Goal: Task Accomplishment & Management: Use online tool/utility

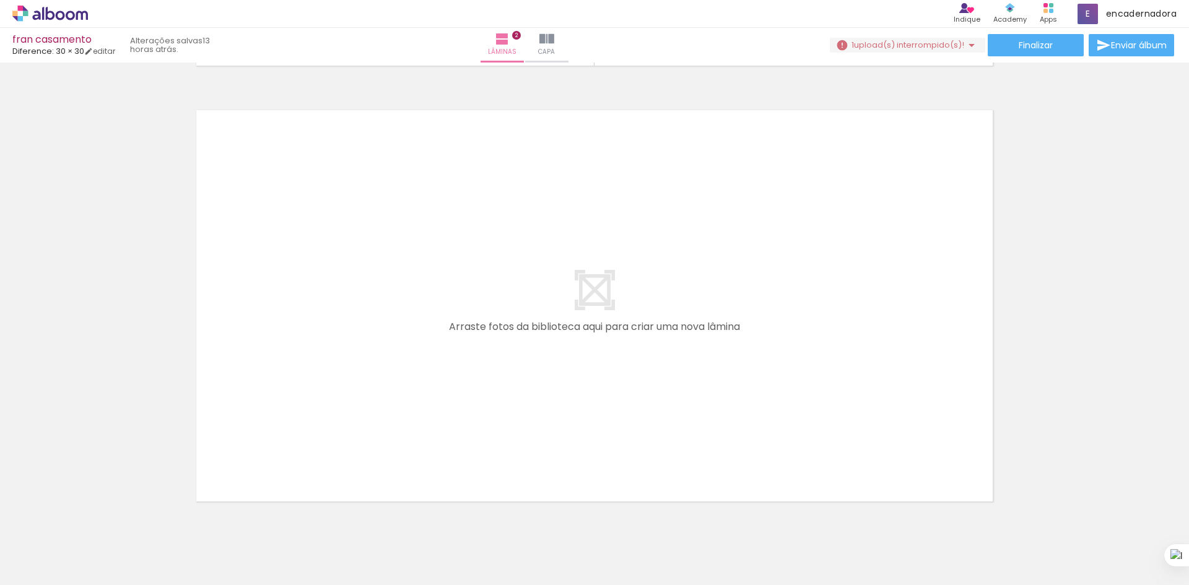
scroll to position [0, 333]
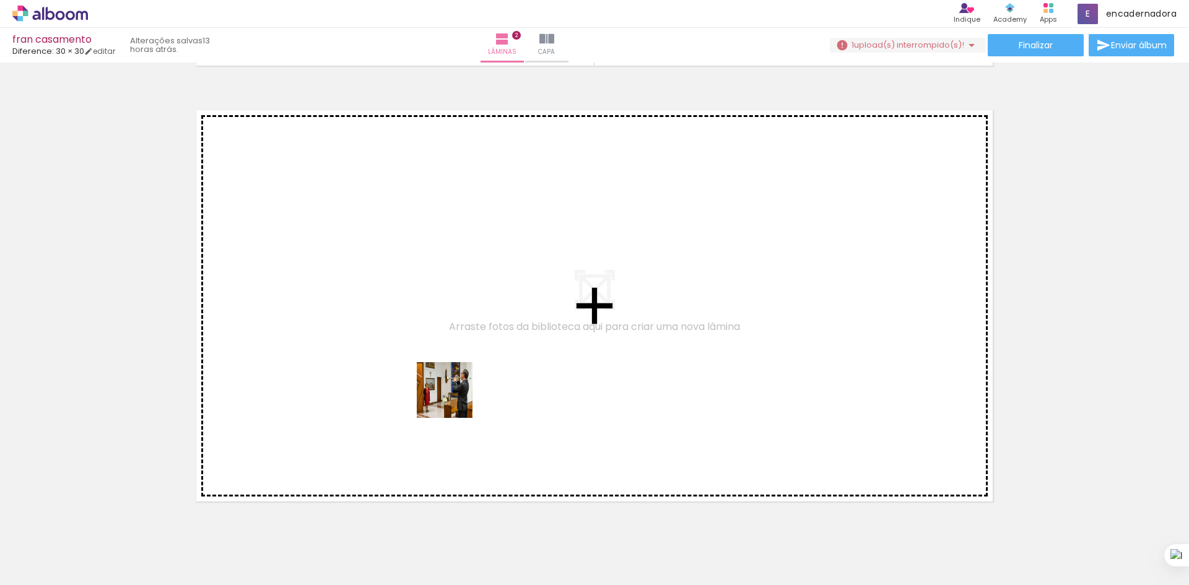
drag, startPoint x: 282, startPoint y: 546, endPoint x: 561, endPoint y: 319, distance: 359.7
click at [561, 319] on quentale-workspace at bounding box center [594, 292] width 1189 height 585
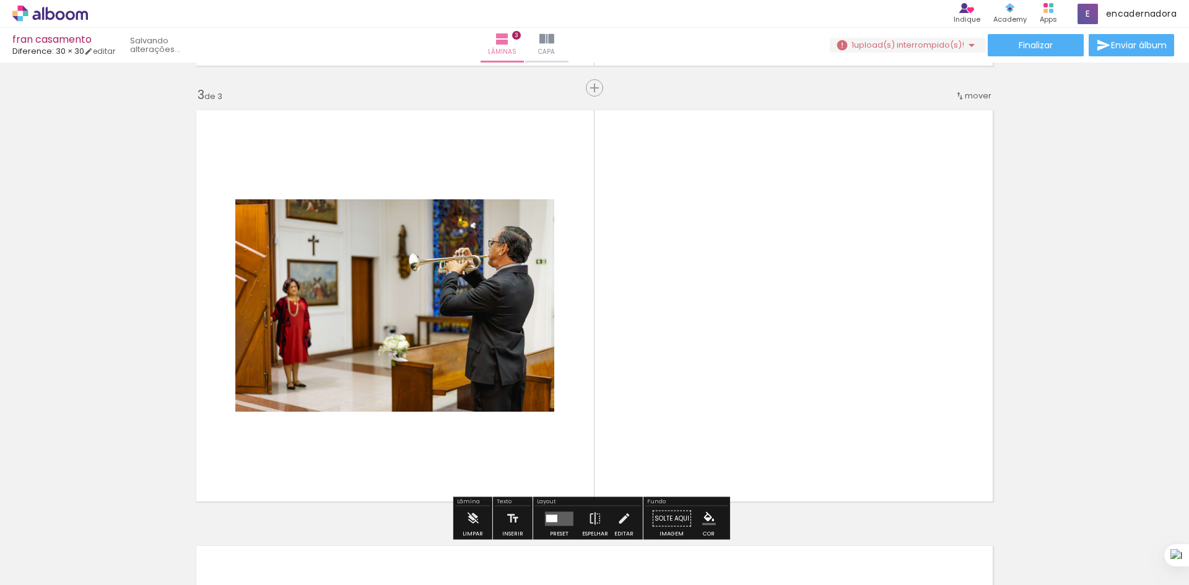
scroll to position [888, 0]
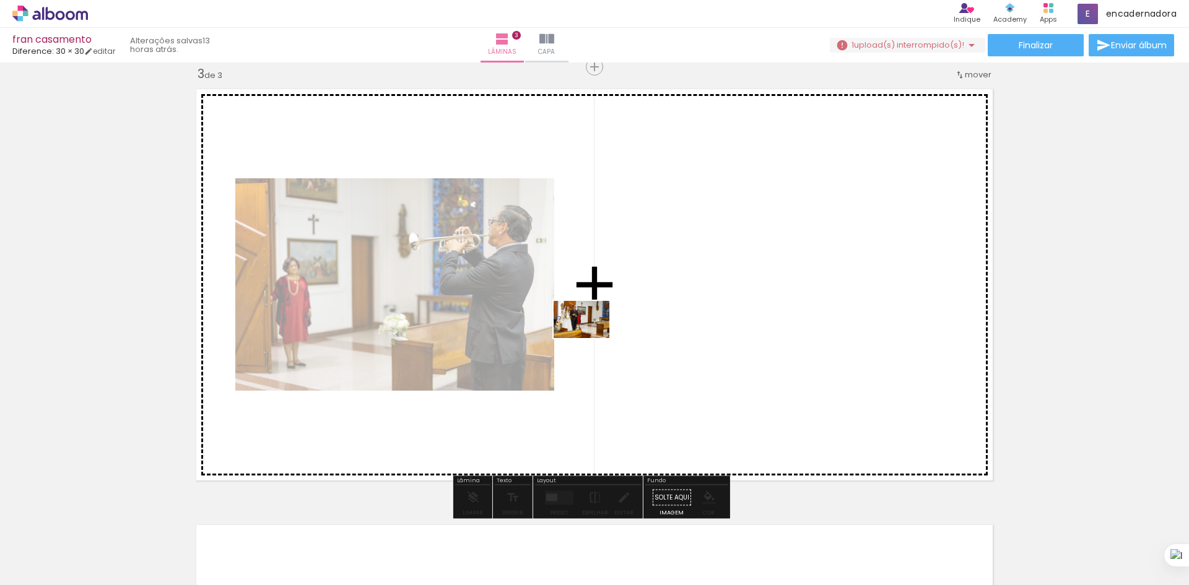
drag, startPoint x: 352, startPoint y: 553, endPoint x: 591, endPoint y: 335, distance: 323.6
click at [591, 335] on quentale-workspace at bounding box center [594, 292] width 1189 height 585
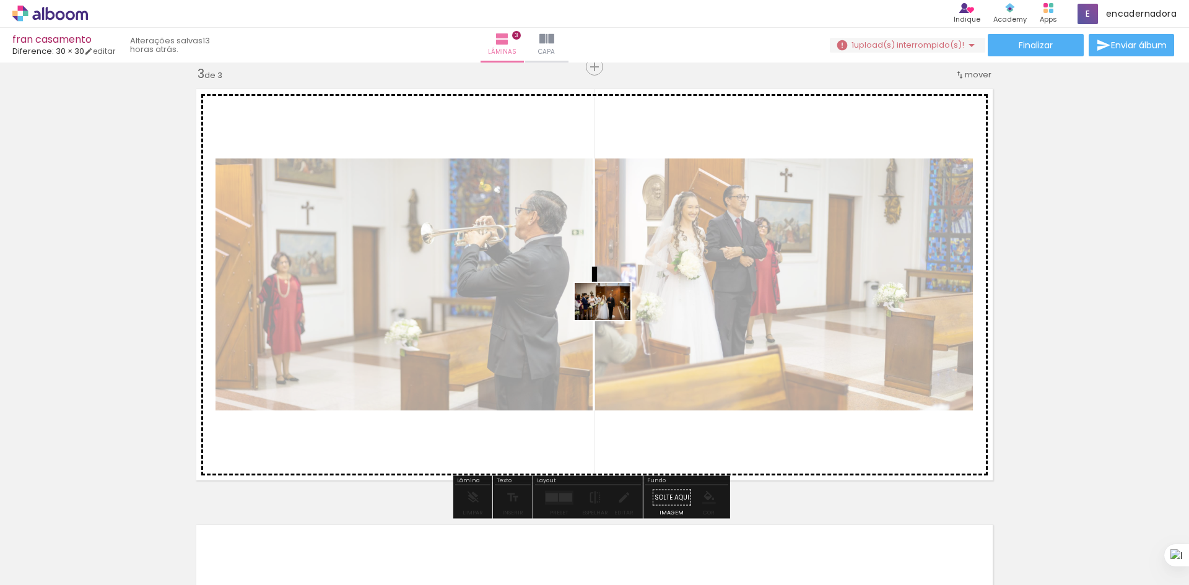
drag, startPoint x: 423, startPoint y: 553, endPoint x: 612, endPoint y: 319, distance: 300.8
click at [612, 319] on quentale-workspace at bounding box center [594, 292] width 1189 height 585
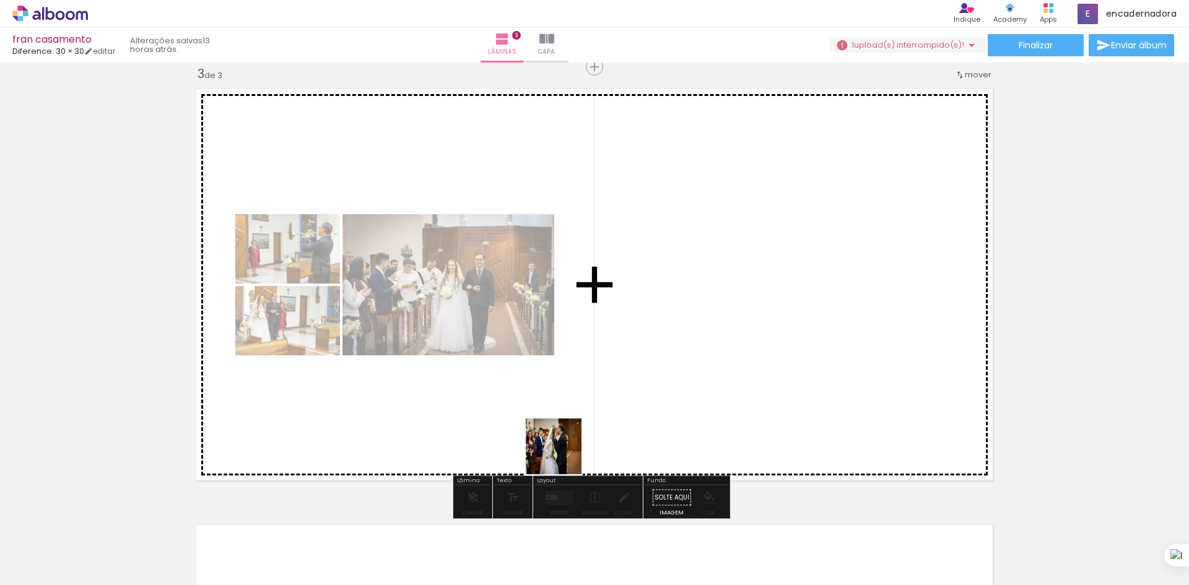
drag, startPoint x: 481, startPoint y: 549, endPoint x: 611, endPoint y: 305, distance: 276.5
click at [587, 414] on quentale-workspace at bounding box center [594, 292] width 1189 height 585
click at [611, 305] on quentale-layouter at bounding box center [595, 284] width 810 height 405
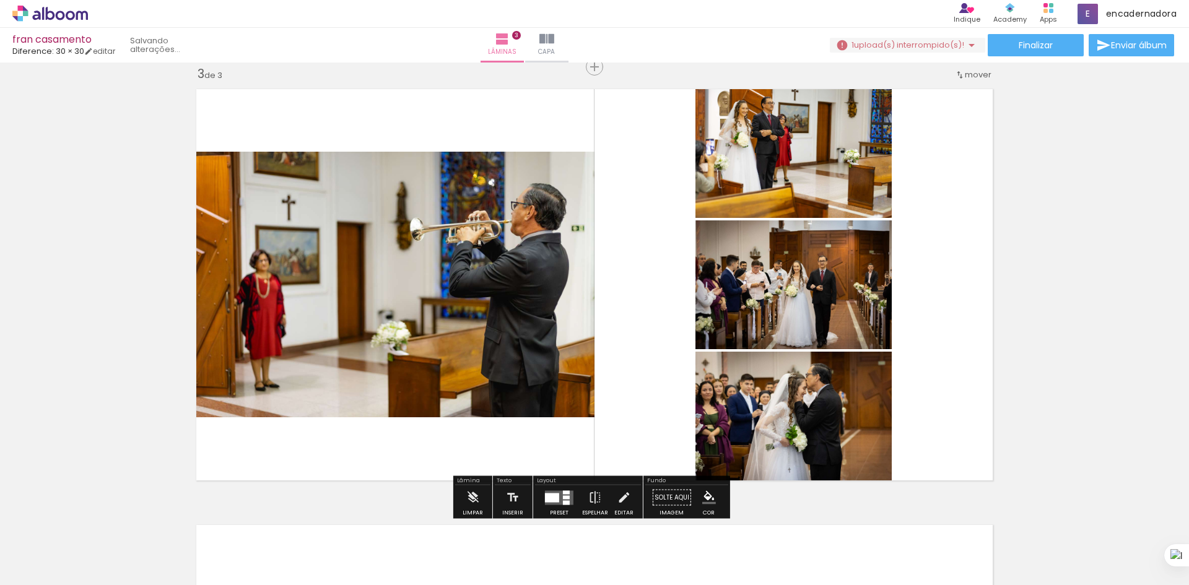
click at [611, 305] on quentale-layouter at bounding box center [595, 284] width 810 height 405
click at [547, 489] on div at bounding box center [559, 498] width 33 height 25
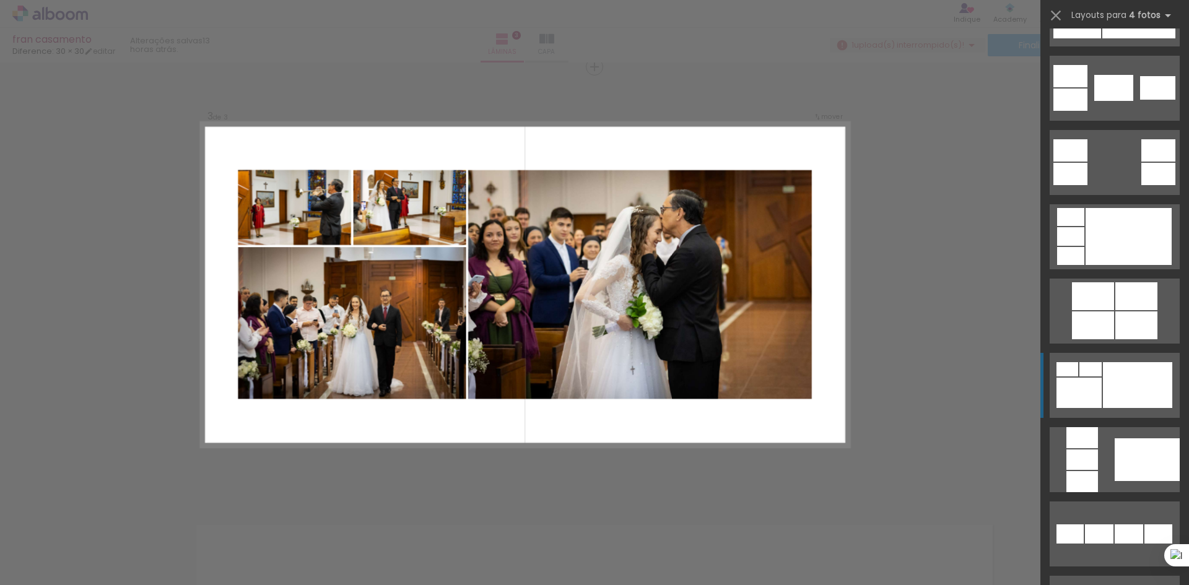
scroll to position [496, 0]
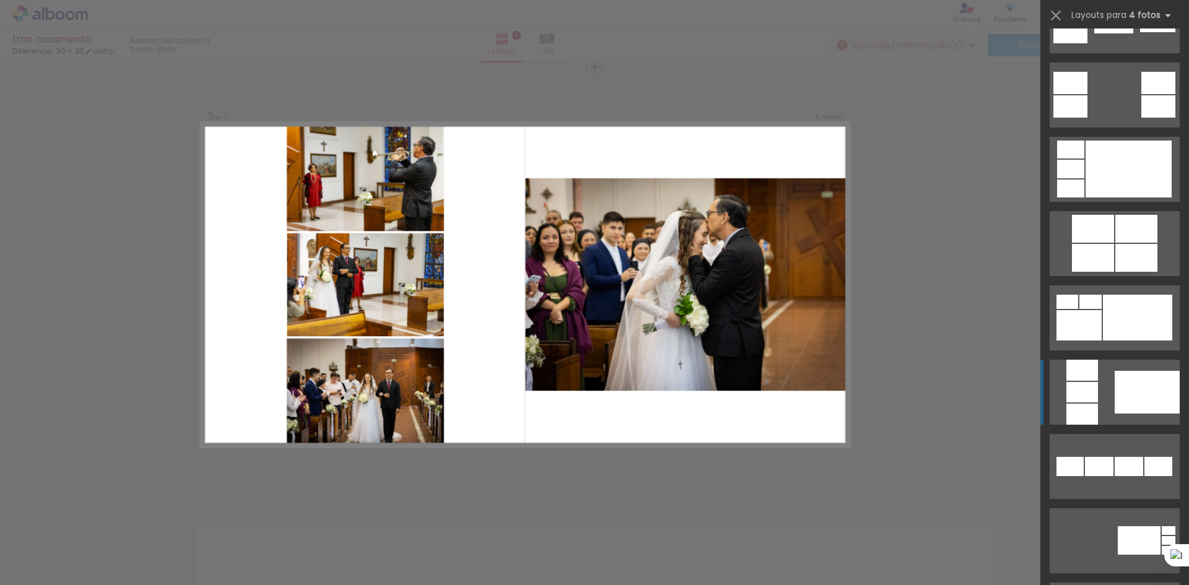
click at [1105, 393] on quentale-layouter at bounding box center [1115, 392] width 130 height 65
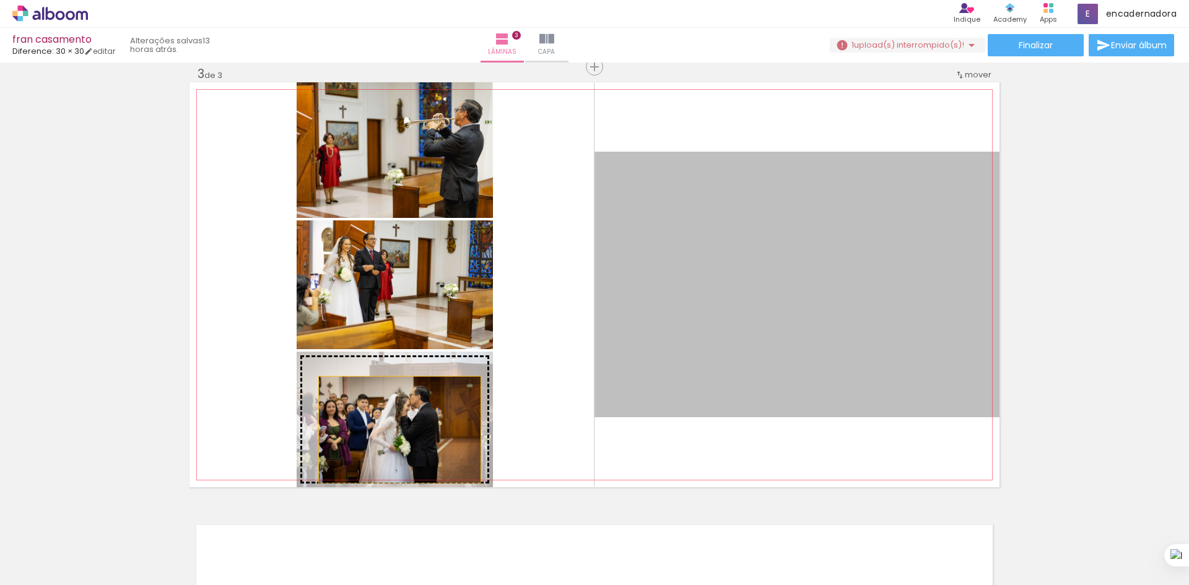
drag, startPoint x: 817, startPoint y: 248, endPoint x: 395, endPoint y: 430, distance: 459.4
click at [0, 0] on slot at bounding box center [0, 0] width 0 height 0
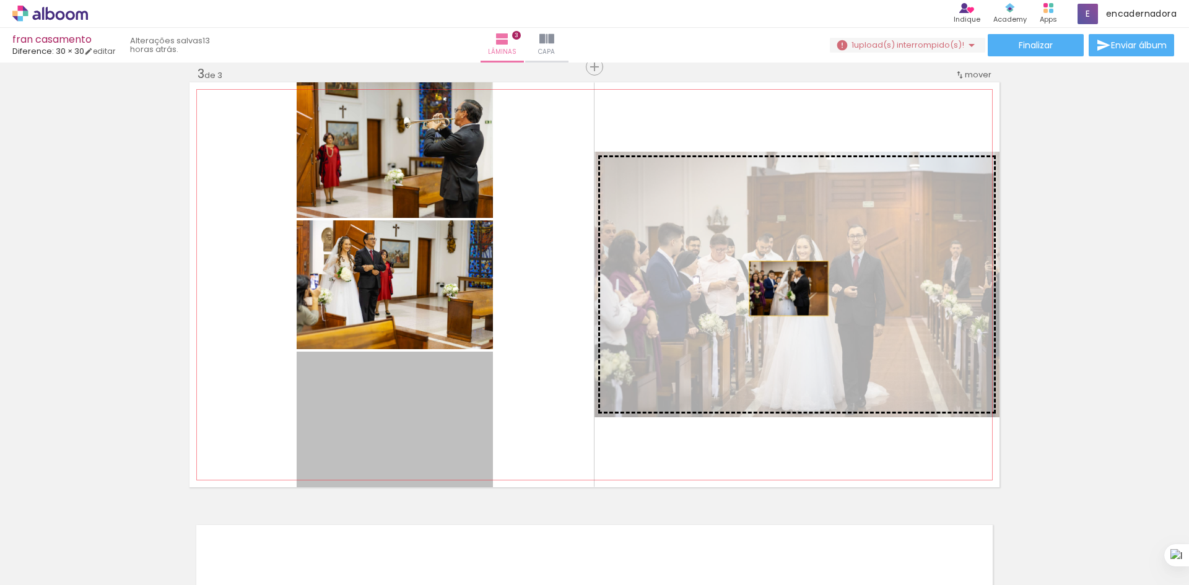
drag, startPoint x: 340, startPoint y: 419, endPoint x: 784, endPoint y: 289, distance: 462.8
click at [0, 0] on slot at bounding box center [0, 0] width 0 height 0
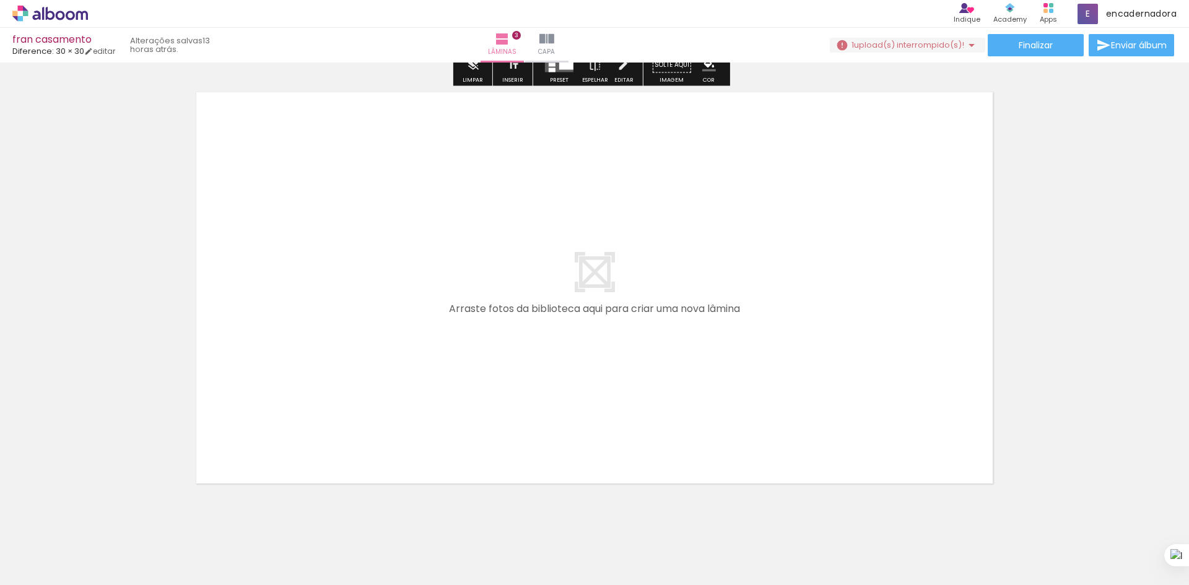
scroll to position [1322, 0]
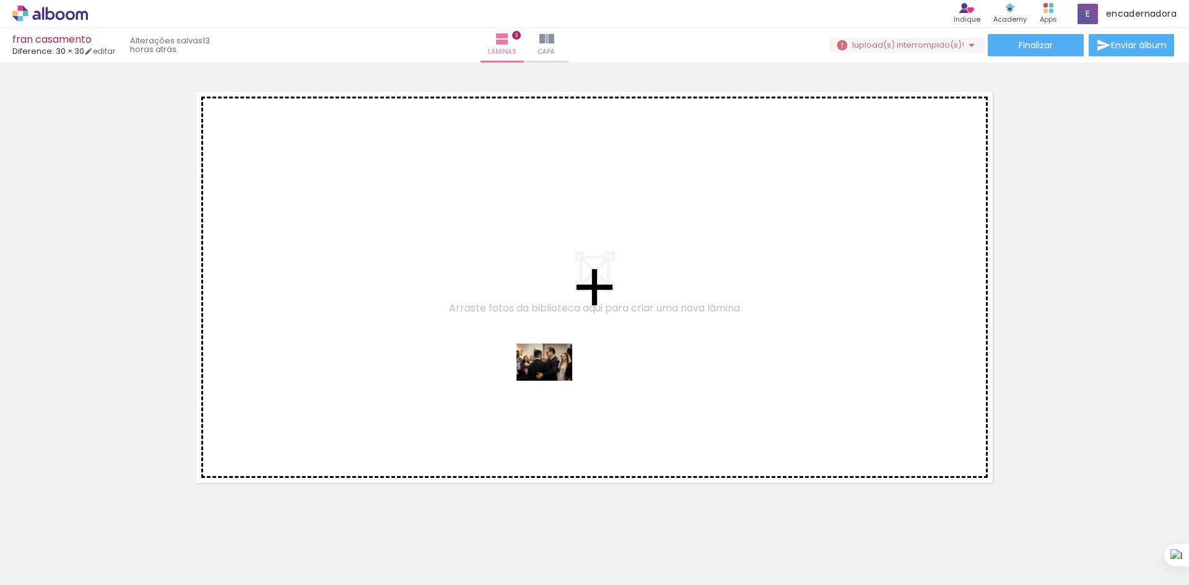
drag, startPoint x: 550, startPoint y: 552, endPoint x: 554, endPoint y: 380, distance: 172.2
click at [554, 380] on quentale-workspace at bounding box center [594, 292] width 1189 height 585
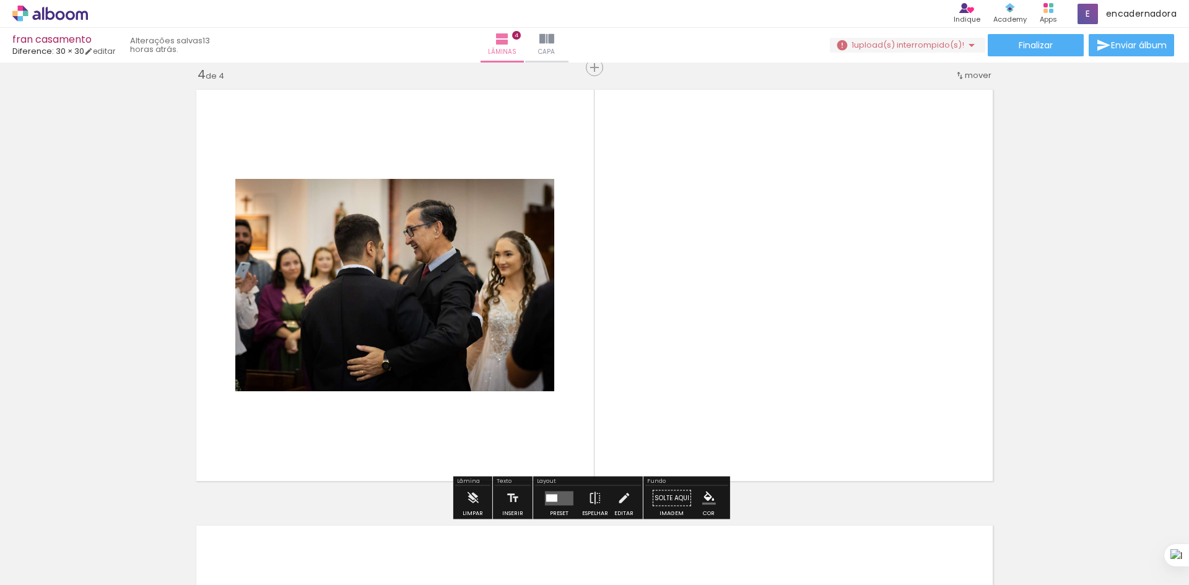
scroll to position [1324, 0]
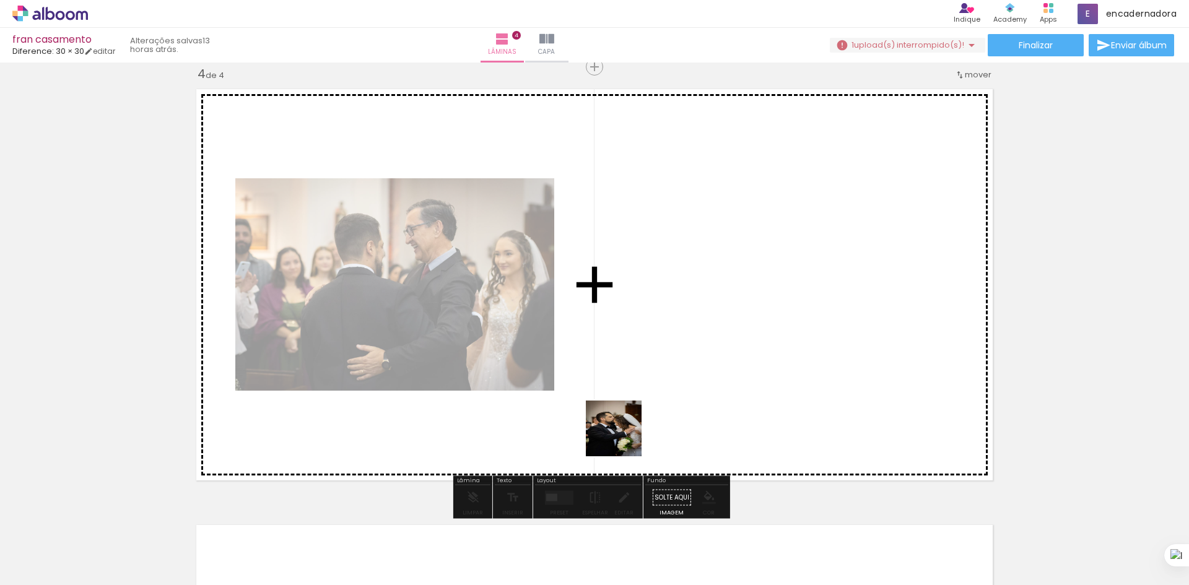
drag, startPoint x: 629, startPoint y: 551, endPoint x: 613, endPoint y: 338, distance: 213.0
click at [613, 342] on quentale-workspace at bounding box center [594, 292] width 1189 height 585
click at [613, 338] on quentale-layouter at bounding box center [595, 284] width 810 height 405
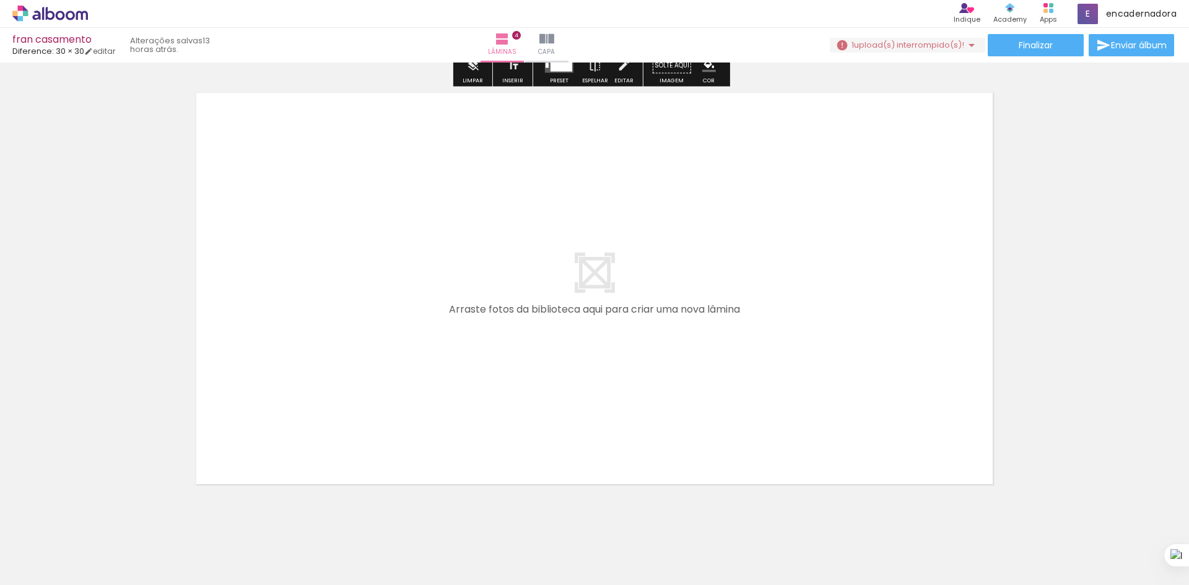
scroll to position [1758, 0]
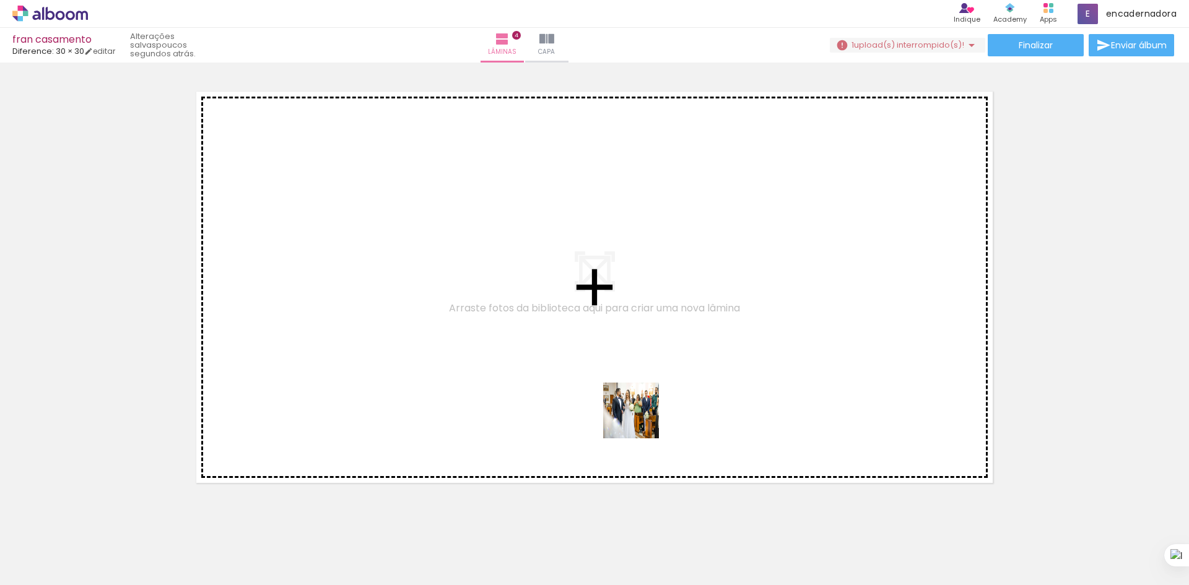
drag, startPoint x: 696, startPoint y: 551, endPoint x: 619, endPoint y: 370, distance: 196.5
click at [620, 376] on quentale-workspace at bounding box center [594, 292] width 1189 height 585
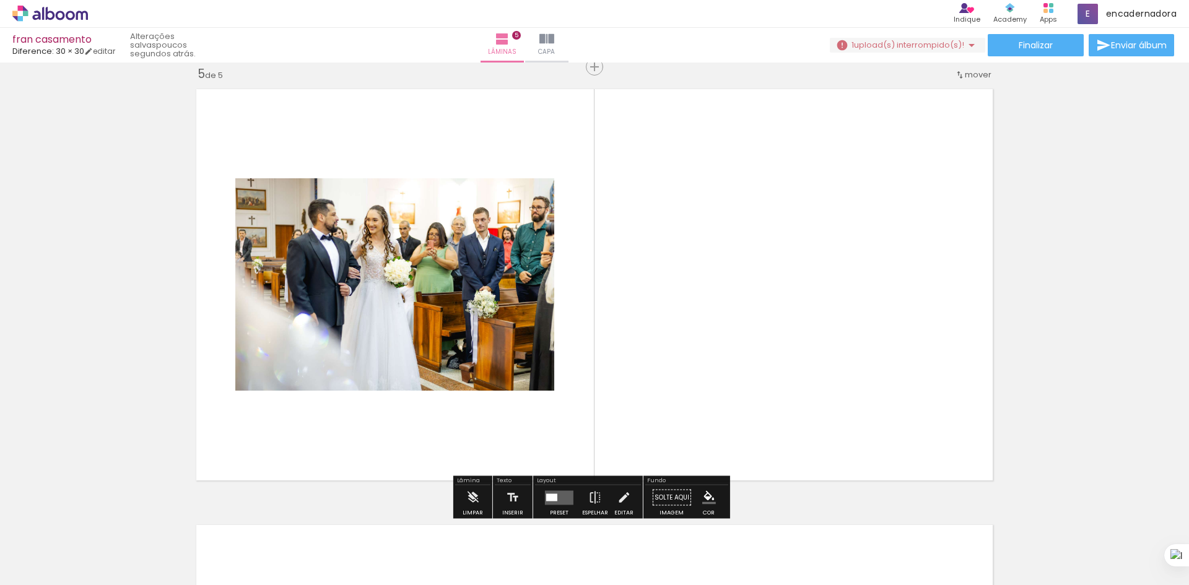
scroll to position [1760, 0]
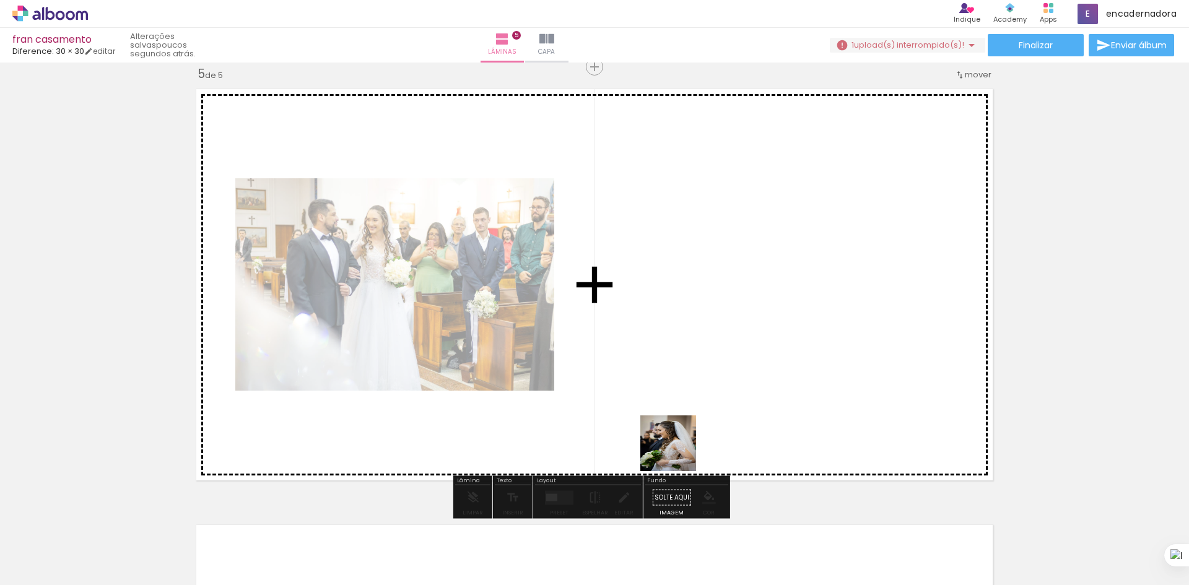
drag, startPoint x: 764, startPoint y: 548, endPoint x: 616, endPoint y: 334, distance: 260.5
click at [637, 385] on quentale-workspace at bounding box center [594, 292] width 1189 height 585
click at [616, 334] on quentale-layouter at bounding box center [595, 284] width 810 height 405
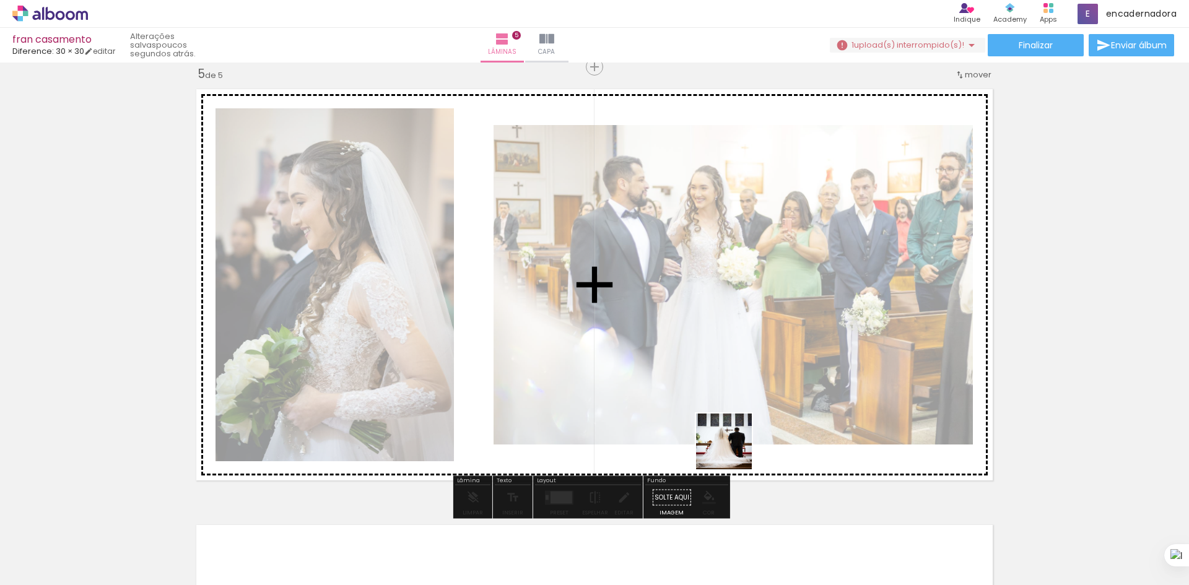
drag, startPoint x: 845, startPoint y: 552, endPoint x: 659, endPoint y: 339, distance: 283.1
click at [676, 358] on quentale-workspace at bounding box center [594, 292] width 1189 height 585
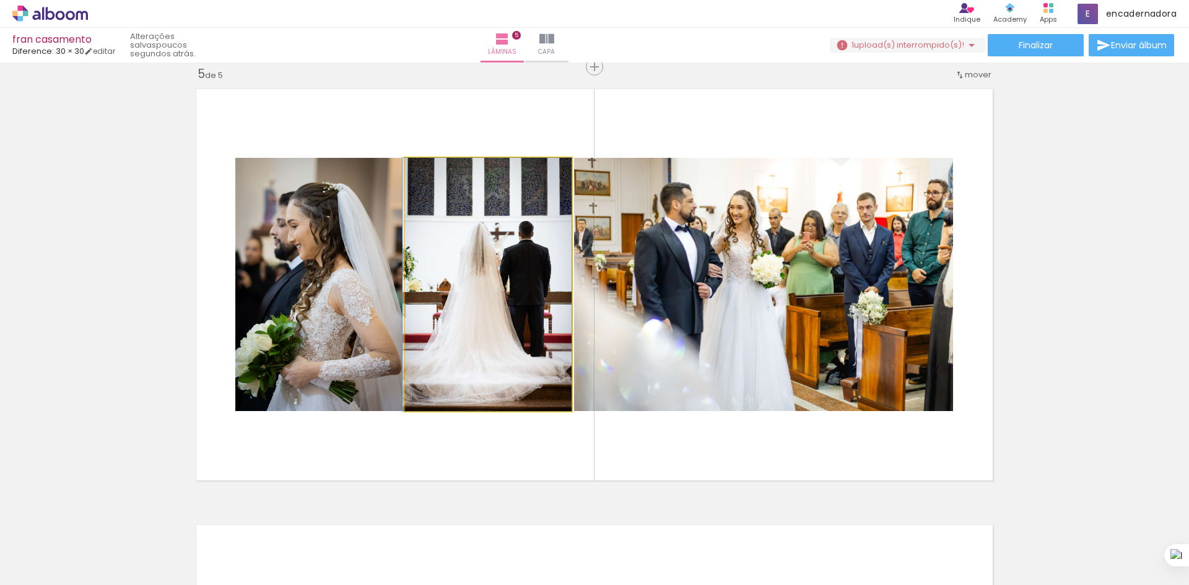
drag, startPoint x: 509, startPoint y: 283, endPoint x: 466, endPoint y: 287, distance: 43.0
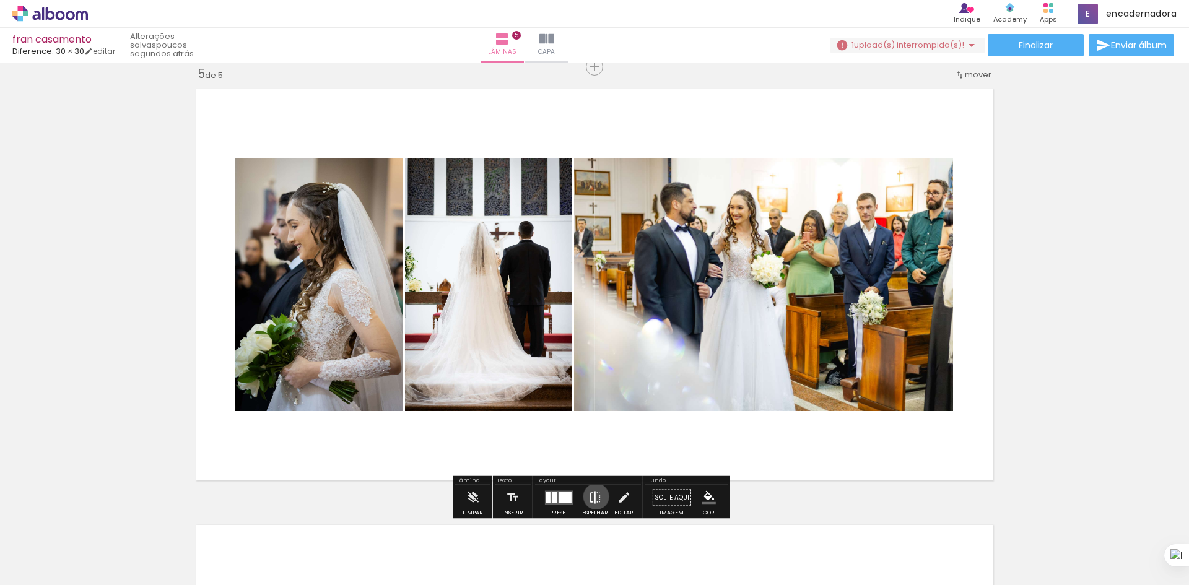
click at [593, 497] on iron-icon at bounding box center [595, 498] width 14 height 25
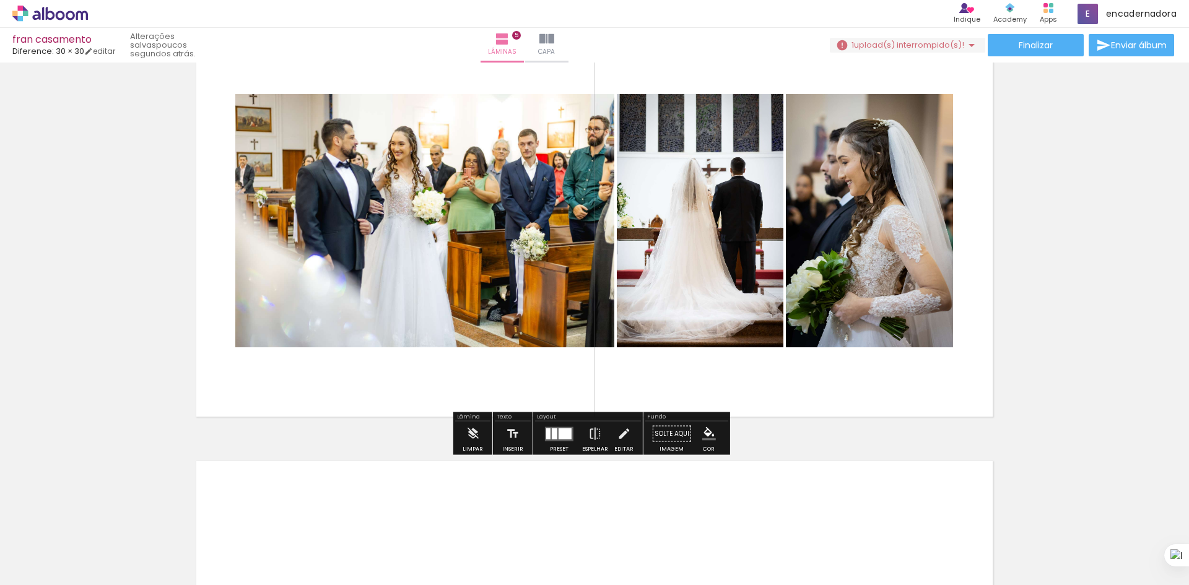
scroll to position [1884, 0]
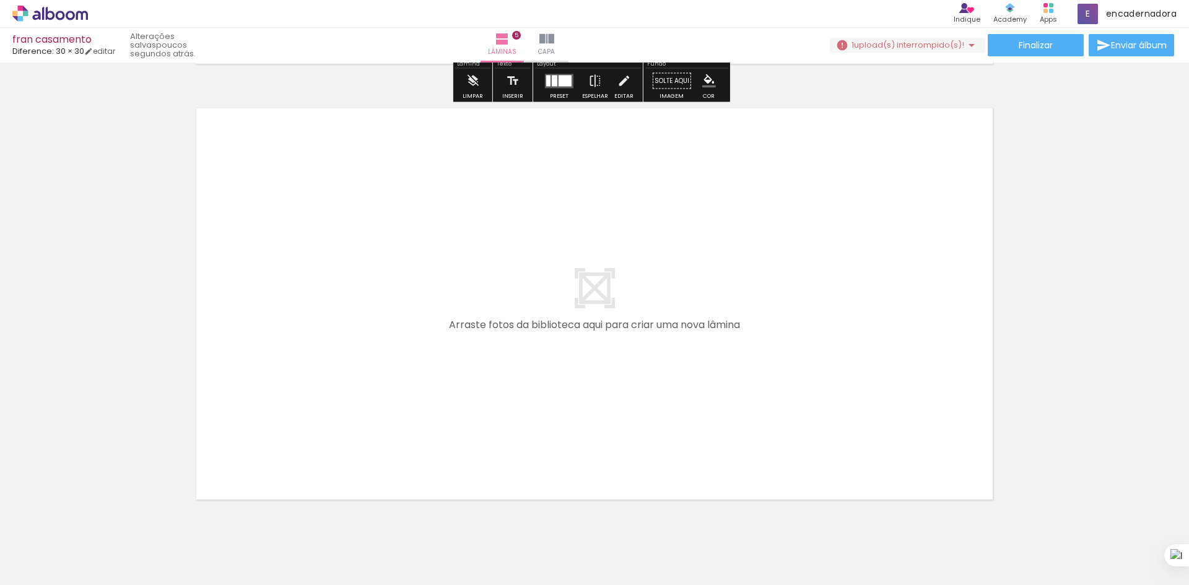
scroll to position [2194, 0]
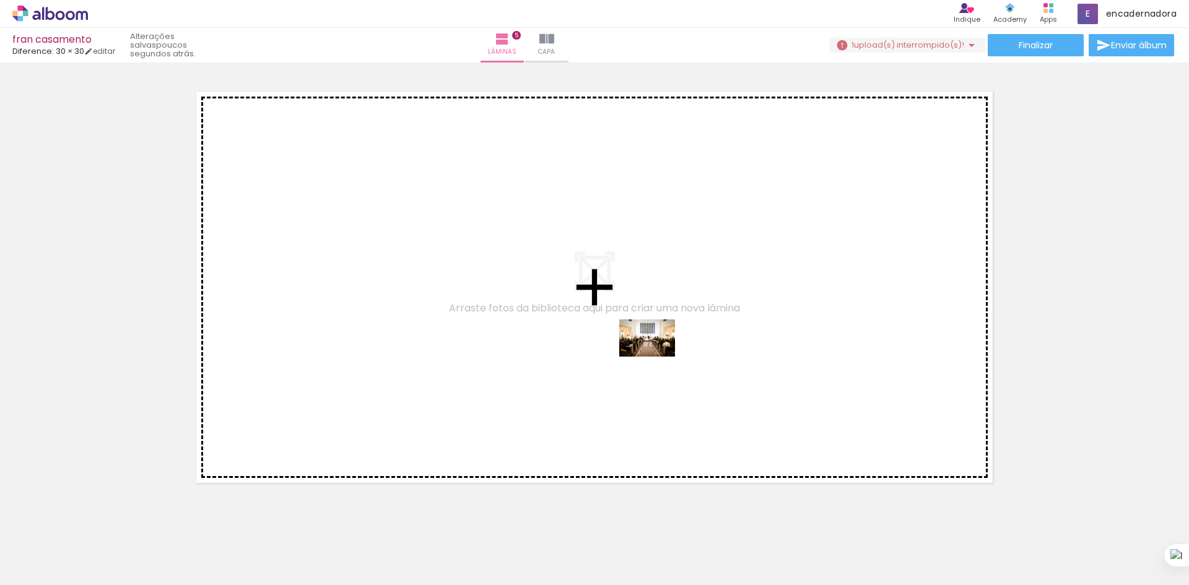
drag, startPoint x: 908, startPoint y: 546, endPoint x: 606, endPoint y: 307, distance: 385.3
click at [639, 338] on quentale-workspace at bounding box center [594, 292] width 1189 height 585
click at [634, 333] on quentale-layouter at bounding box center [595, 287] width 810 height 405
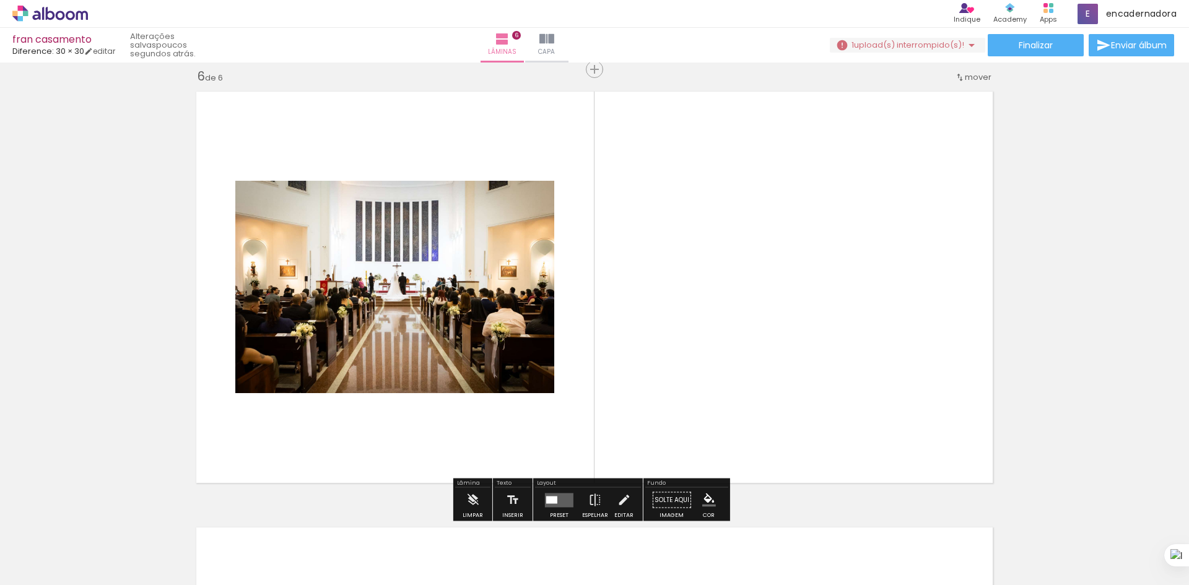
scroll to position [2196, 0]
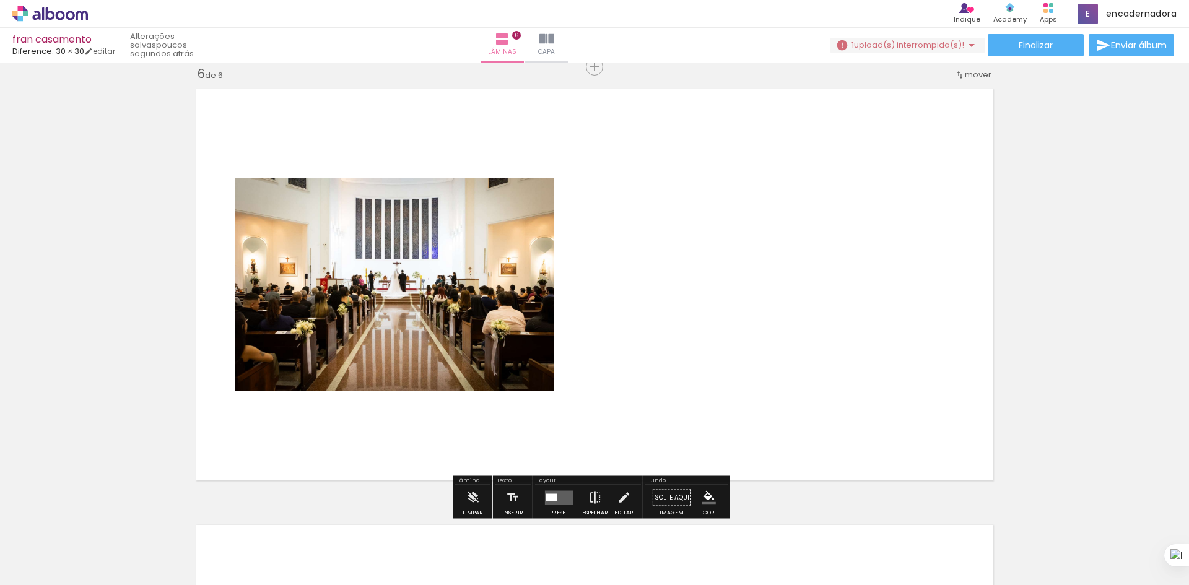
drag, startPoint x: 606, startPoint y: 307, endPoint x: 595, endPoint y: 297, distance: 15.0
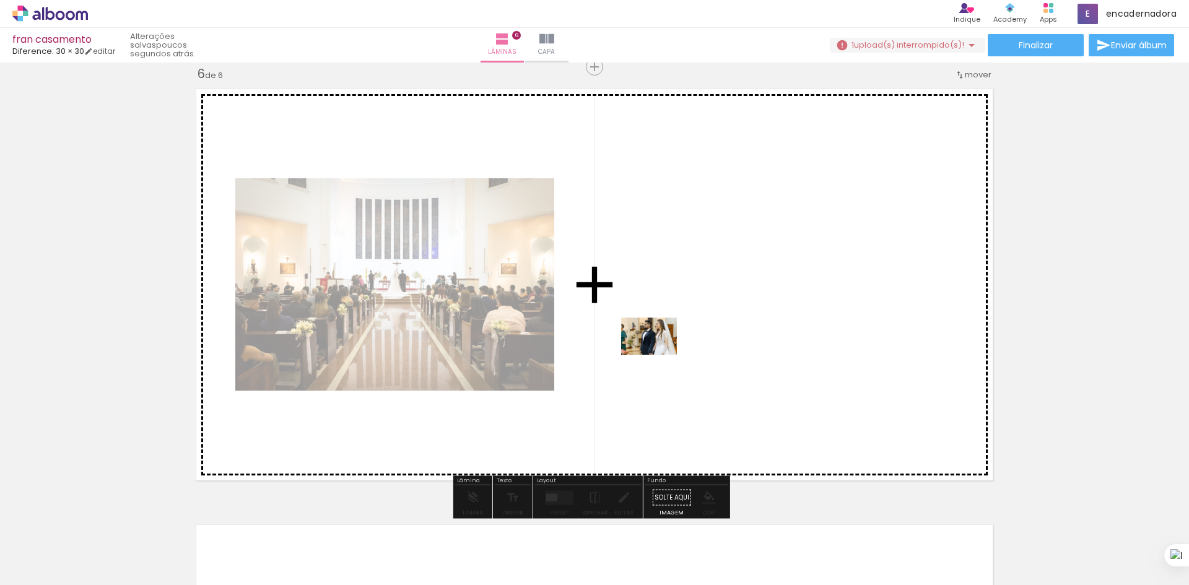
drag, startPoint x: 984, startPoint y: 549, endPoint x: 653, endPoint y: 347, distance: 388.1
click at [653, 347] on quentale-workspace at bounding box center [594, 292] width 1189 height 585
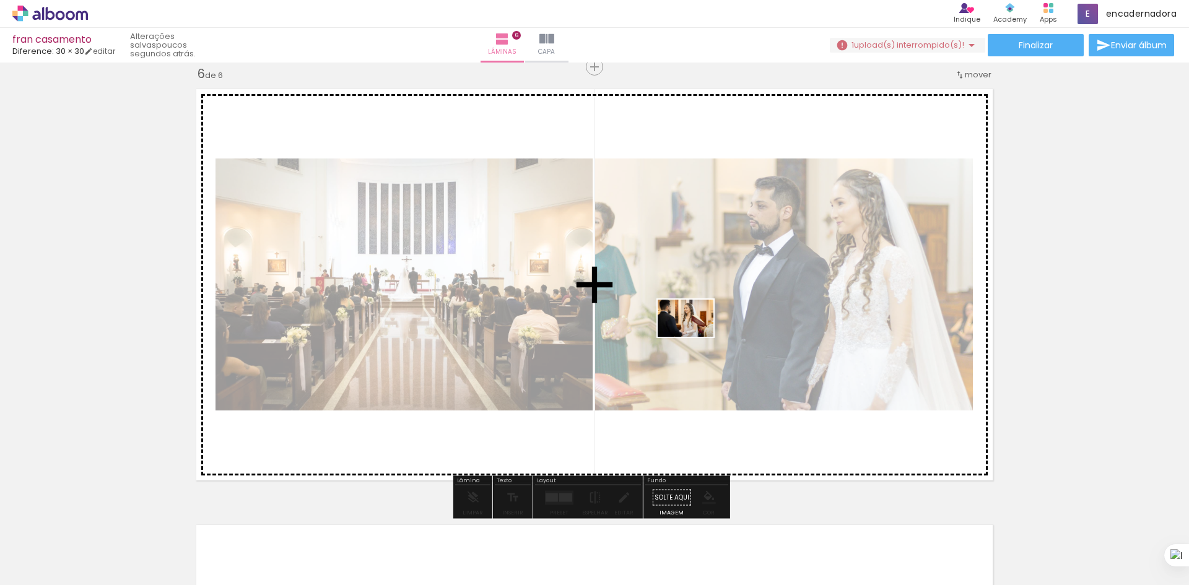
drag, startPoint x: 1056, startPoint y: 544, endPoint x: 629, endPoint y: 324, distance: 480.6
click at [633, 325] on quentale-workspace at bounding box center [594, 292] width 1189 height 585
click at [629, 324] on div at bounding box center [784, 285] width 378 height 252
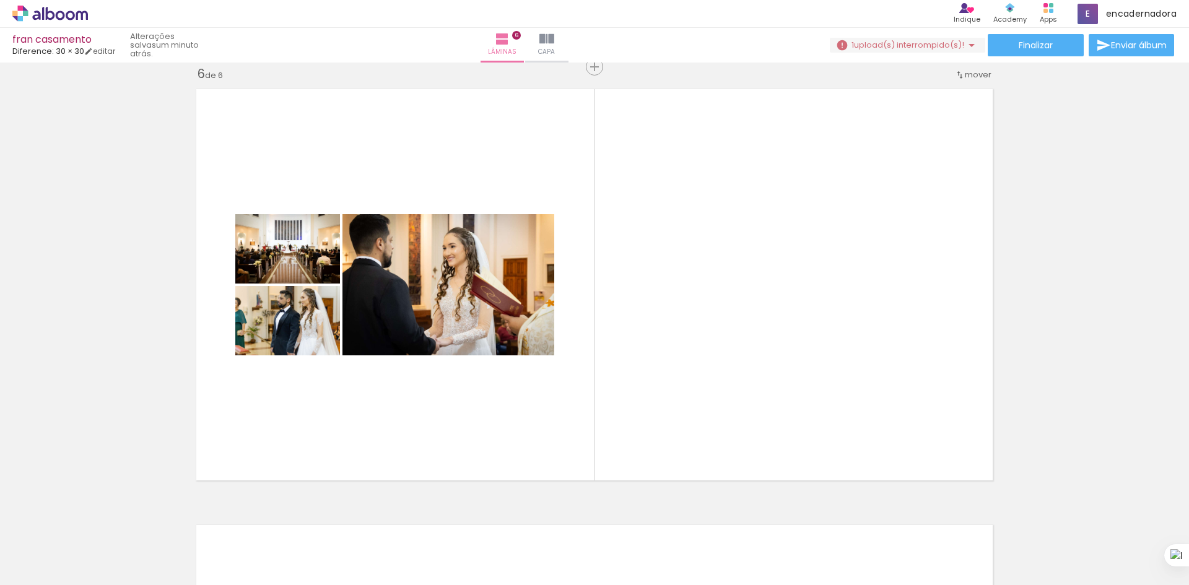
scroll to position [0, 1044]
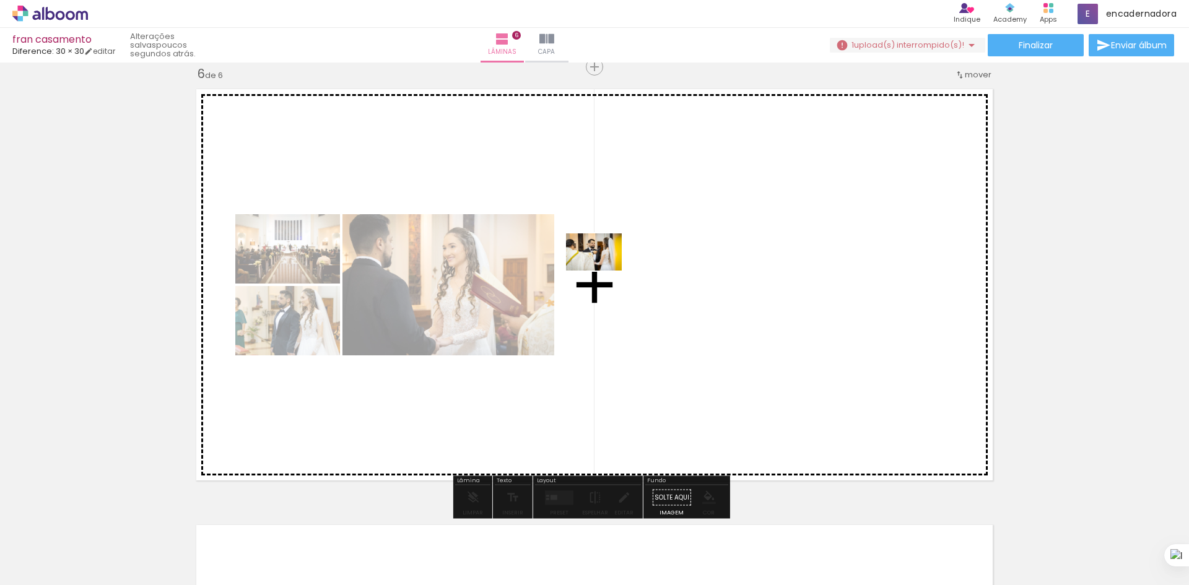
drag, startPoint x: 395, startPoint y: 546, endPoint x: 606, endPoint y: 268, distance: 349.2
click at [606, 268] on quentale-workspace at bounding box center [594, 292] width 1189 height 585
click at [606, 268] on quentale-layouter at bounding box center [595, 284] width 810 height 405
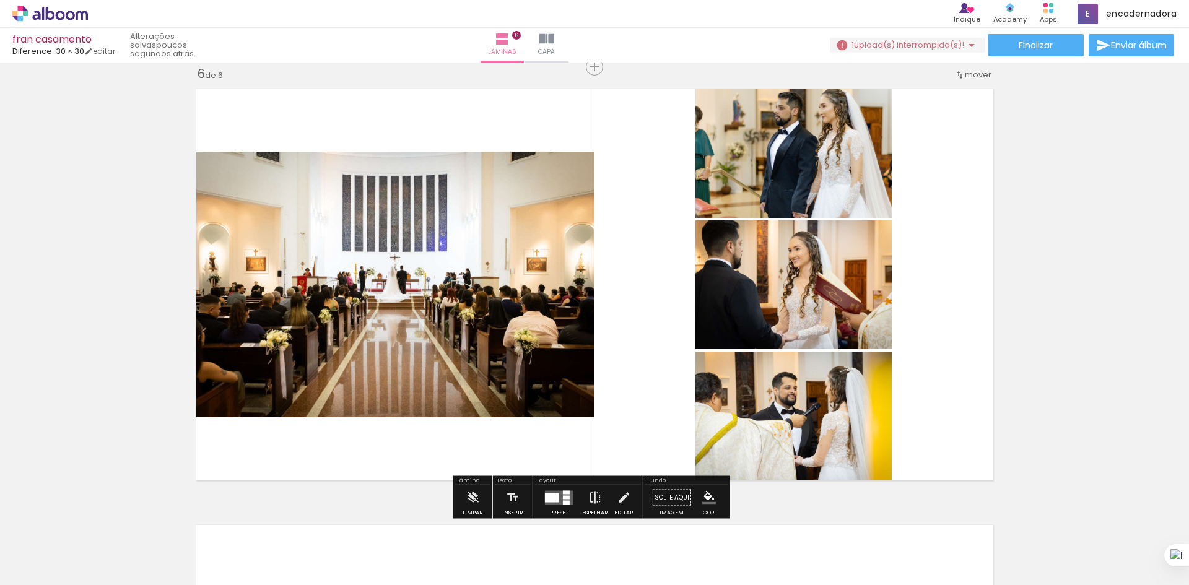
click at [556, 497] on div at bounding box center [552, 497] width 14 height 9
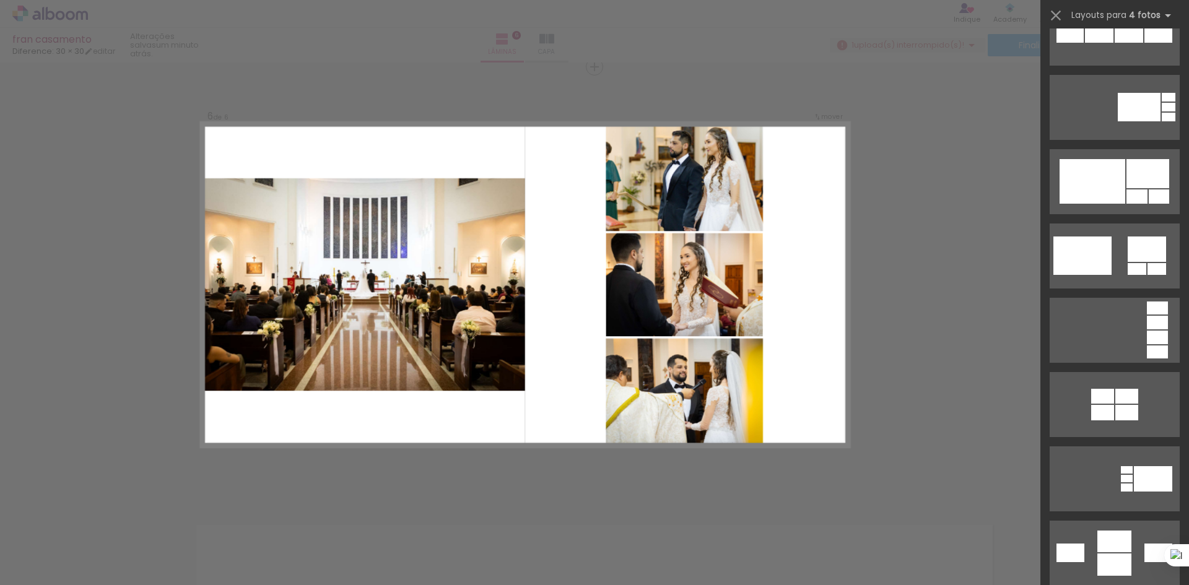
scroll to position [0, 702]
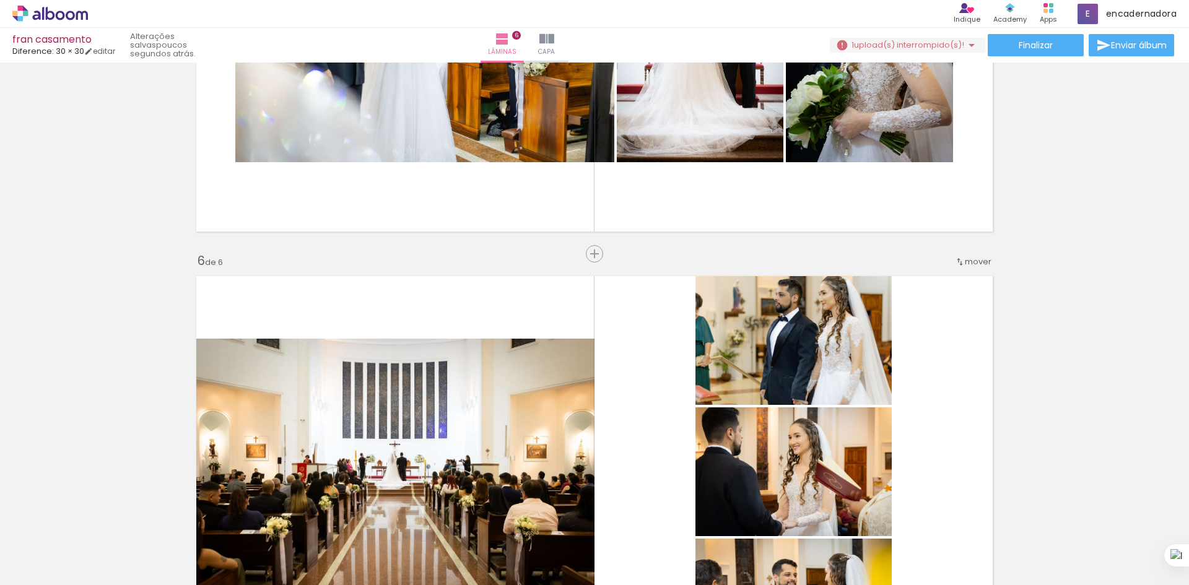
scroll to position [1949, 0]
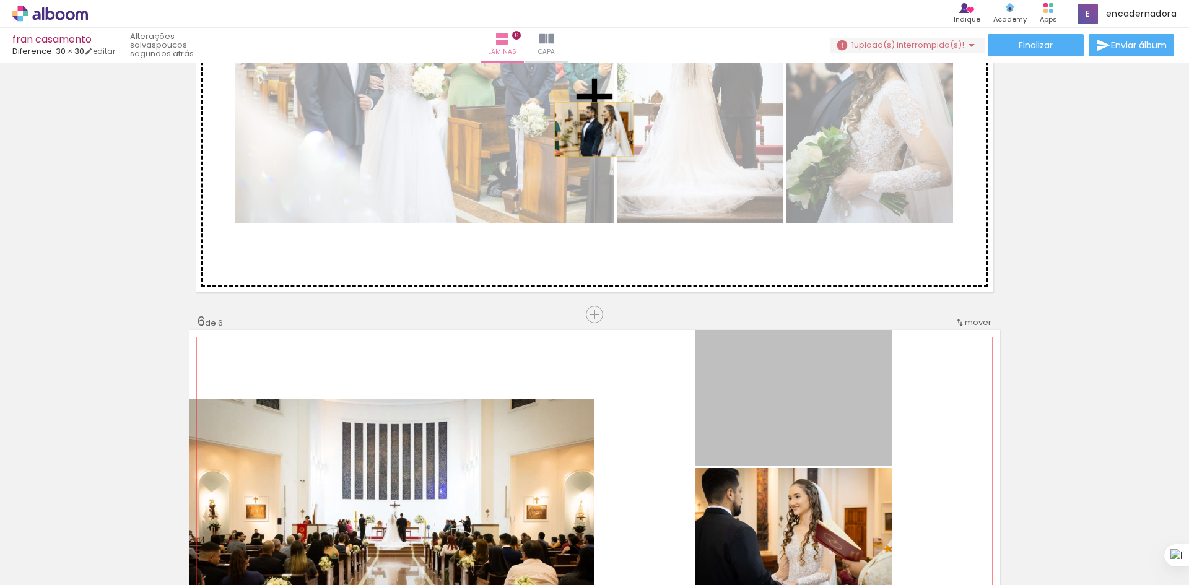
drag, startPoint x: 800, startPoint y: 409, endPoint x: 585, endPoint y: 114, distance: 365.4
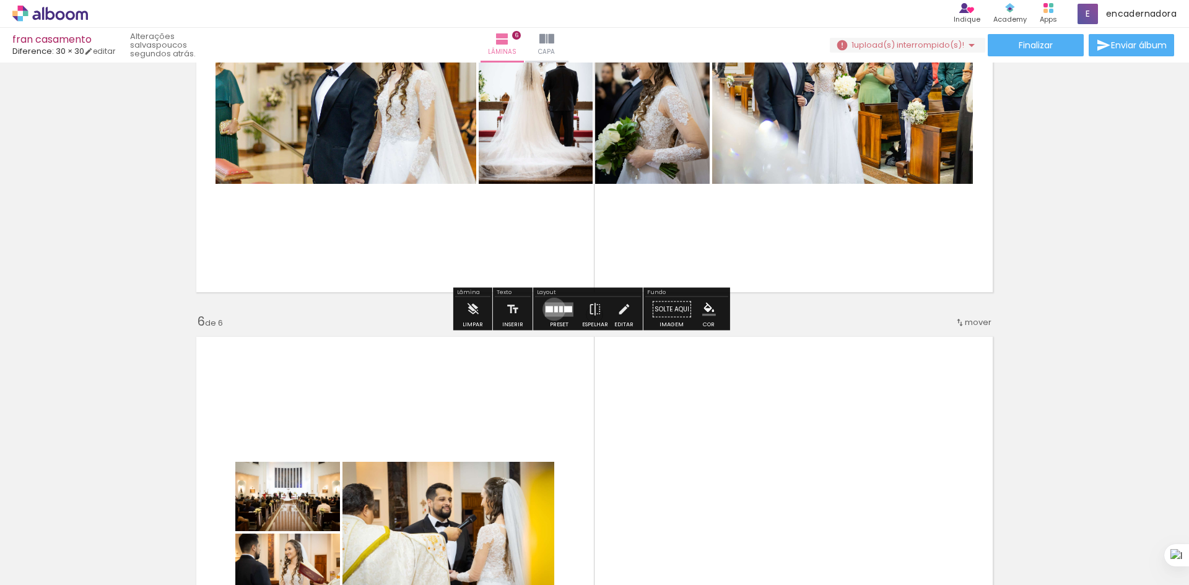
click at [554, 309] on div at bounding box center [556, 309] width 4 height 6
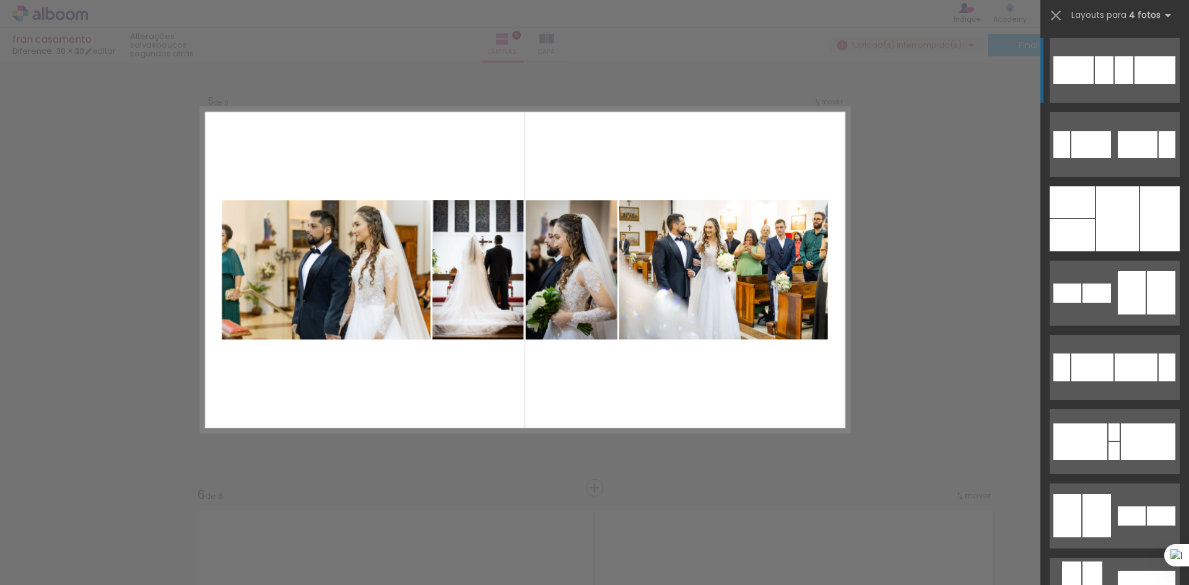
scroll to position [1760, 0]
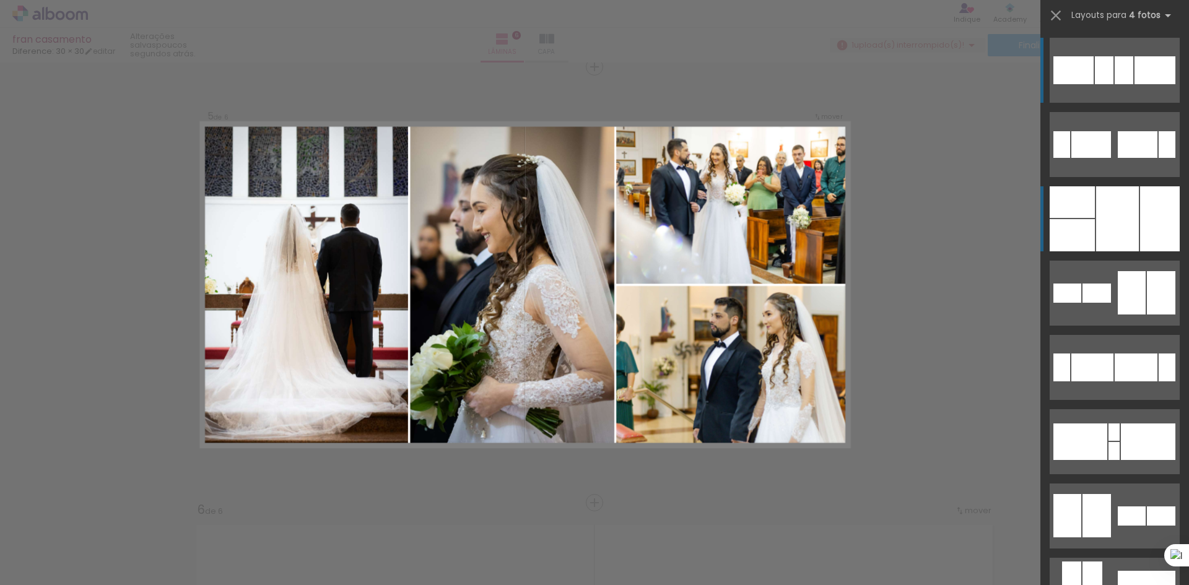
click at [1145, 213] on div at bounding box center [1160, 218] width 40 height 65
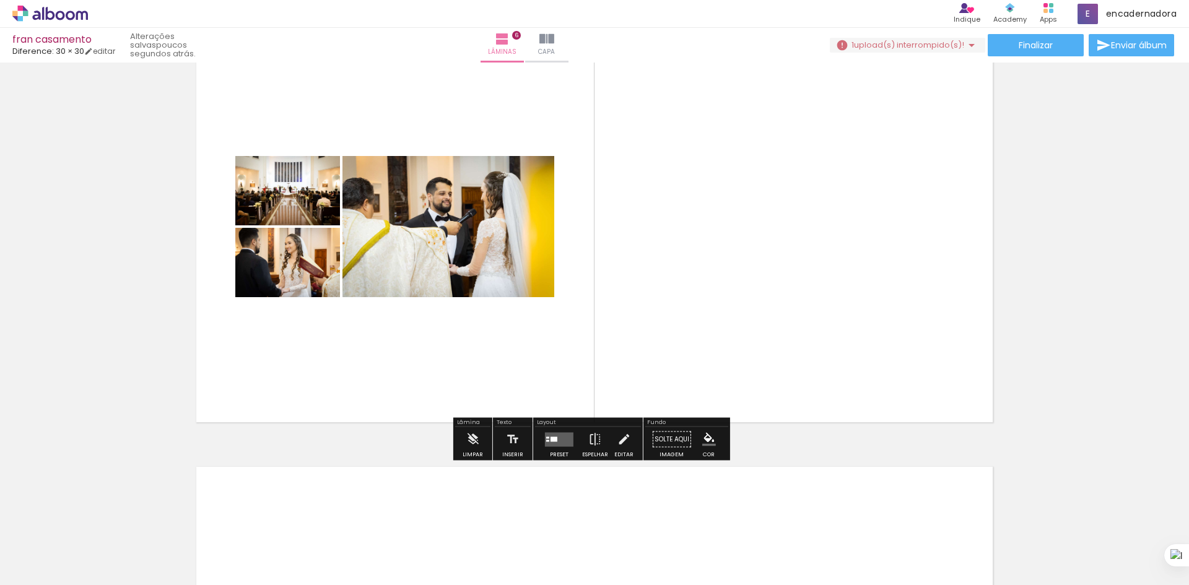
scroll to position [2256, 0]
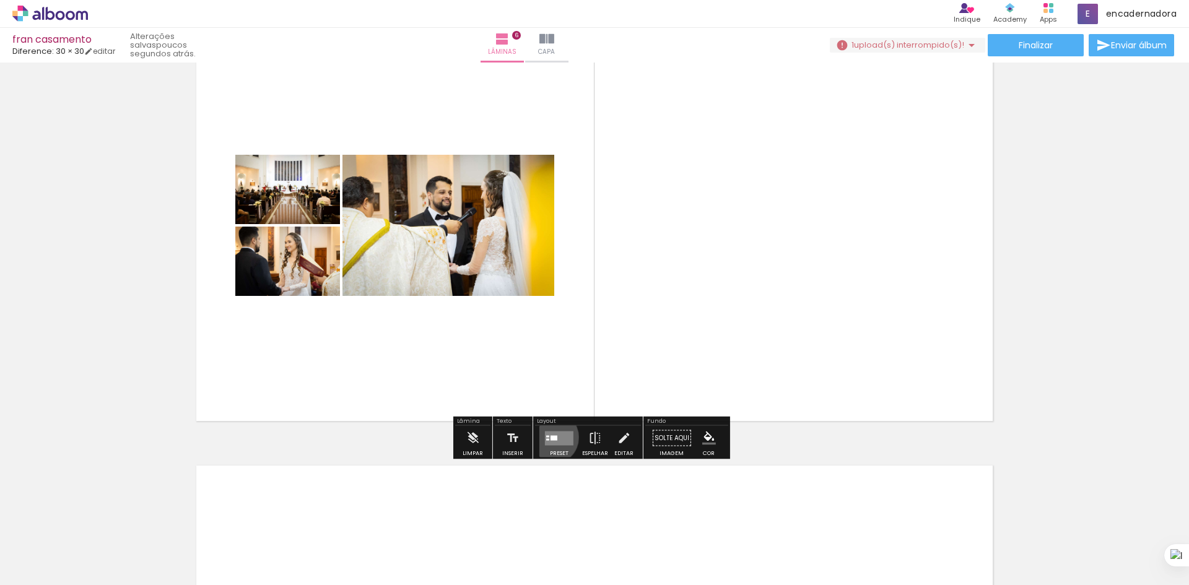
click at [551, 437] on div at bounding box center [554, 437] width 7 height 5
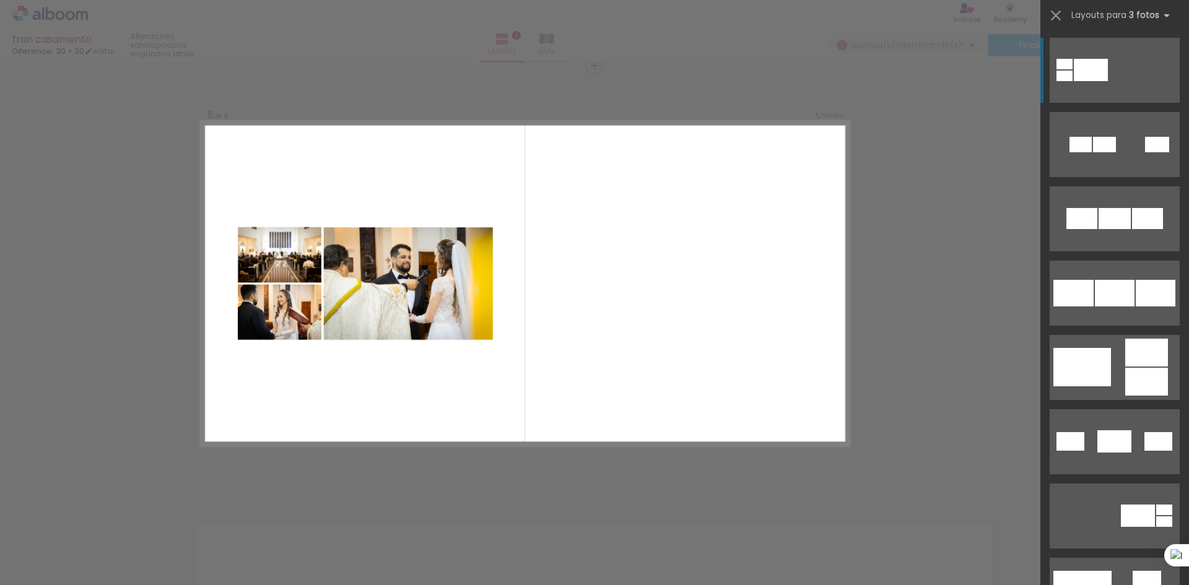
scroll to position [2196, 0]
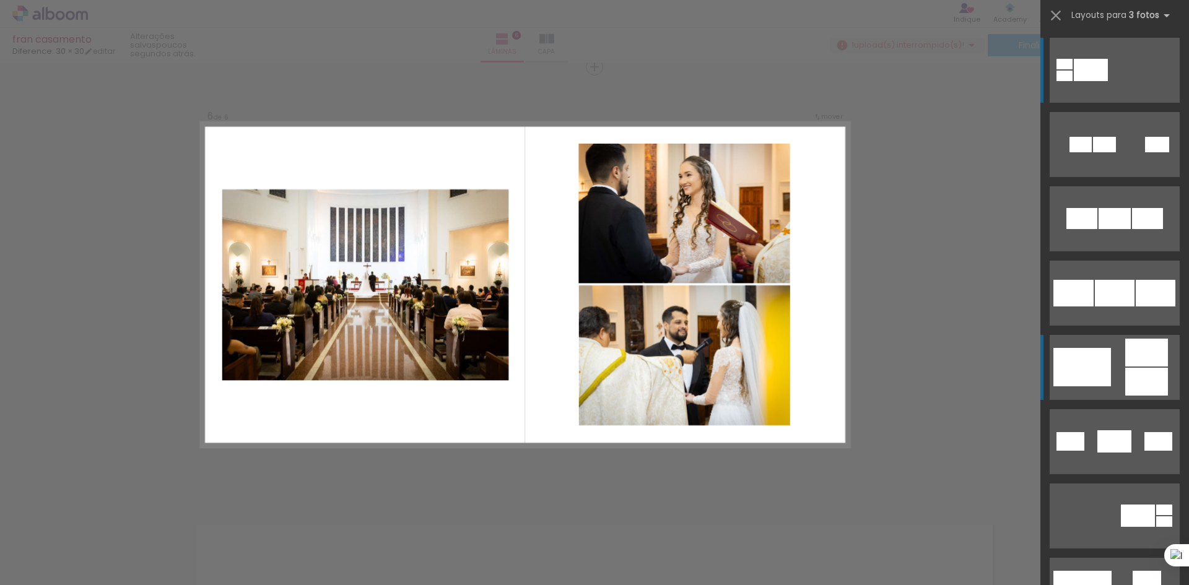
click at [1088, 362] on div at bounding box center [1083, 367] width 58 height 38
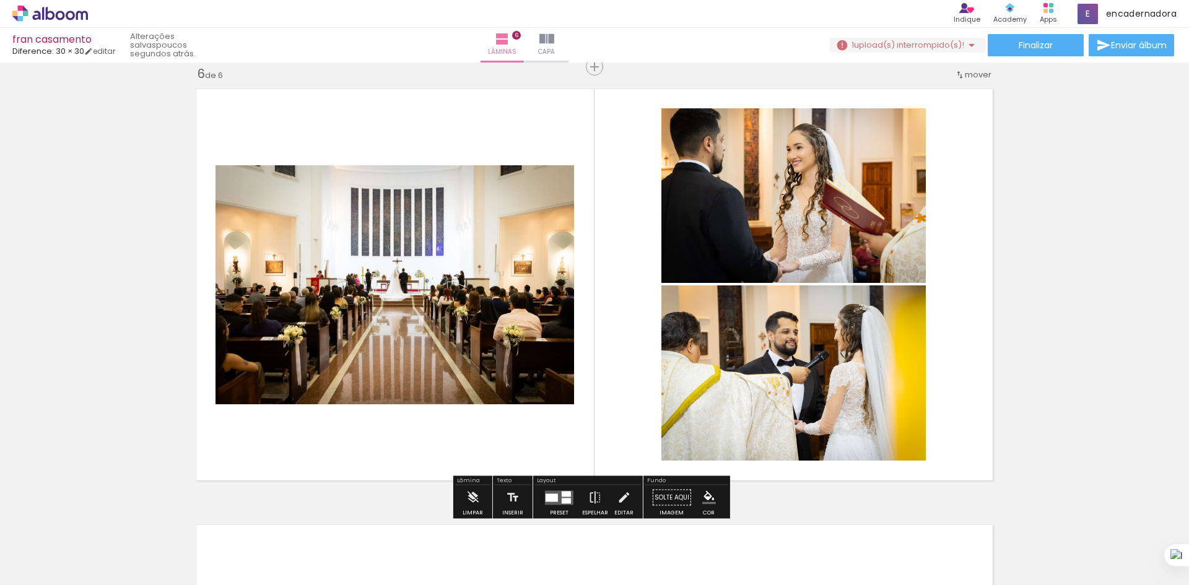
click at [398, 261] on quentale-photo at bounding box center [395, 284] width 359 height 239
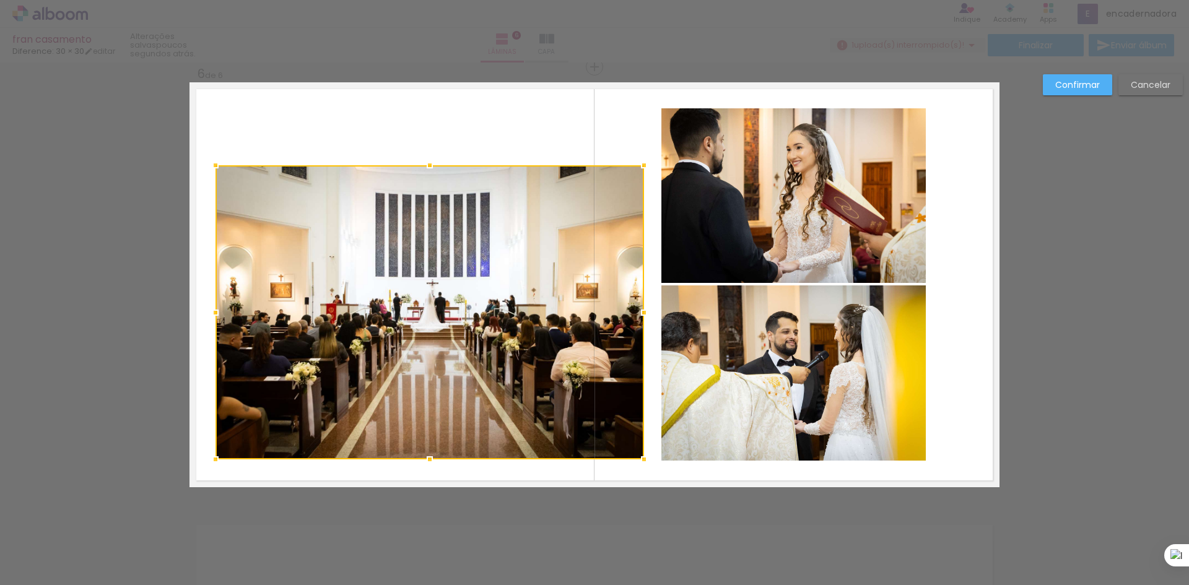
drag, startPoint x: 566, startPoint y: 402, endPoint x: 636, endPoint y: 457, distance: 89.1
click at [636, 457] on div at bounding box center [644, 459] width 25 height 25
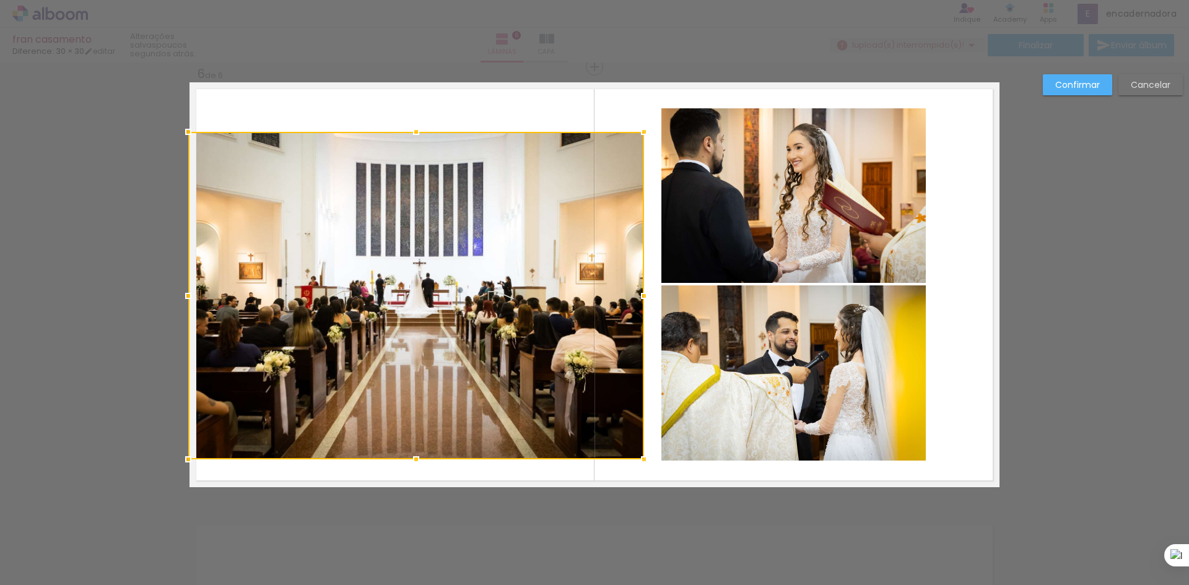
drag, startPoint x: 212, startPoint y: 167, endPoint x: 177, endPoint y: 134, distance: 49.1
click at [177, 134] on div at bounding box center [188, 132] width 25 height 25
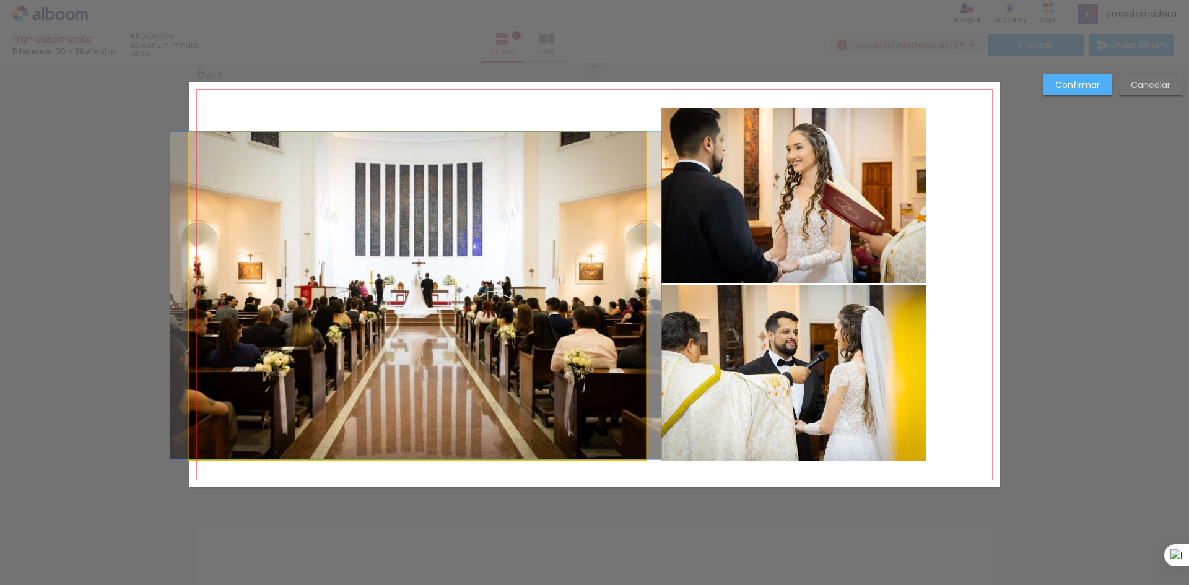
drag, startPoint x: 489, startPoint y: 229, endPoint x: 487, endPoint y: 188, distance: 40.9
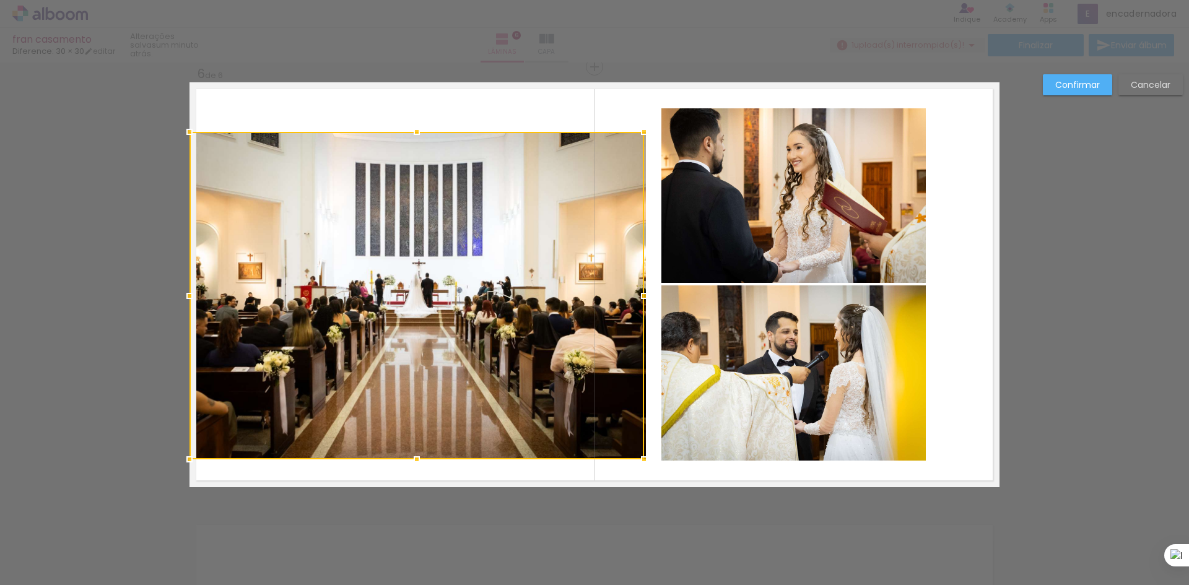
click at [395, 306] on div at bounding box center [417, 296] width 455 height 328
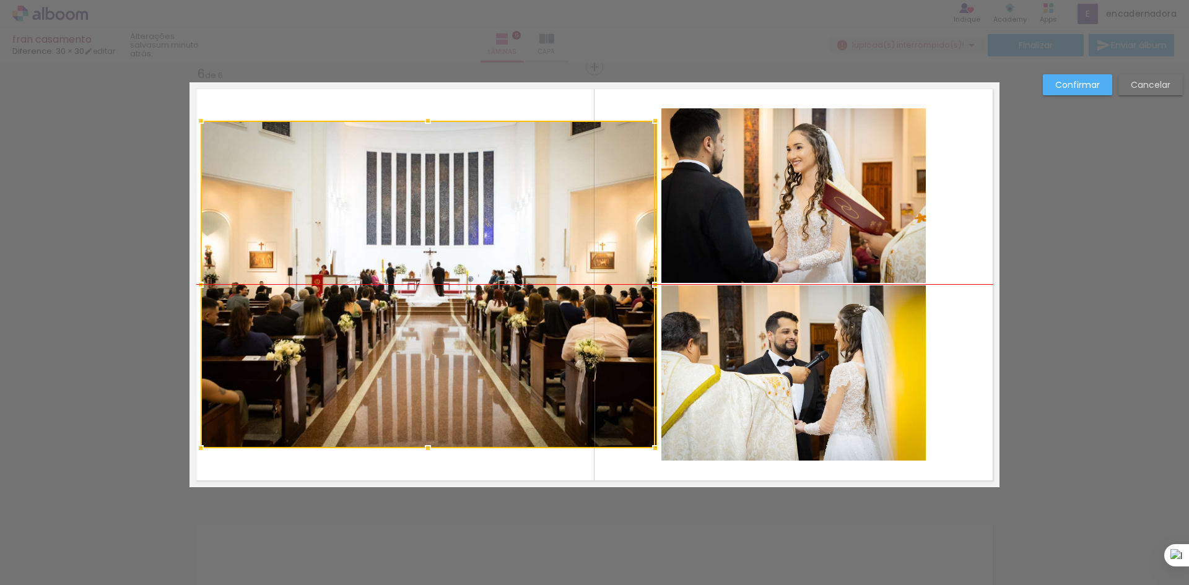
drag, startPoint x: 406, startPoint y: 287, endPoint x: 417, endPoint y: 286, distance: 11.2
click at [417, 286] on div at bounding box center [428, 285] width 455 height 328
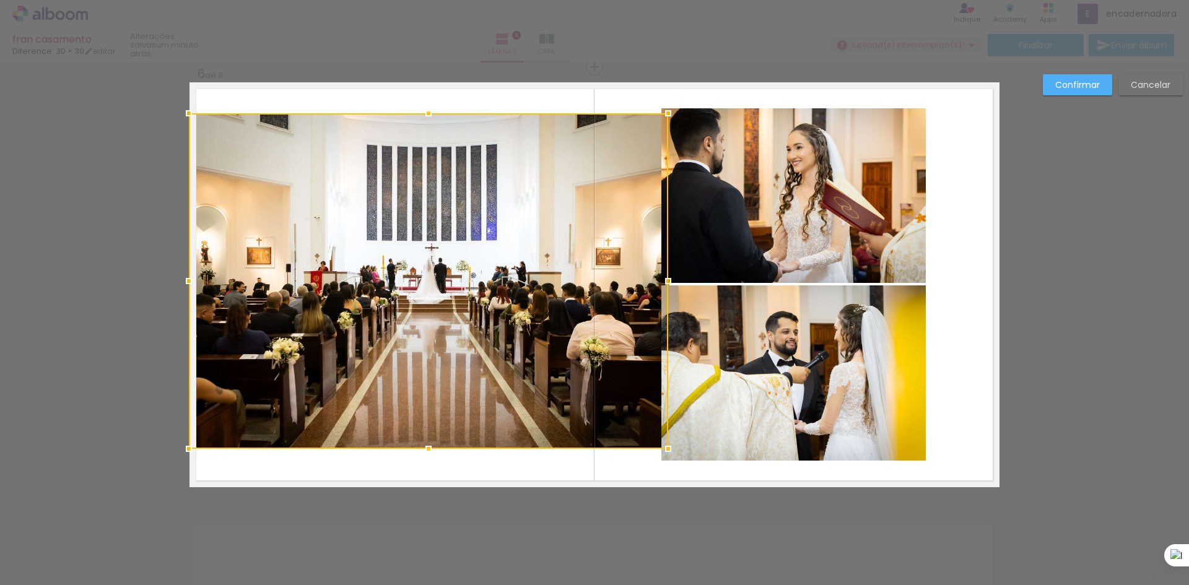
drag, startPoint x: 197, startPoint y: 123, endPoint x: 175, endPoint y: 116, distance: 23.3
click at [177, 116] on div at bounding box center [189, 113] width 25 height 25
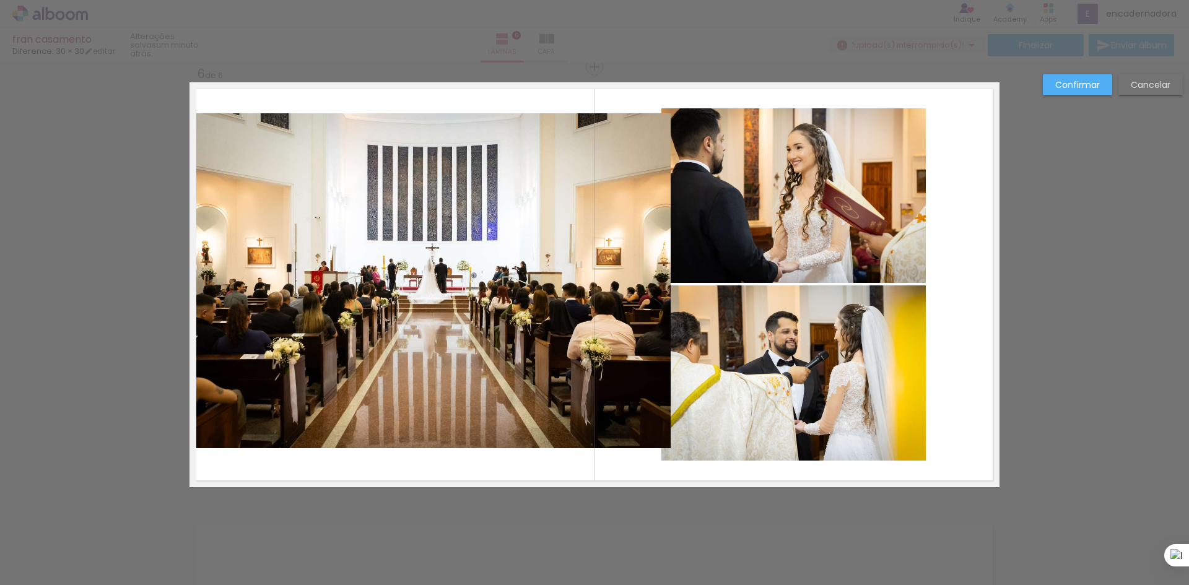
click at [443, 275] on quentale-photo at bounding box center [430, 281] width 481 height 336
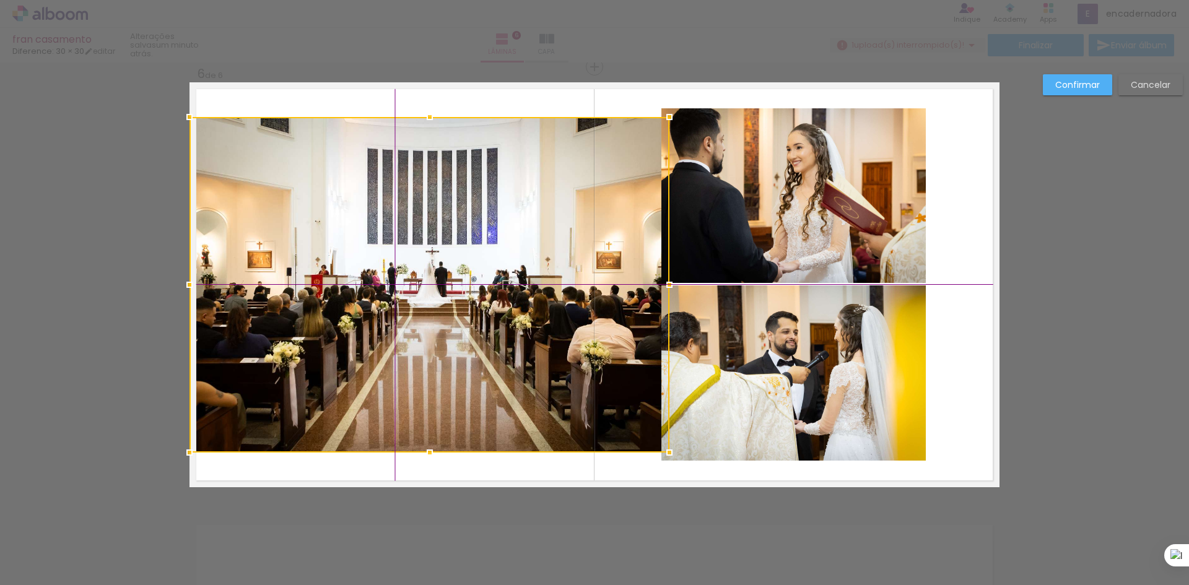
drag, startPoint x: 439, startPoint y: 269, endPoint x: 436, endPoint y: 279, distance: 9.6
click at [436, 279] on div at bounding box center [430, 285] width 480 height 336
click at [543, 196] on div at bounding box center [430, 285] width 480 height 336
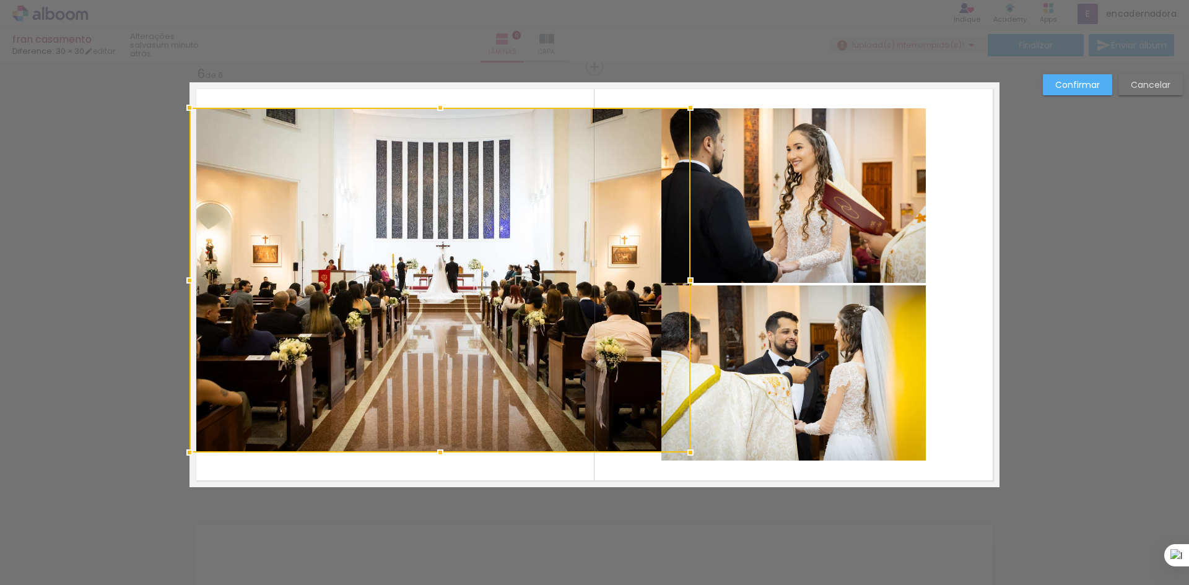
drag, startPoint x: 424, startPoint y: 119, endPoint x: 422, endPoint y: 103, distance: 15.6
click at [422, 103] on album-spread "6 de 6" at bounding box center [595, 284] width 810 height 405
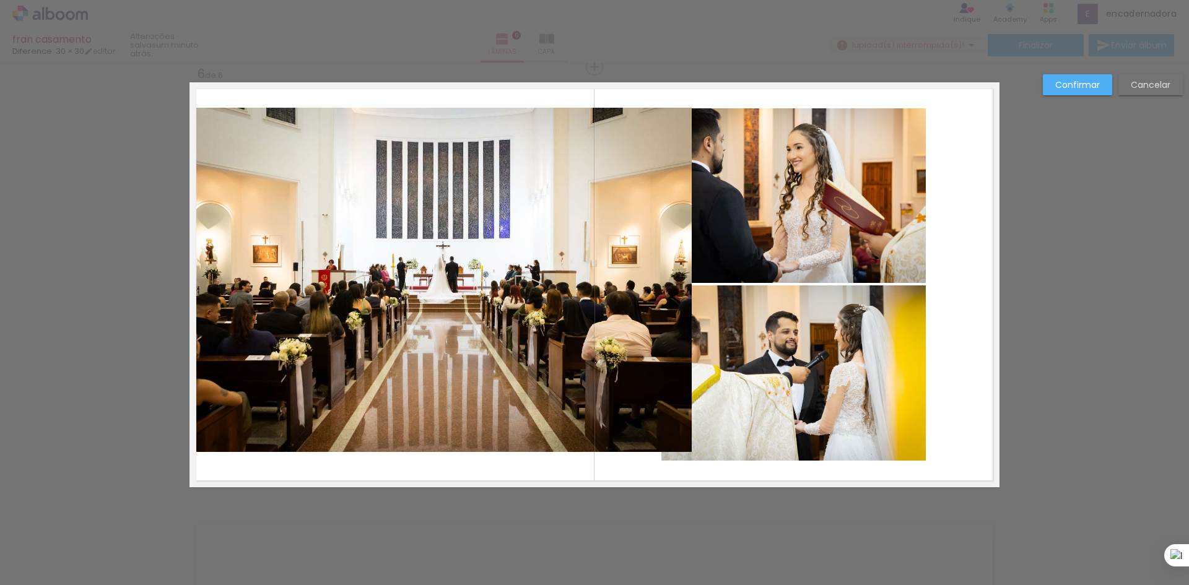
click at [435, 403] on quentale-photo at bounding box center [441, 280] width 502 height 345
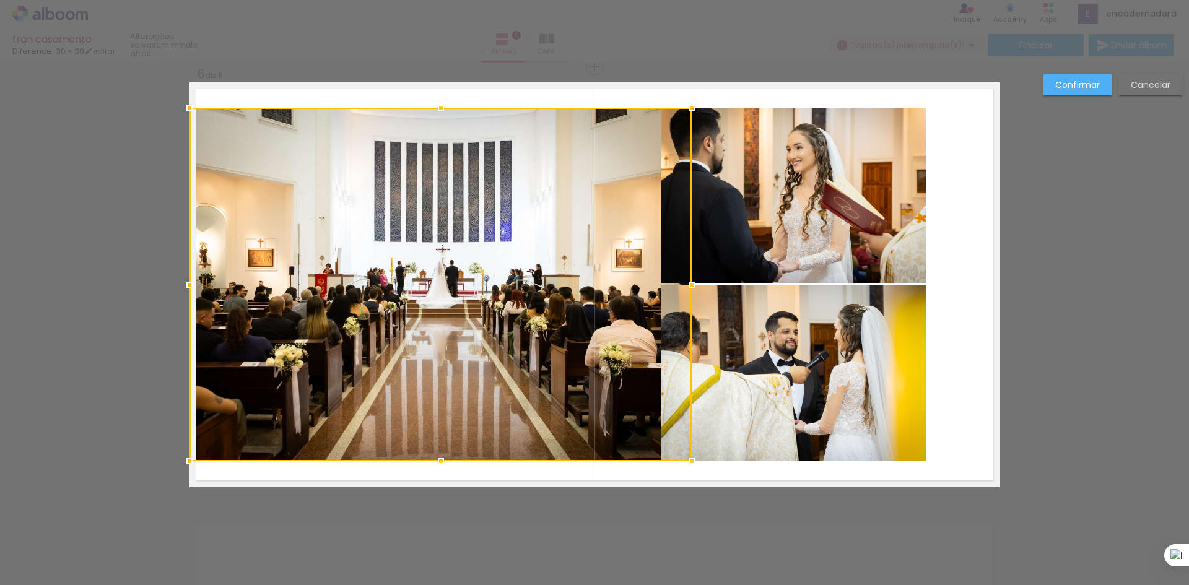
drag, startPoint x: 436, startPoint y: 452, endPoint x: 435, endPoint y: 460, distance: 8.8
click at [435, 460] on div at bounding box center [441, 461] width 25 height 25
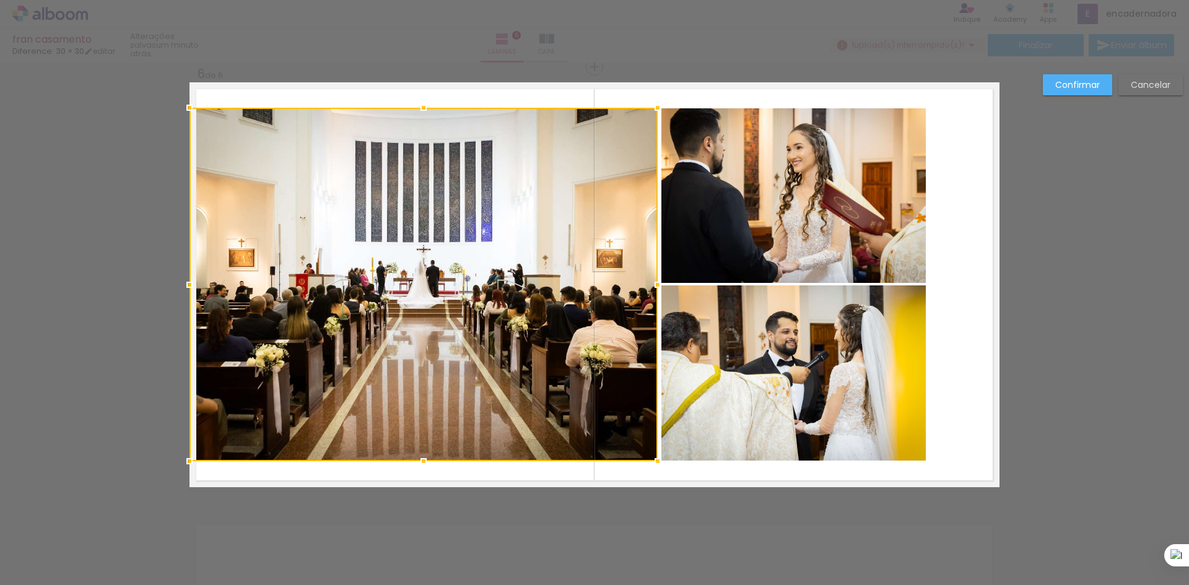
drag, startPoint x: 688, startPoint y: 286, endPoint x: 654, endPoint y: 289, distance: 34.2
click at [654, 289] on div at bounding box center [657, 285] width 25 height 25
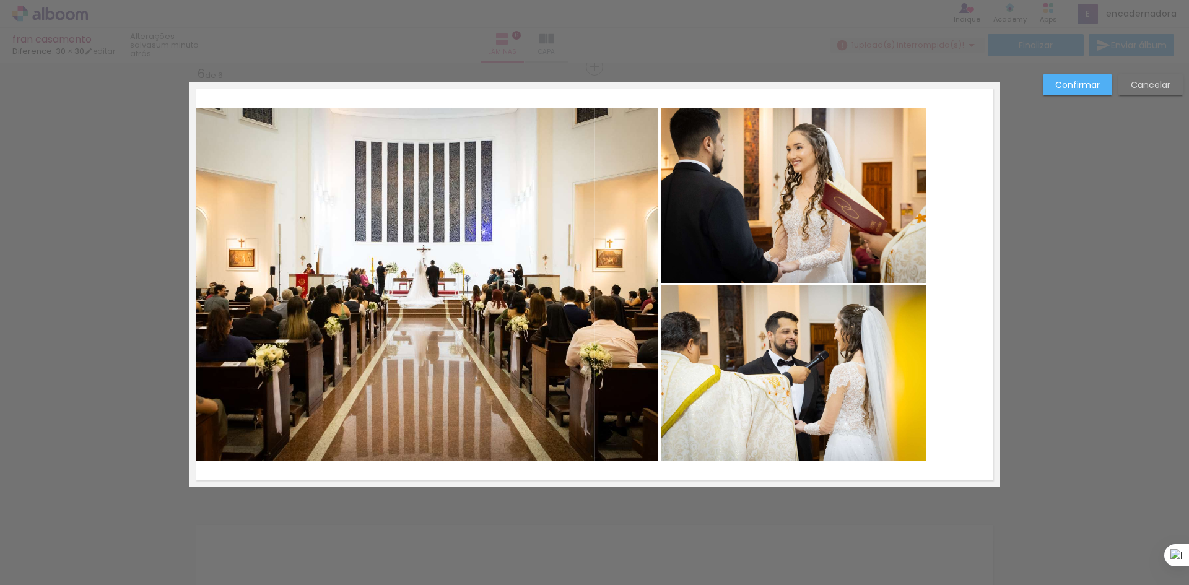
click at [977, 240] on quentale-layouter at bounding box center [595, 284] width 810 height 405
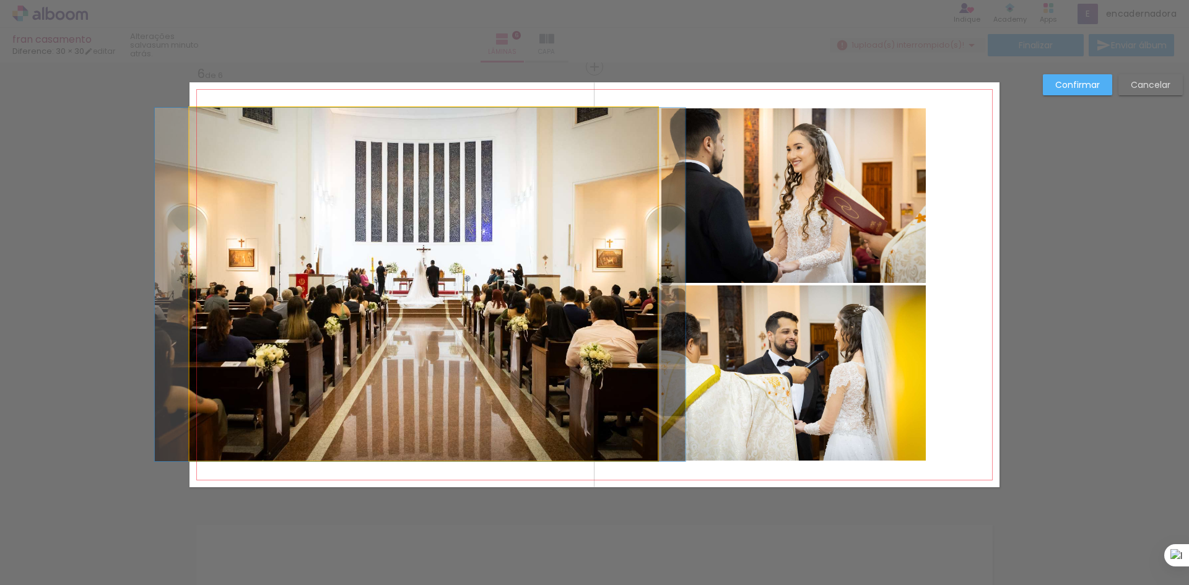
click at [354, 246] on quentale-photo at bounding box center [424, 285] width 468 height 354
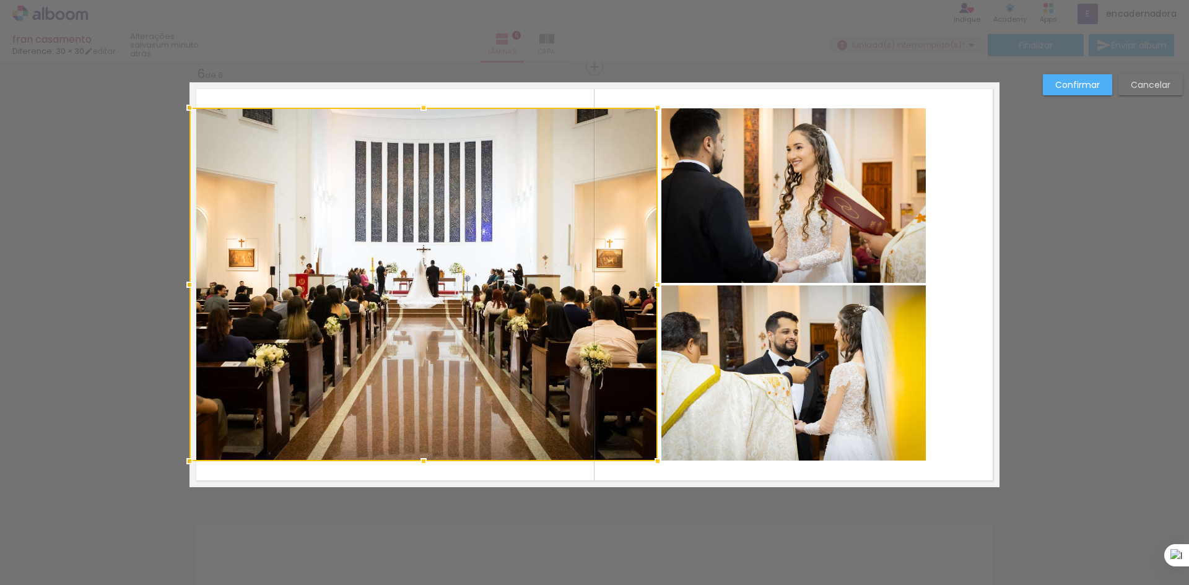
scroll to position [2221, 0]
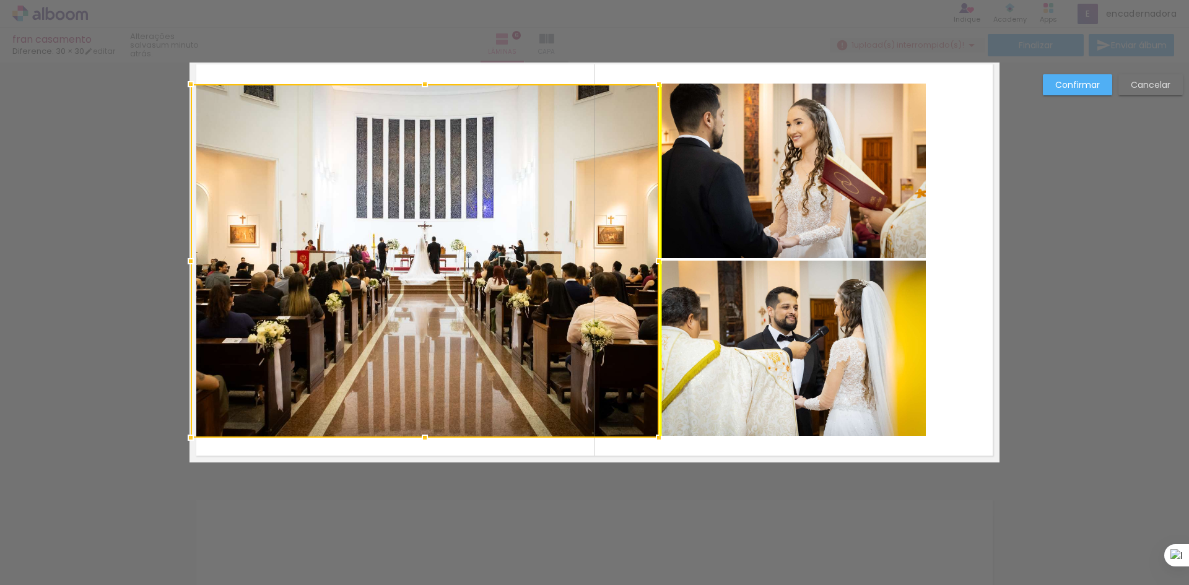
click at [426, 219] on div at bounding box center [425, 261] width 468 height 354
click at [940, 209] on quentale-layouter at bounding box center [595, 260] width 810 height 405
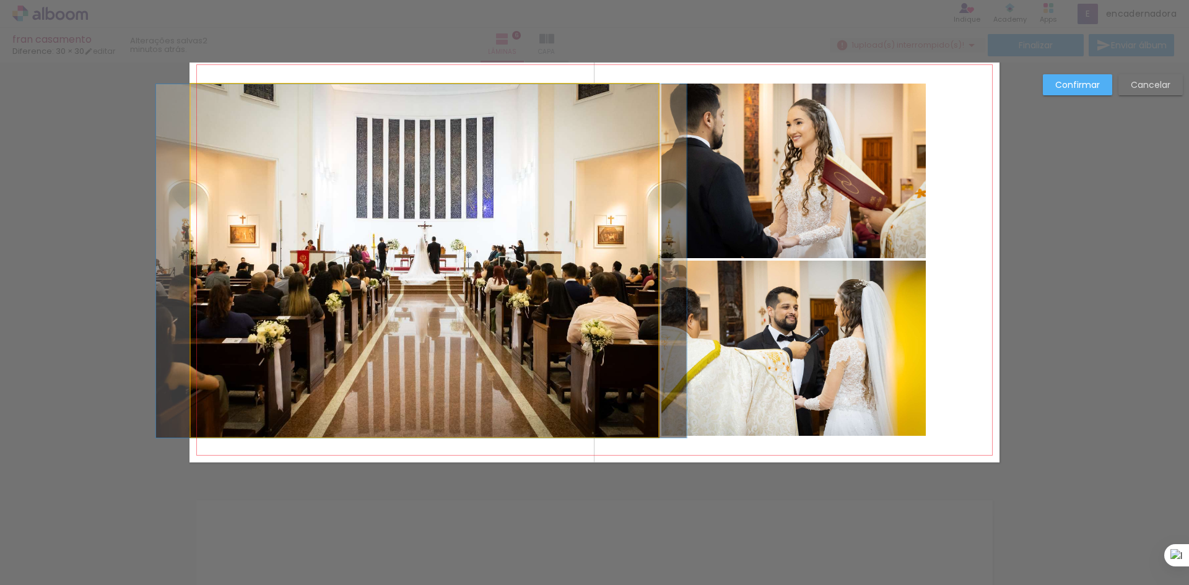
click at [411, 237] on quentale-photo at bounding box center [425, 261] width 468 height 354
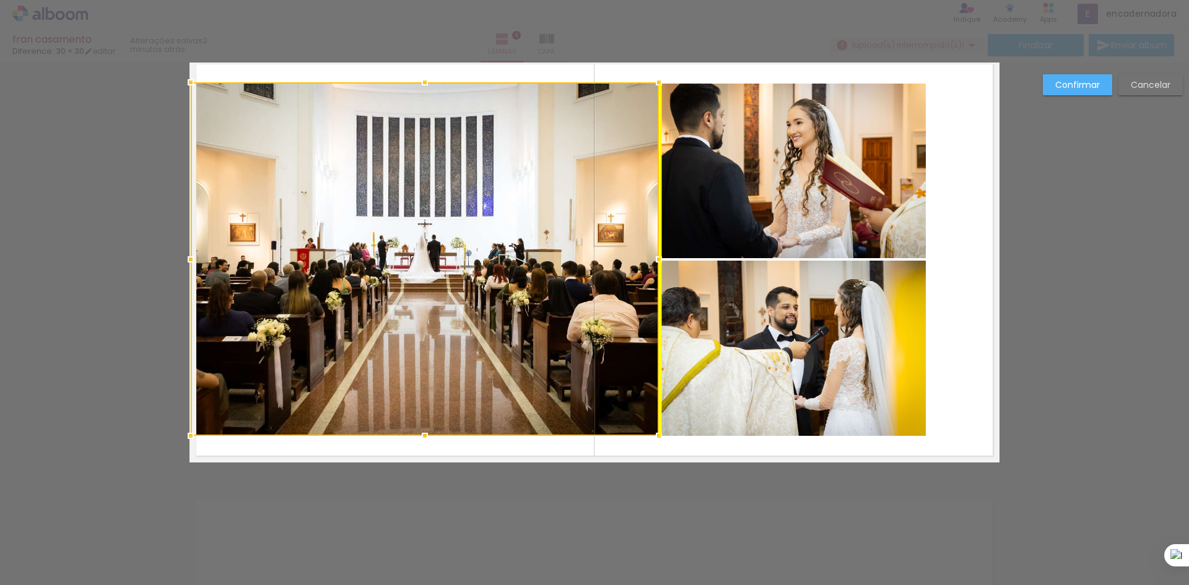
click at [434, 232] on div at bounding box center [425, 259] width 468 height 354
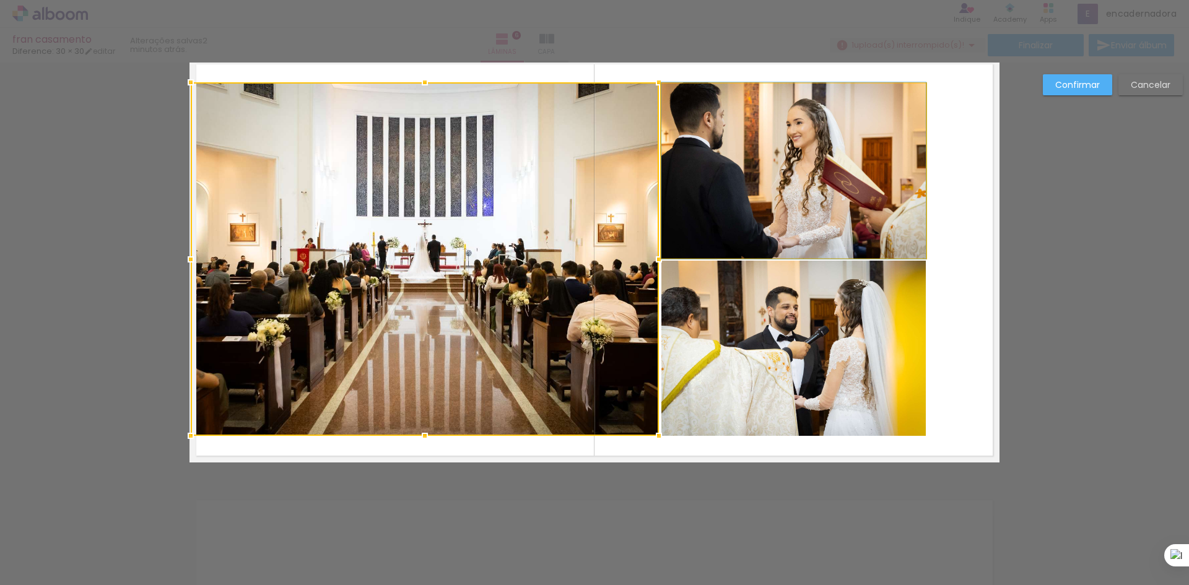
click at [759, 171] on quentale-photo at bounding box center [794, 171] width 264 height 175
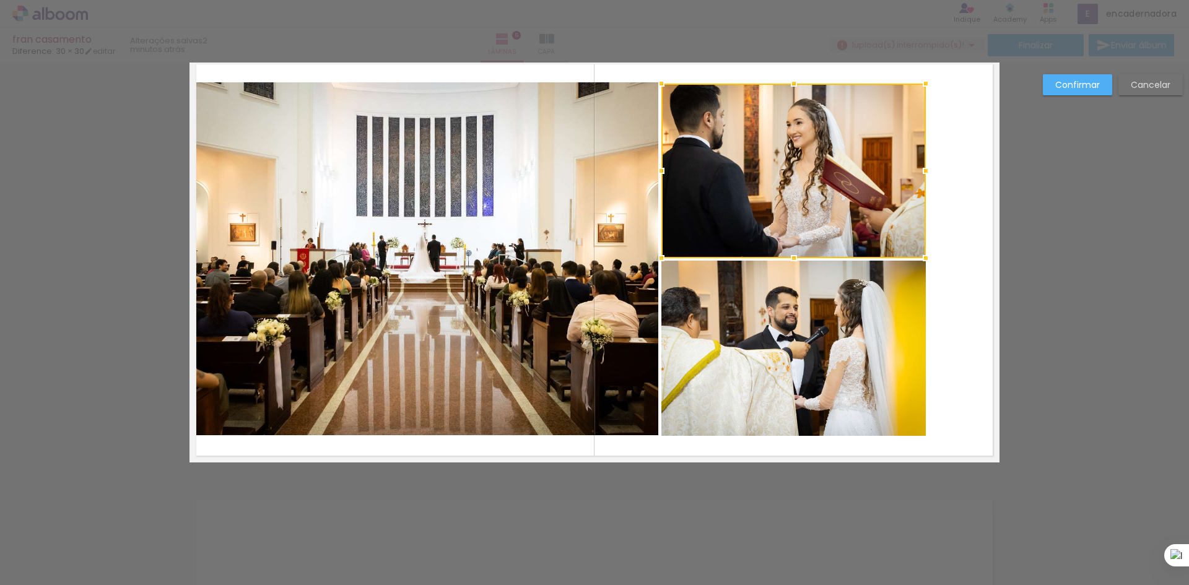
click at [533, 213] on quentale-photo at bounding box center [425, 259] width 468 height 354
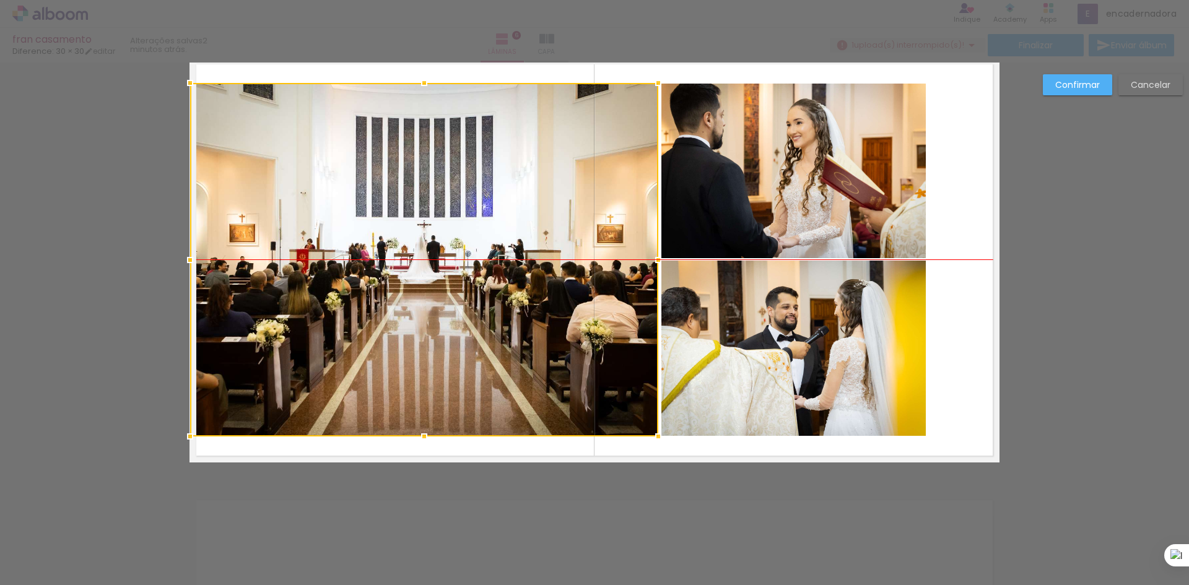
click at [499, 206] on div at bounding box center [424, 260] width 468 height 354
drag, startPoint x: 1129, startPoint y: 203, endPoint x: 1096, endPoint y: 97, distance: 110.1
click at [0, 0] on slot "Confirmar" at bounding box center [0, 0] width 0 height 0
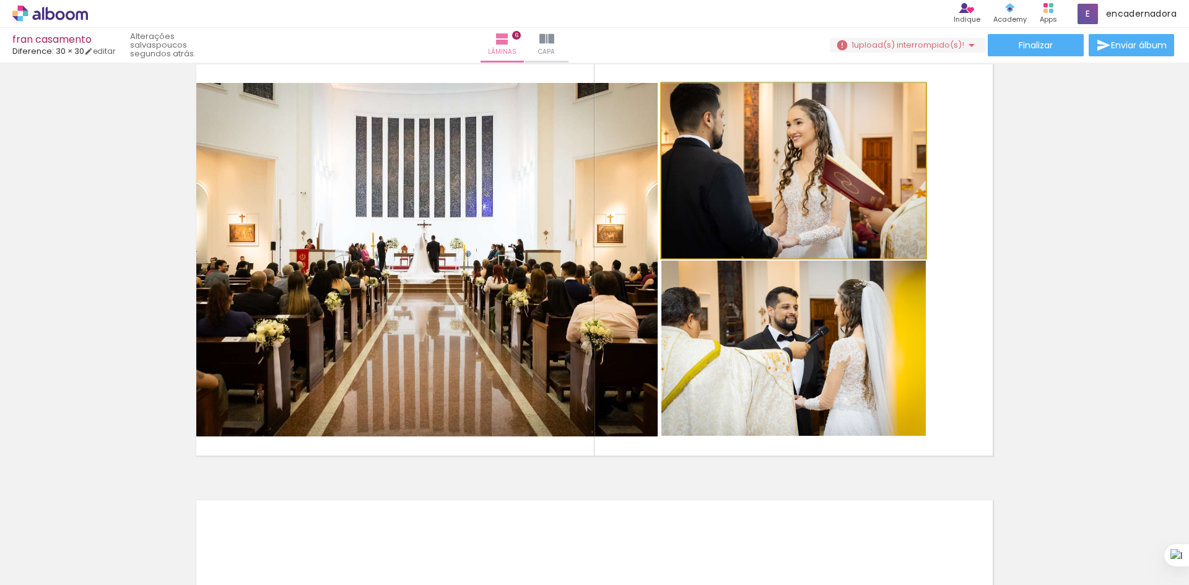
click at [834, 188] on quentale-photo at bounding box center [794, 171] width 264 height 175
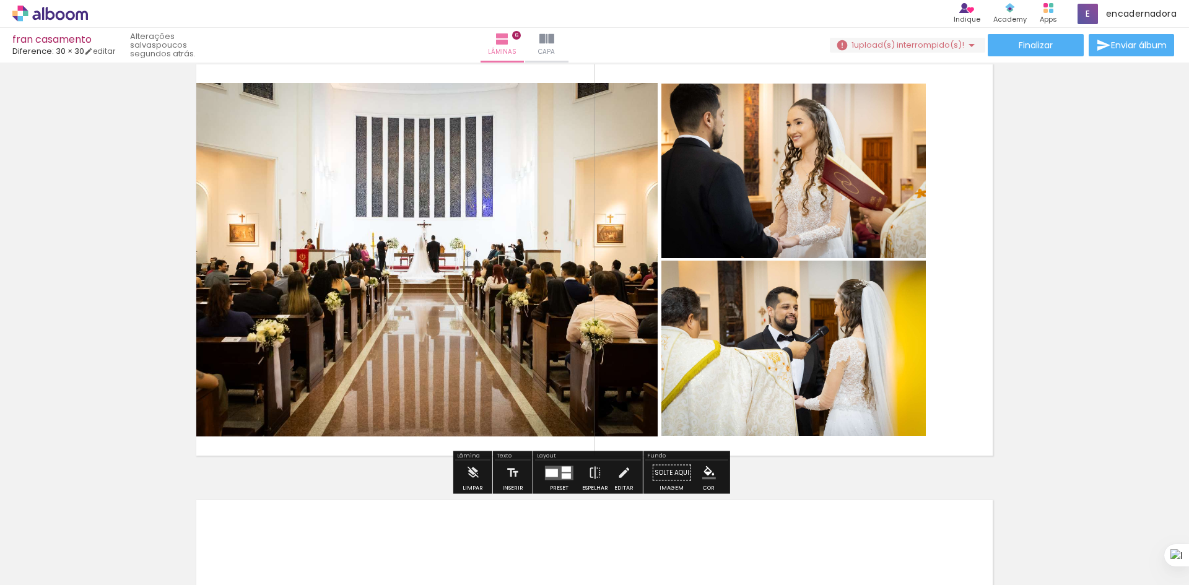
click at [824, 177] on quentale-photo at bounding box center [794, 171] width 264 height 175
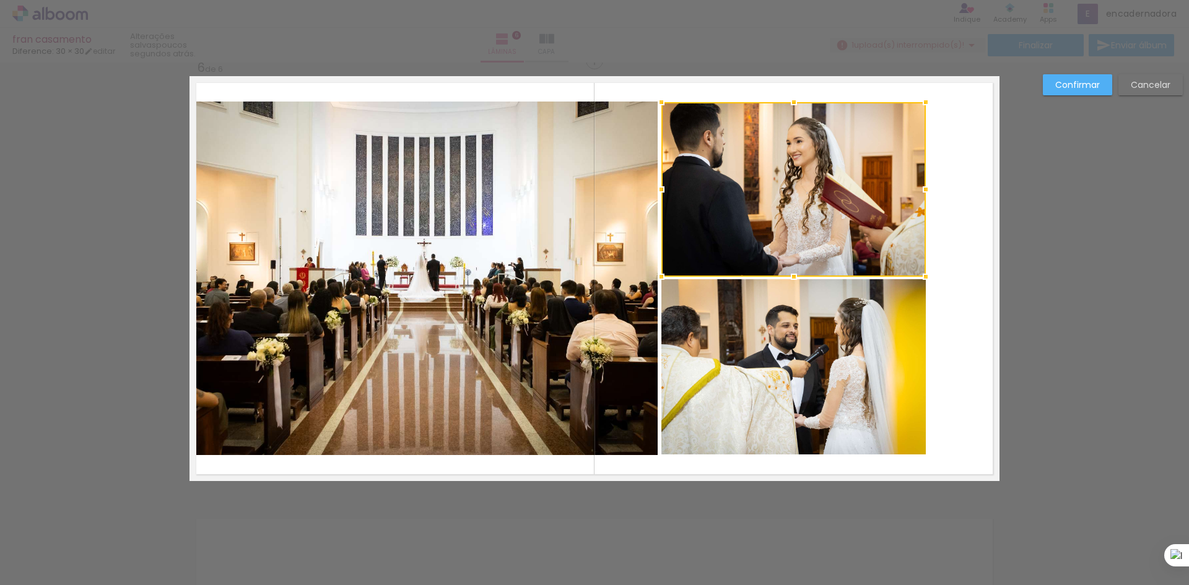
scroll to position [2196, 0]
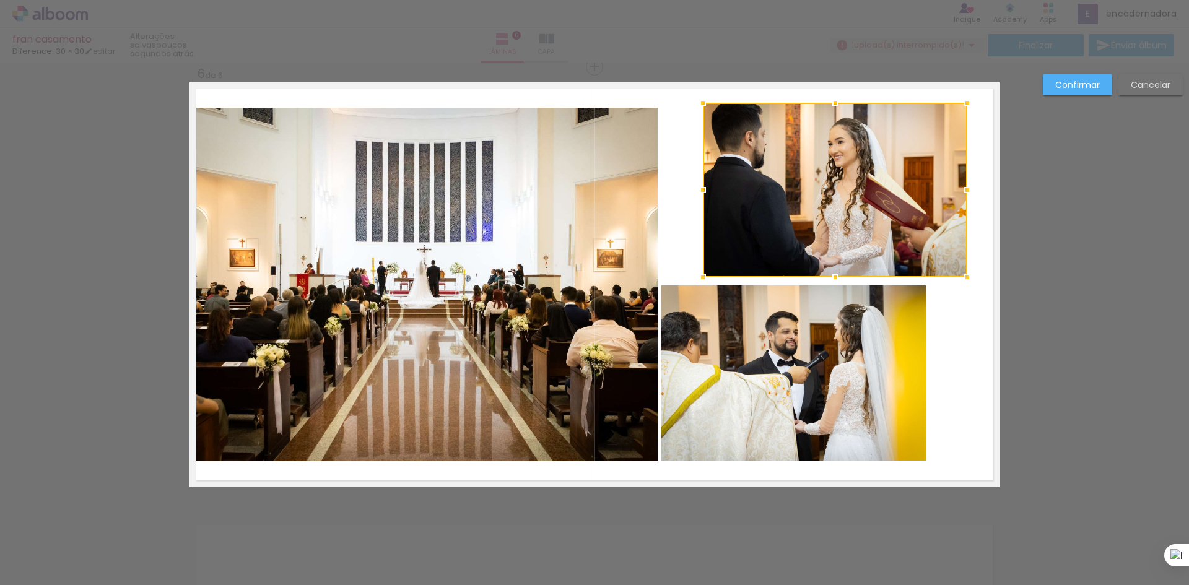
drag, startPoint x: 806, startPoint y: 190, endPoint x: 847, endPoint y: 185, distance: 41.9
click at [847, 185] on div at bounding box center [835, 190] width 264 height 175
click at [838, 369] on quentale-photo at bounding box center [794, 373] width 264 height 175
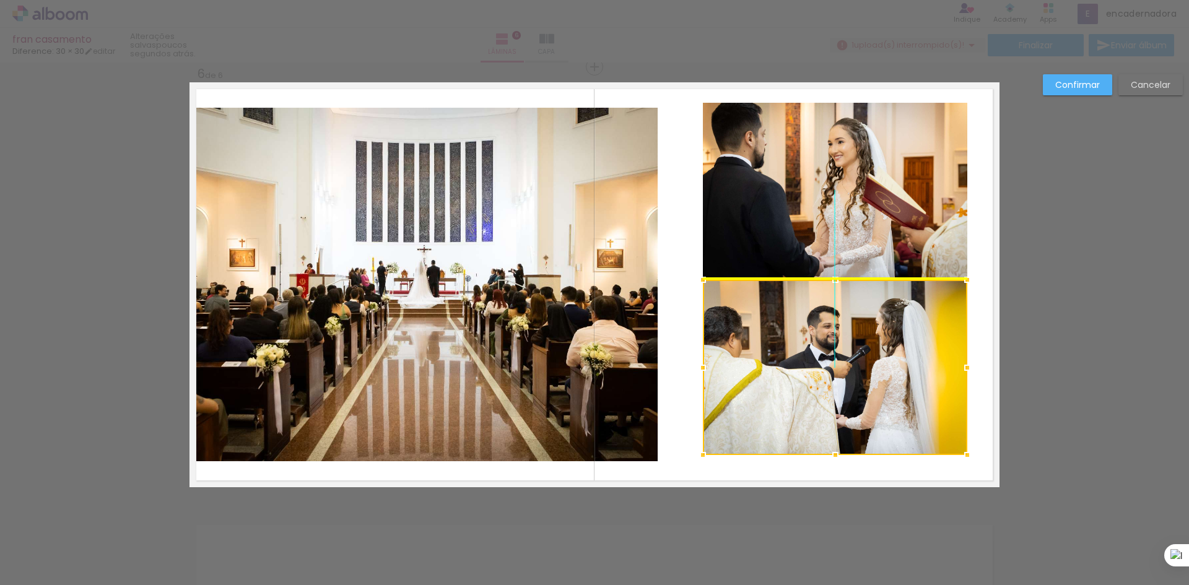
drag, startPoint x: 821, startPoint y: 360, endPoint x: 859, endPoint y: 365, distance: 38.1
click at [859, 365] on div at bounding box center [835, 367] width 264 height 175
click at [855, 337] on div at bounding box center [835, 367] width 264 height 175
click at [819, 159] on quentale-photo at bounding box center [835, 190] width 264 height 175
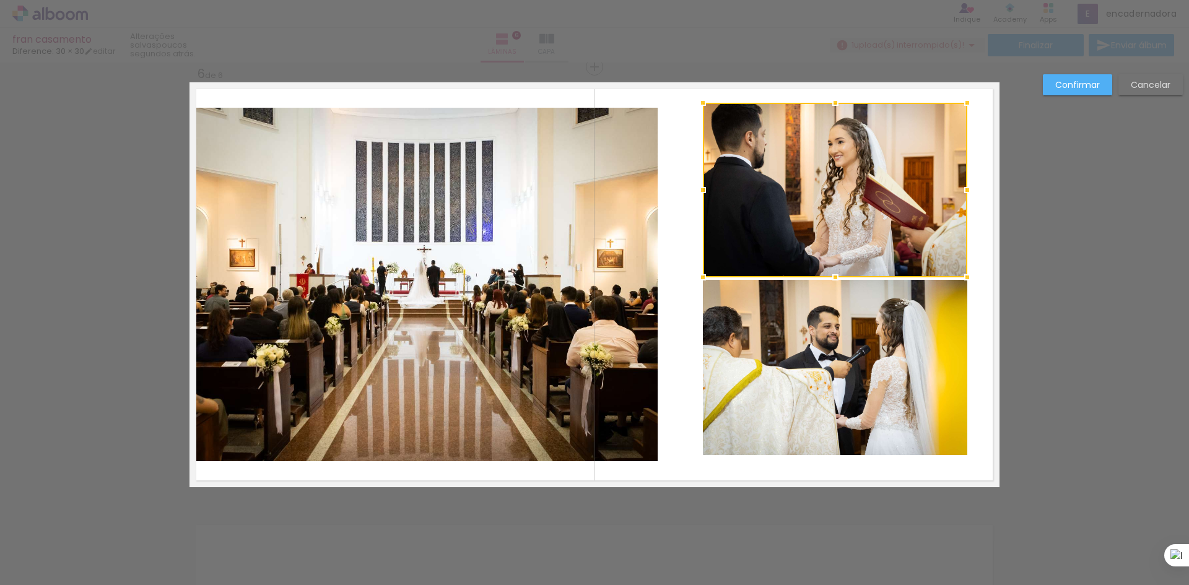
click at [836, 363] on quentale-photo at bounding box center [835, 367] width 264 height 175
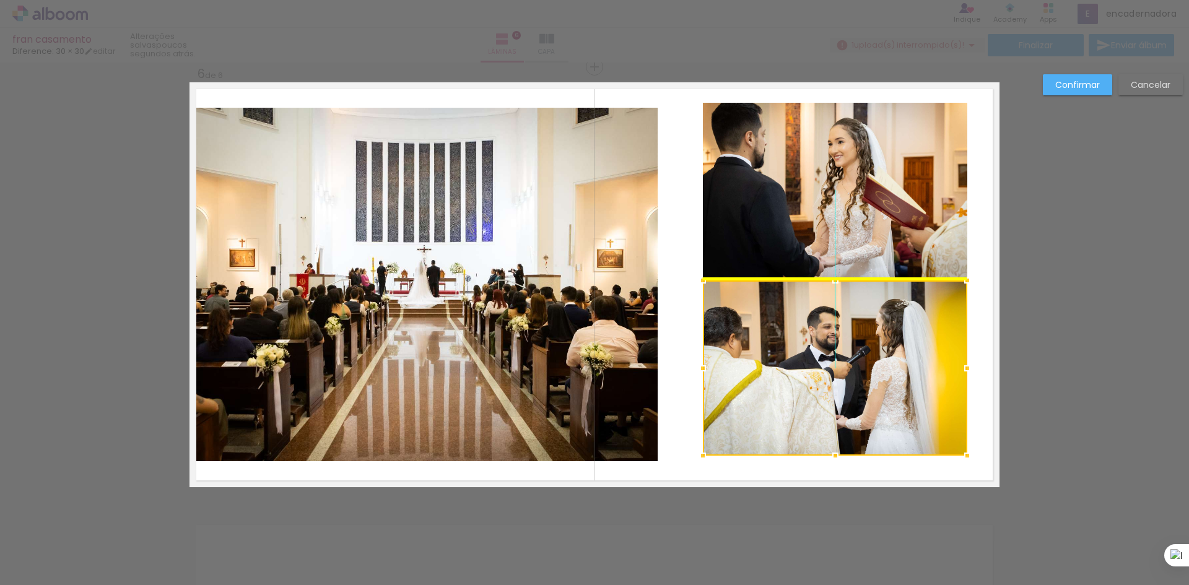
drag, startPoint x: 826, startPoint y: 344, endPoint x: 836, endPoint y: 356, distance: 15.0
click at [836, 357] on div at bounding box center [835, 368] width 264 height 175
click at [840, 352] on div at bounding box center [835, 368] width 264 height 175
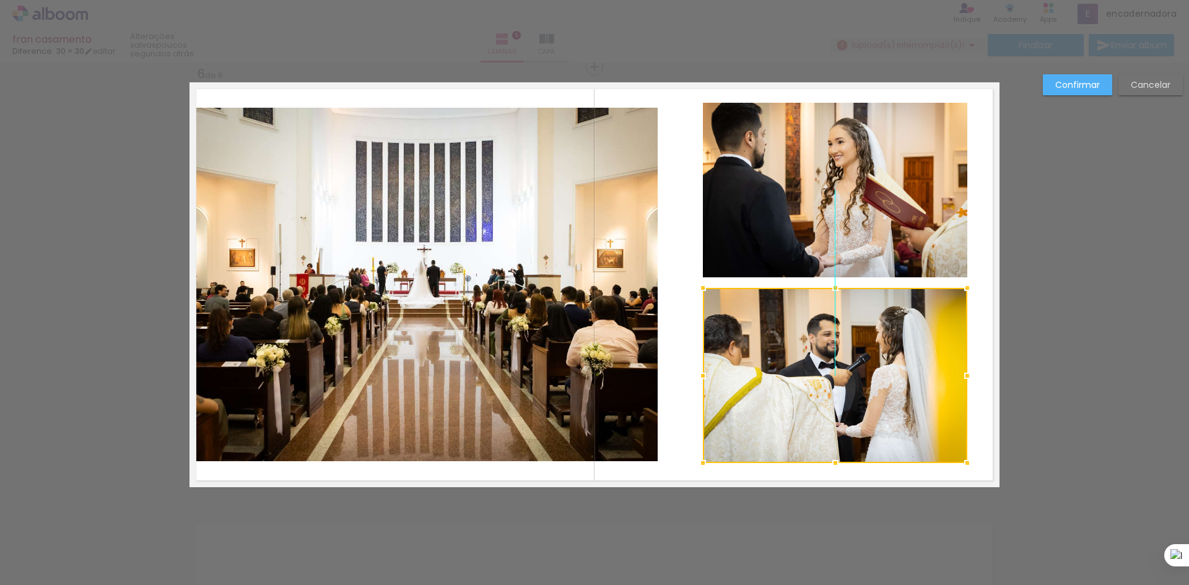
click at [834, 360] on div at bounding box center [835, 375] width 264 height 175
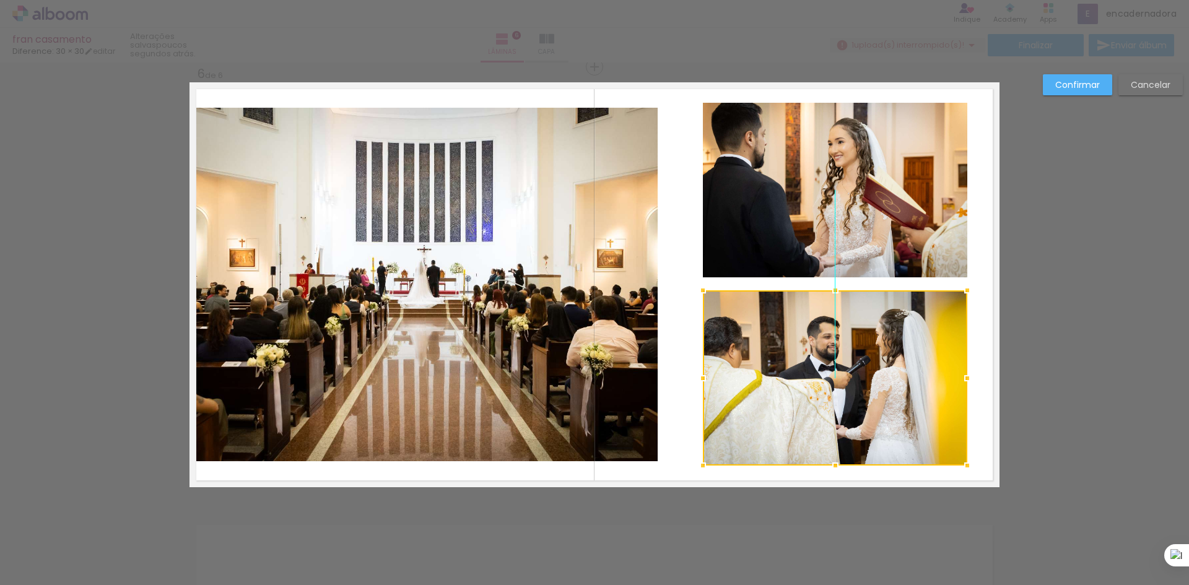
drag, startPoint x: 832, startPoint y: 330, endPoint x: 831, endPoint y: 340, distance: 10.5
click at [831, 340] on div at bounding box center [835, 378] width 264 height 175
click at [845, 224] on quentale-photo at bounding box center [835, 190] width 264 height 175
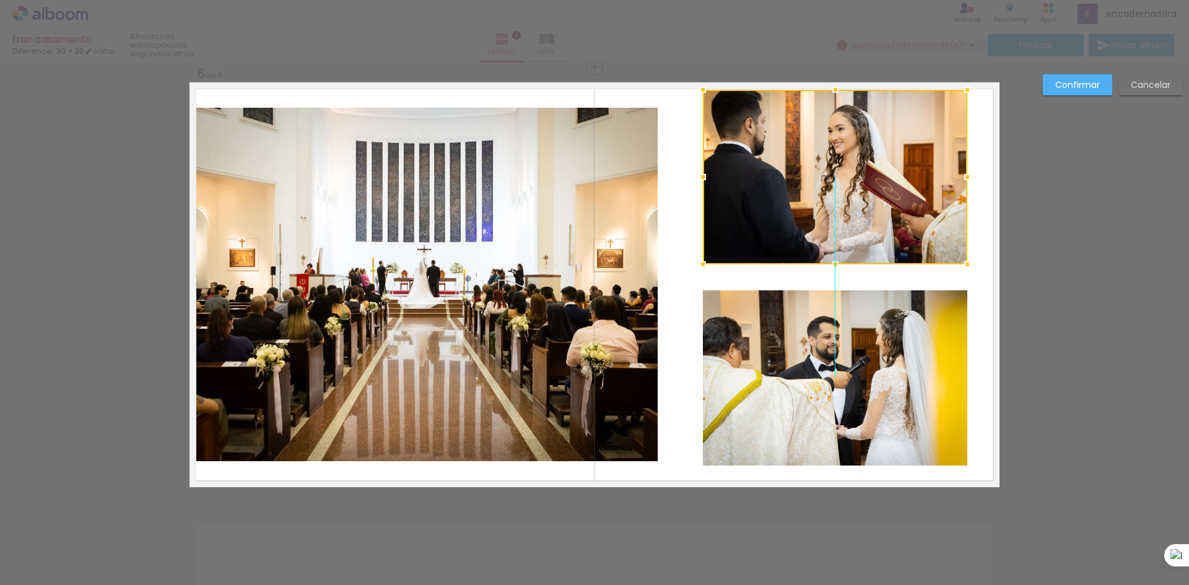
drag, startPoint x: 835, startPoint y: 206, endPoint x: 832, endPoint y: 193, distance: 13.2
click at [832, 193] on div at bounding box center [835, 177] width 264 height 175
click at [935, 234] on div at bounding box center [835, 177] width 264 height 175
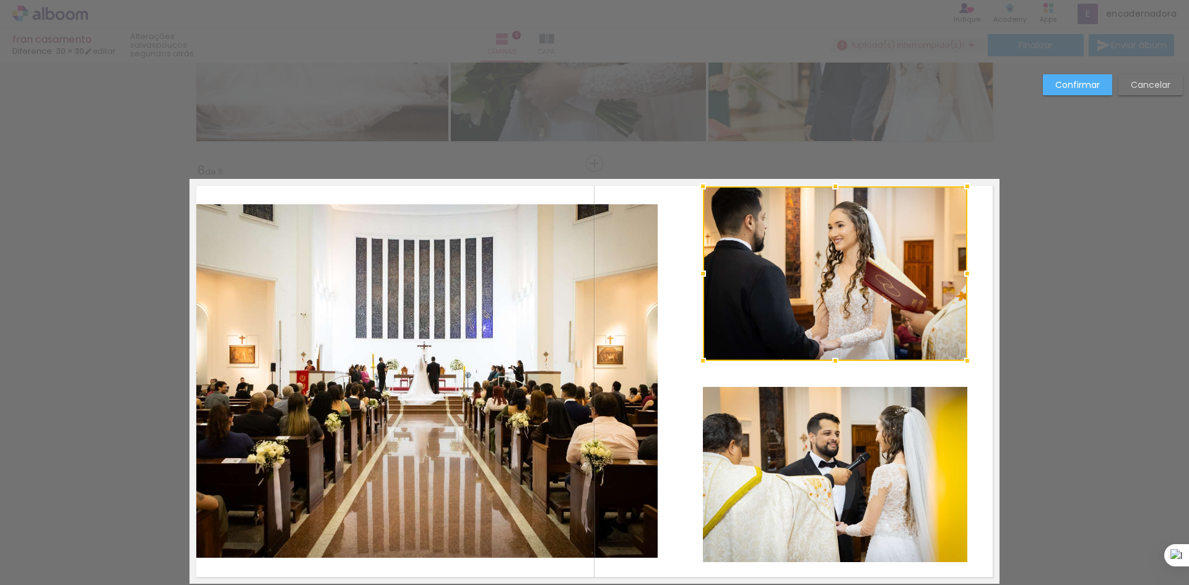
scroll to position [2122, 0]
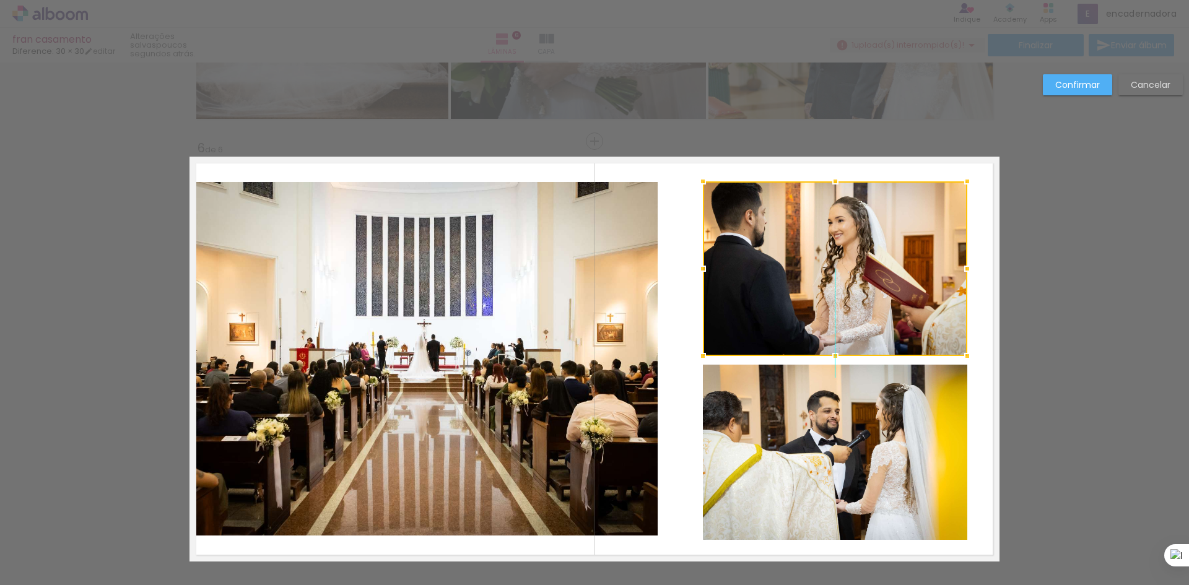
drag, startPoint x: 828, startPoint y: 253, endPoint x: 829, endPoint y: 270, distance: 17.4
click at [829, 270] on div at bounding box center [835, 268] width 264 height 175
click at [976, 202] on quentale-layouter at bounding box center [595, 359] width 810 height 405
click at [838, 199] on quentale-photo at bounding box center [835, 268] width 264 height 175
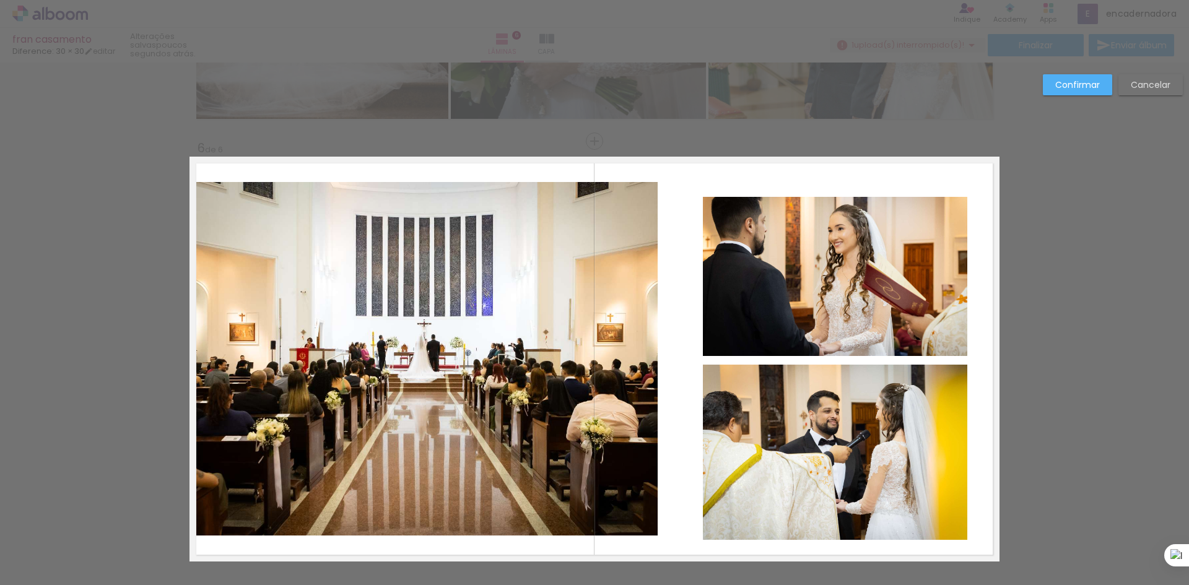
click at [842, 245] on quentale-photo at bounding box center [835, 276] width 264 height 159
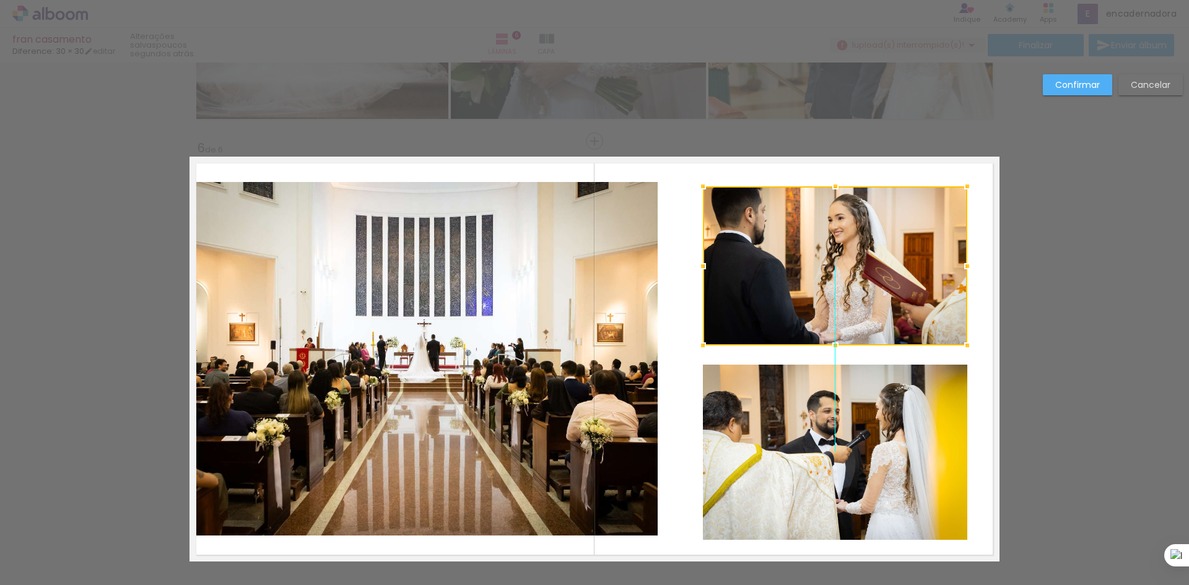
drag, startPoint x: 825, startPoint y: 243, endPoint x: 844, endPoint y: 299, distance: 58.4
click at [823, 233] on div at bounding box center [835, 265] width 264 height 159
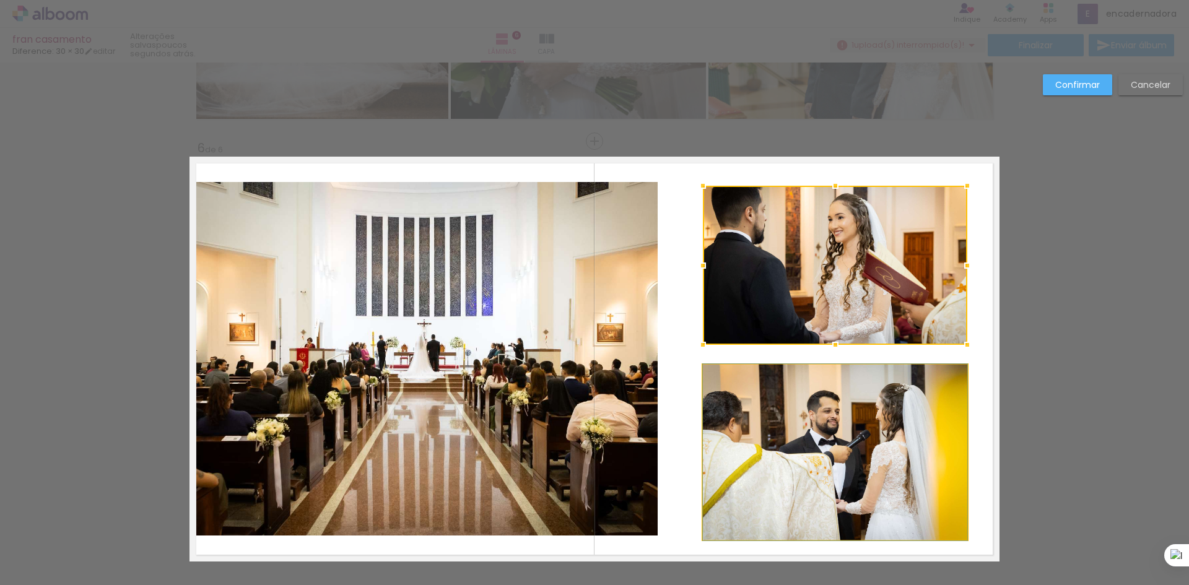
click at [841, 388] on quentale-photo at bounding box center [835, 452] width 264 height 175
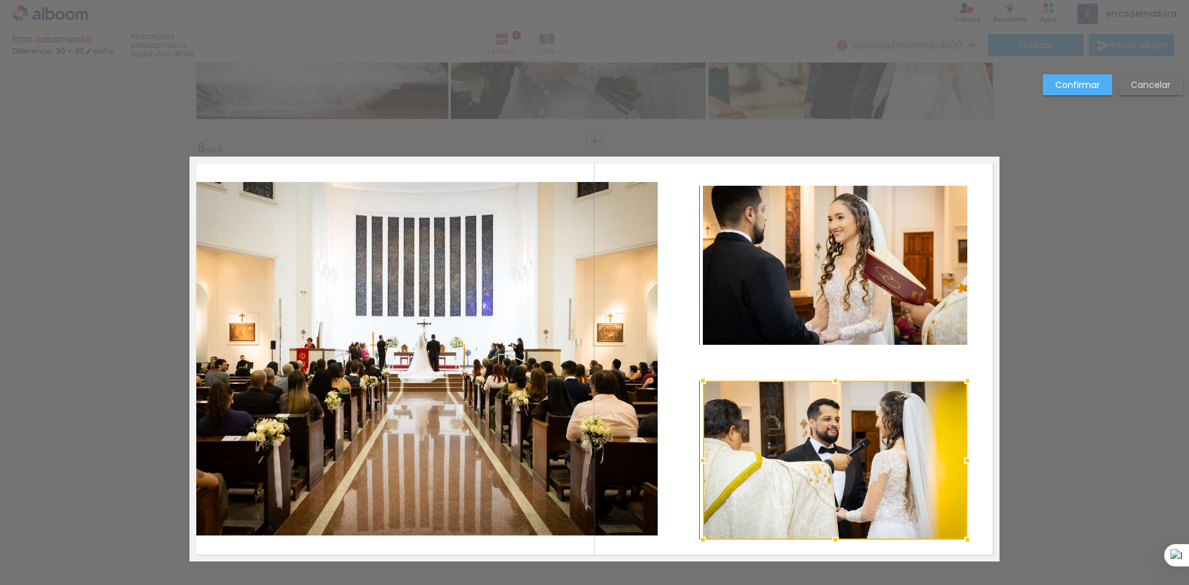
drag, startPoint x: 832, startPoint y: 365, endPoint x: 831, endPoint y: 377, distance: 11.8
click at [831, 377] on div at bounding box center [835, 381] width 25 height 25
click at [849, 473] on quentale-photo at bounding box center [835, 460] width 264 height 159
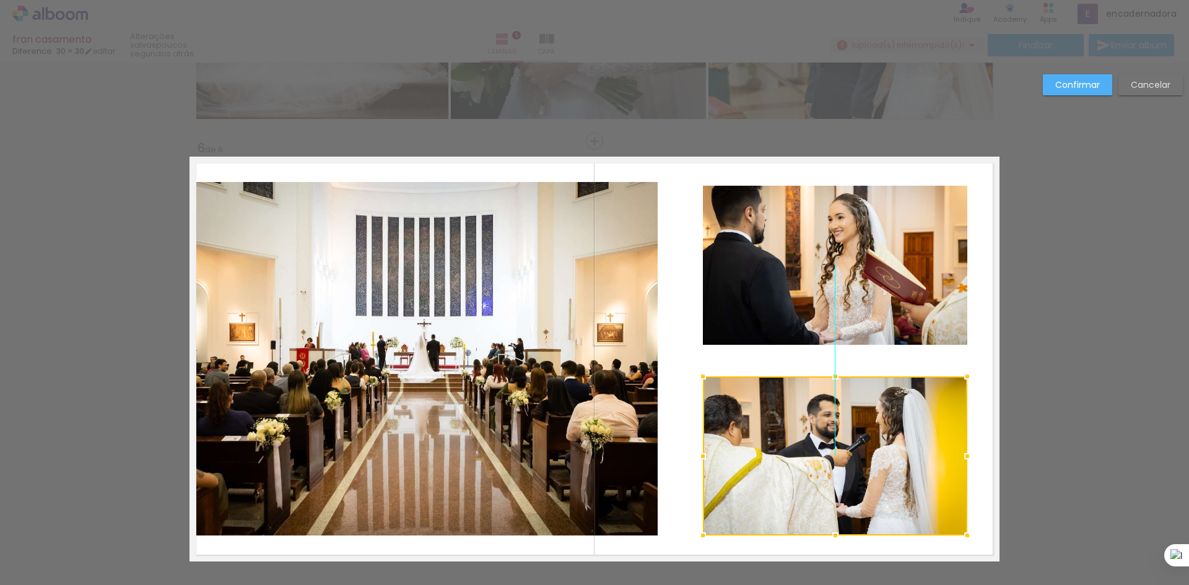
click at [845, 432] on div at bounding box center [835, 456] width 264 height 159
click at [839, 306] on quentale-photo at bounding box center [835, 265] width 264 height 159
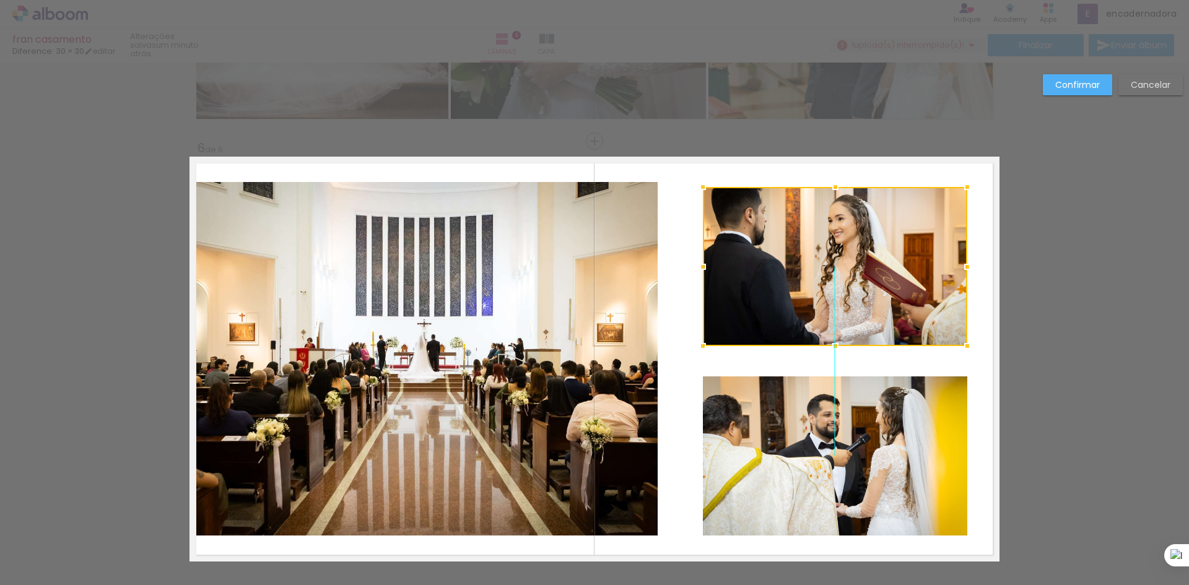
click at [830, 296] on div at bounding box center [835, 266] width 264 height 159
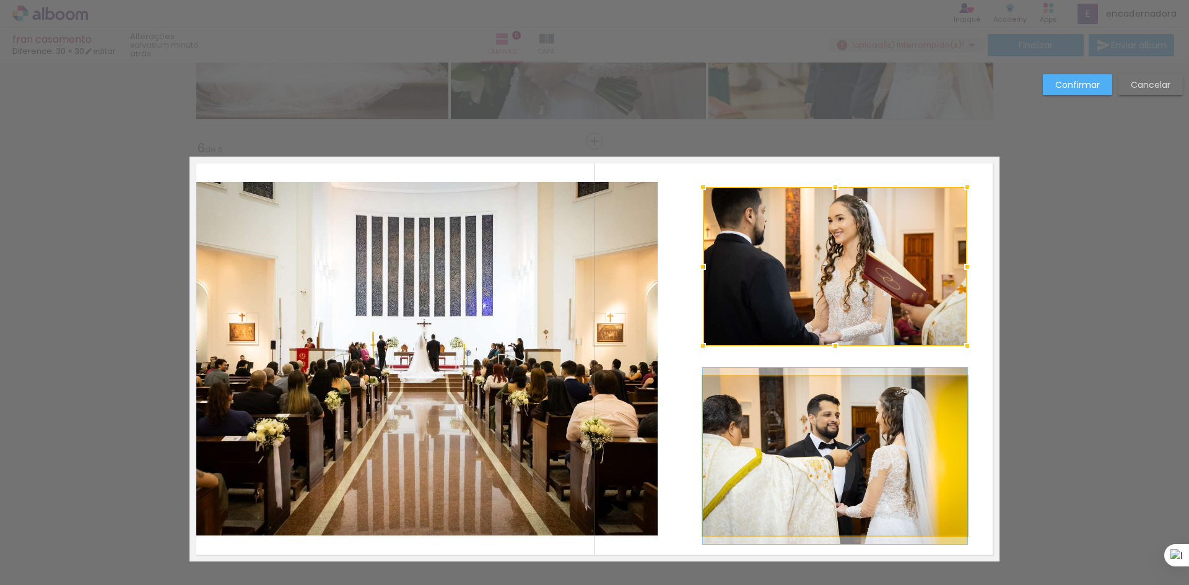
click at [870, 438] on quentale-photo at bounding box center [835, 456] width 264 height 159
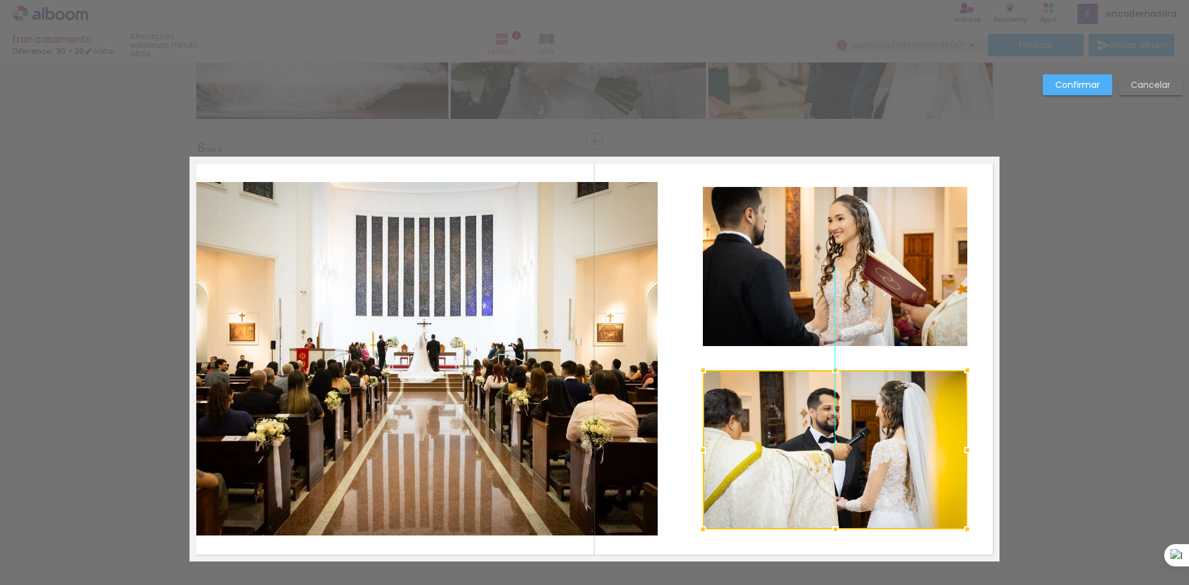
drag, startPoint x: 834, startPoint y: 440, endPoint x: 835, endPoint y: 408, distance: 32.2
click at [836, 437] on div at bounding box center [835, 449] width 264 height 159
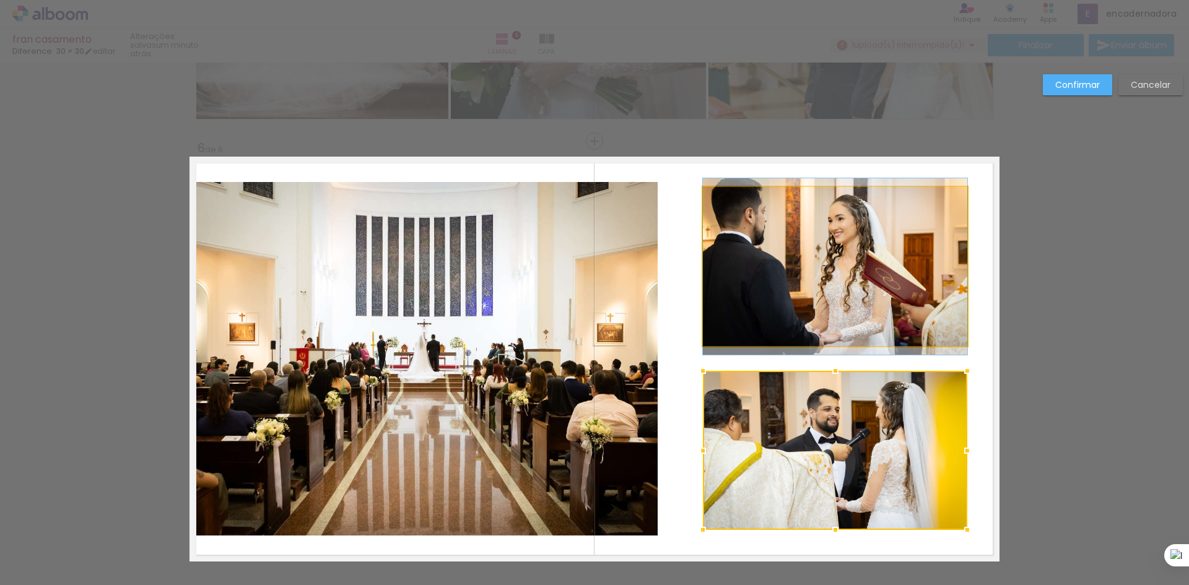
click at [792, 300] on quentale-photo at bounding box center [835, 266] width 264 height 159
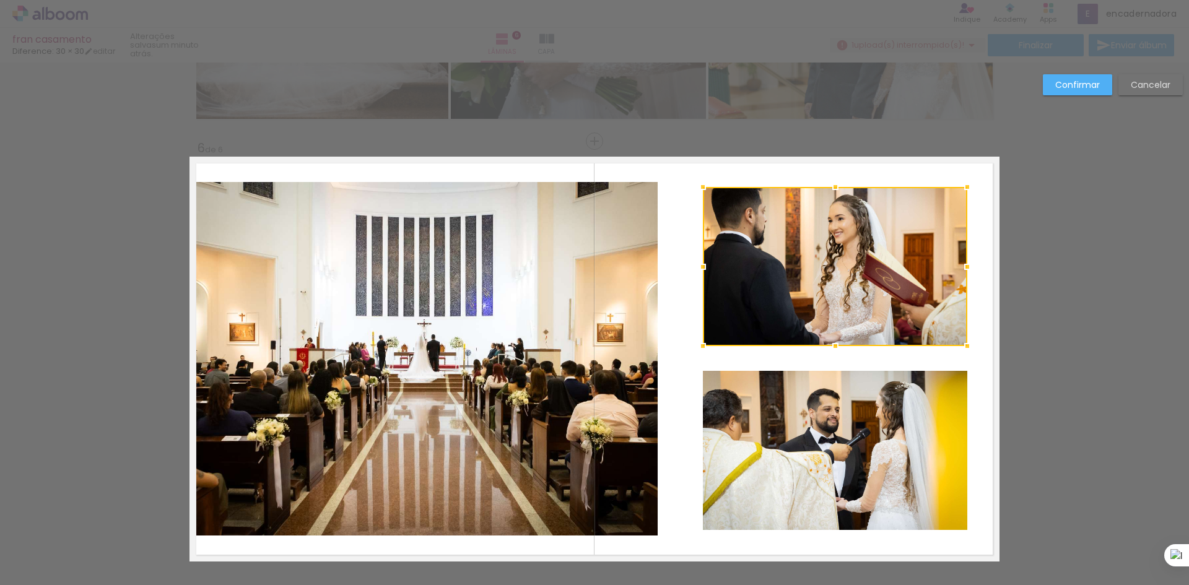
drag, startPoint x: 831, startPoint y: 346, endPoint x: 832, endPoint y: 338, distance: 8.3
click at [831, 345] on div at bounding box center [835, 346] width 25 height 25
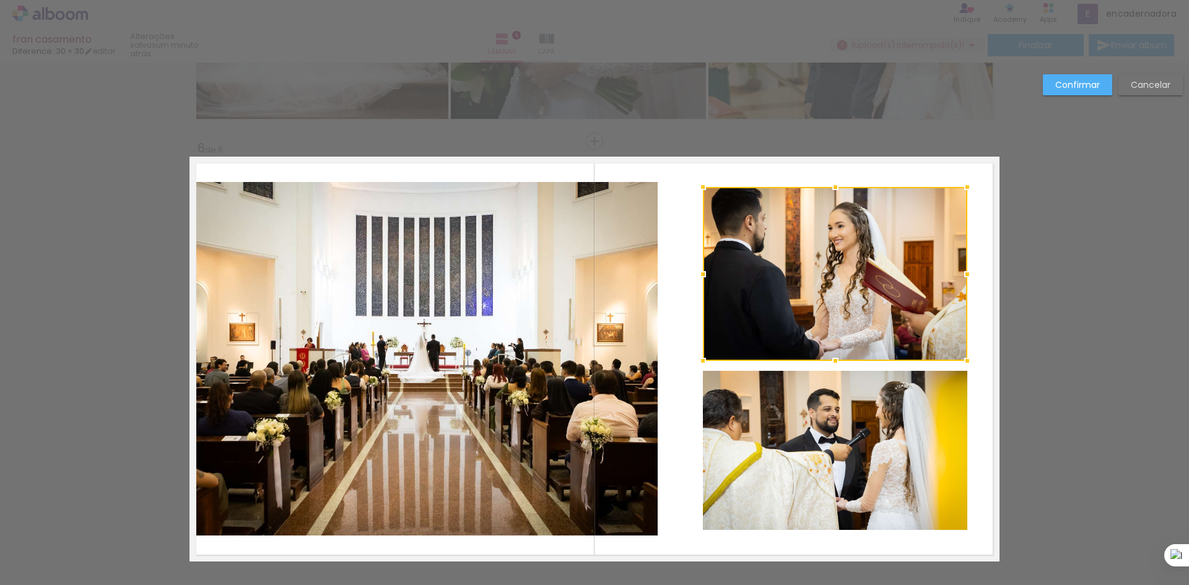
drag, startPoint x: 830, startPoint y: 346, endPoint x: 828, endPoint y: 360, distance: 15.0
click at [828, 360] on div at bounding box center [835, 361] width 25 height 25
drag, startPoint x: 1046, startPoint y: 253, endPoint x: 1034, endPoint y: 255, distance: 11.9
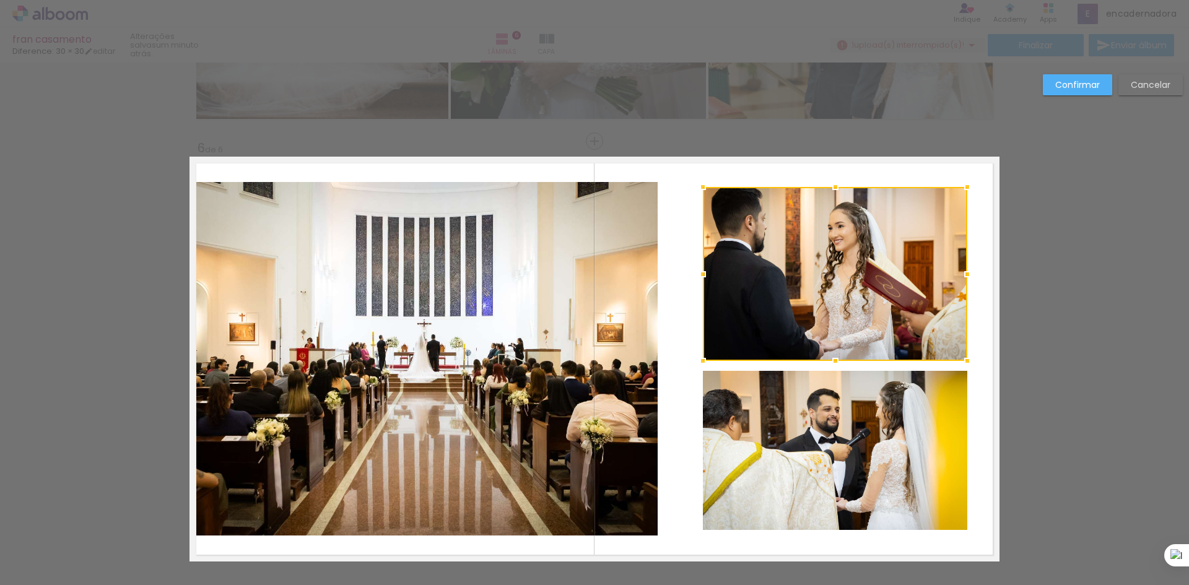
click at [878, 279] on div at bounding box center [835, 274] width 264 height 174
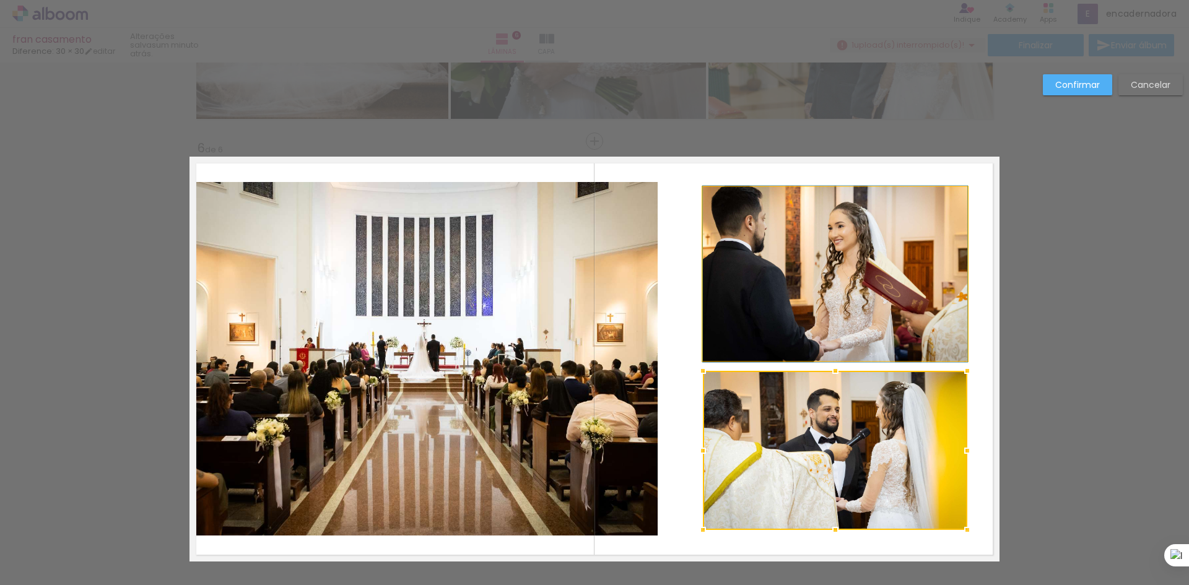
click at [844, 258] on quentale-photo at bounding box center [835, 274] width 264 height 174
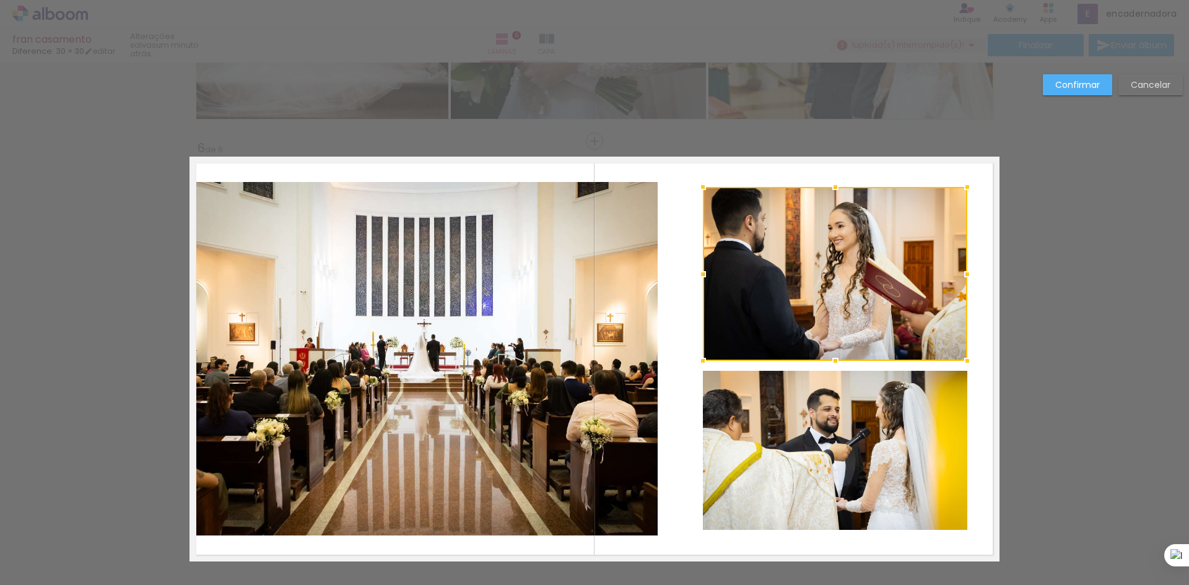
click at [843, 254] on div at bounding box center [835, 274] width 264 height 174
click at [798, 256] on div at bounding box center [835, 274] width 264 height 174
drag, startPoint x: 1139, startPoint y: 266, endPoint x: 1071, endPoint y: 267, distance: 68.1
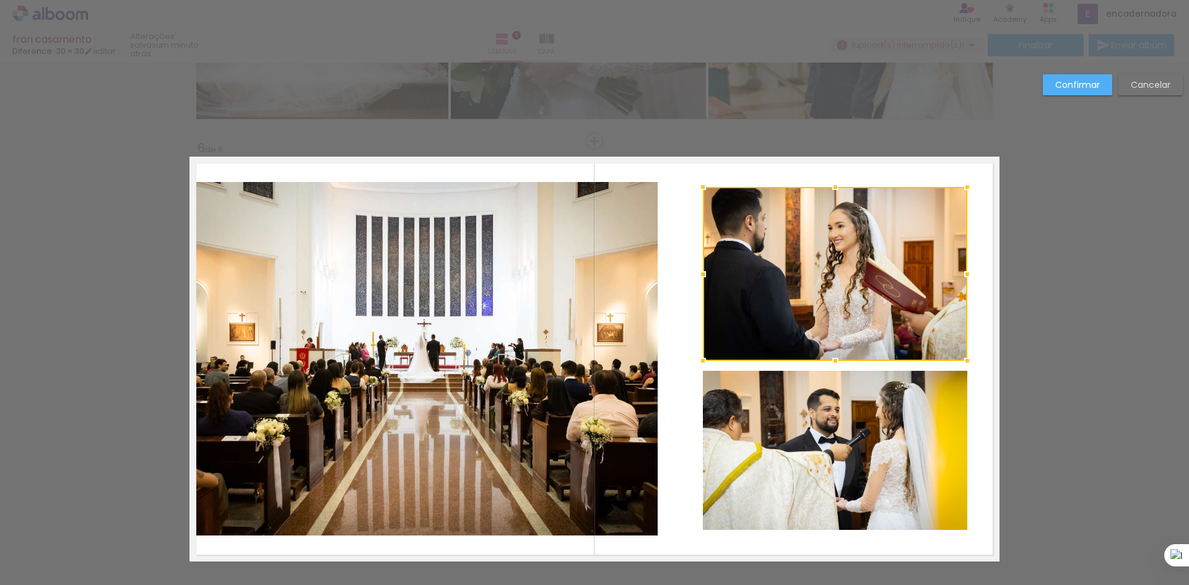
drag, startPoint x: 972, startPoint y: 258, endPoint x: 955, endPoint y: 286, distance: 33.4
click at [972, 258] on quentale-layouter at bounding box center [595, 359] width 810 height 405
click at [917, 438] on quentale-photo at bounding box center [835, 450] width 264 height 159
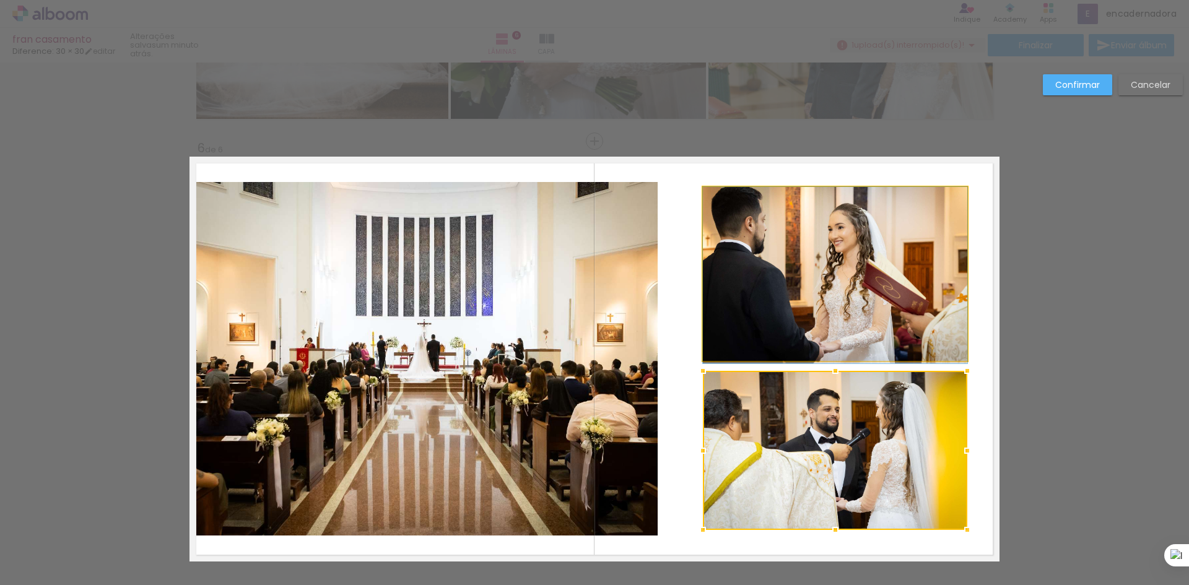
drag, startPoint x: 858, startPoint y: 253, endPoint x: 864, endPoint y: 292, distance: 39.4
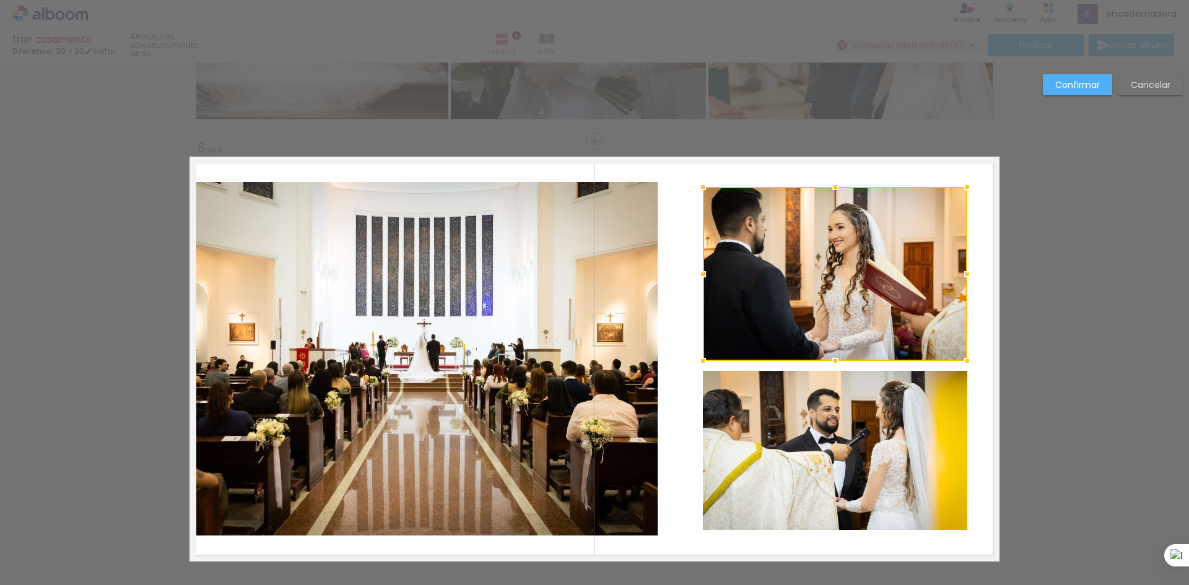
click at [427, 299] on quentale-photo at bounding box center [424, 359] width 468 height 354
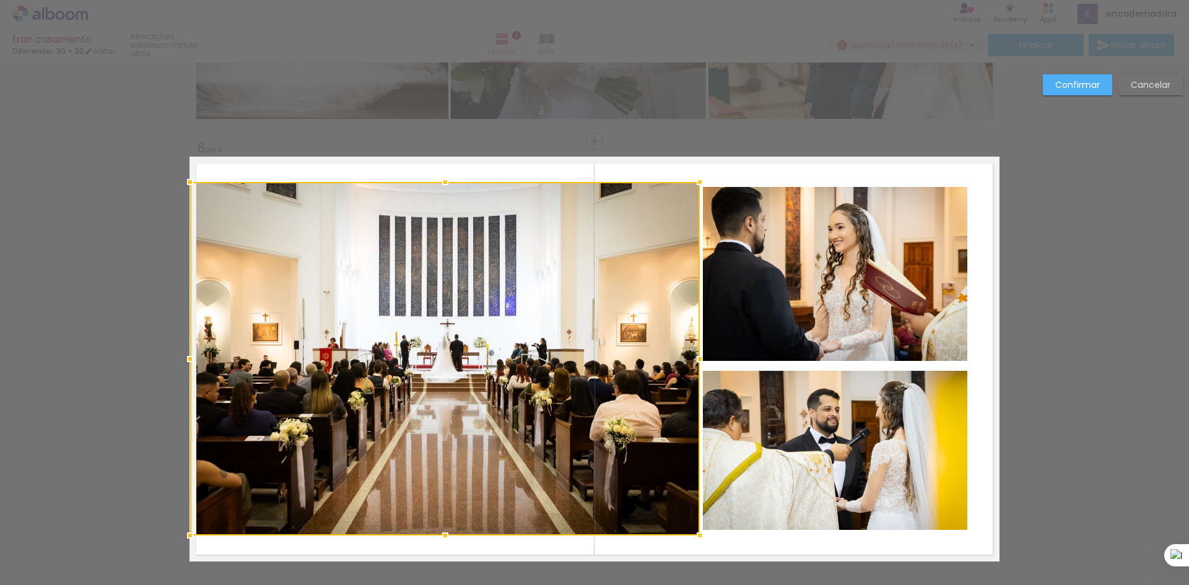
drag, startPoint x: 651, startPoint y: 360, endPoint x: 692, endPoint y: 352, distance: 42.2
click at [692, 352] on div at bounding box center [700, 359] width 25 height 25
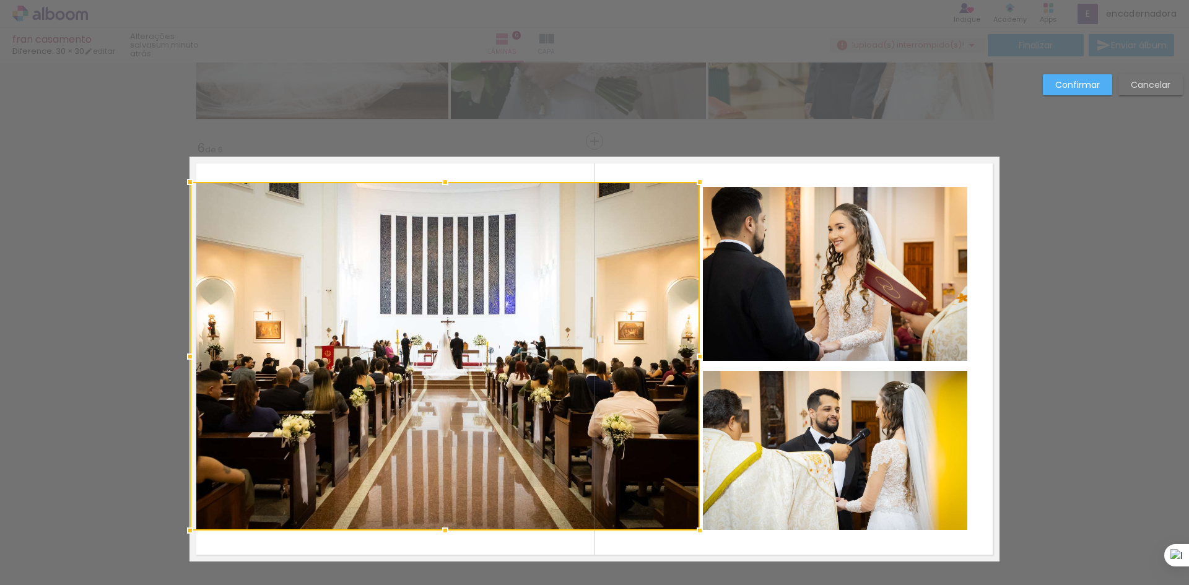
click at [443, 528] on div at bounding box center [445, 530] width 25 height 25
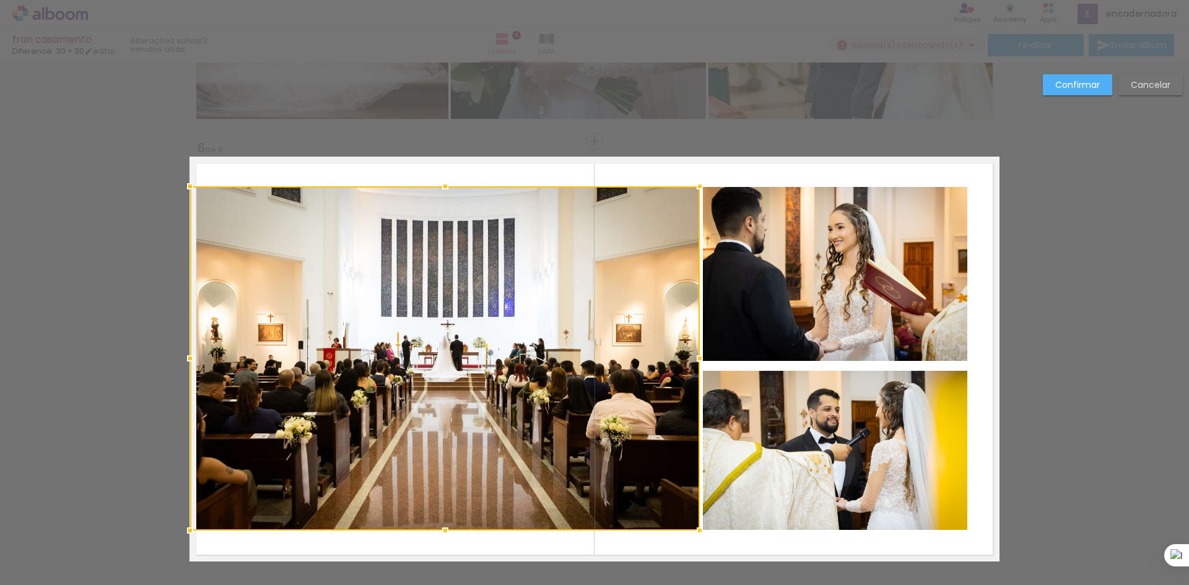
click at [442, 186] on div at bounding box center [445, 186] width 25 height 25
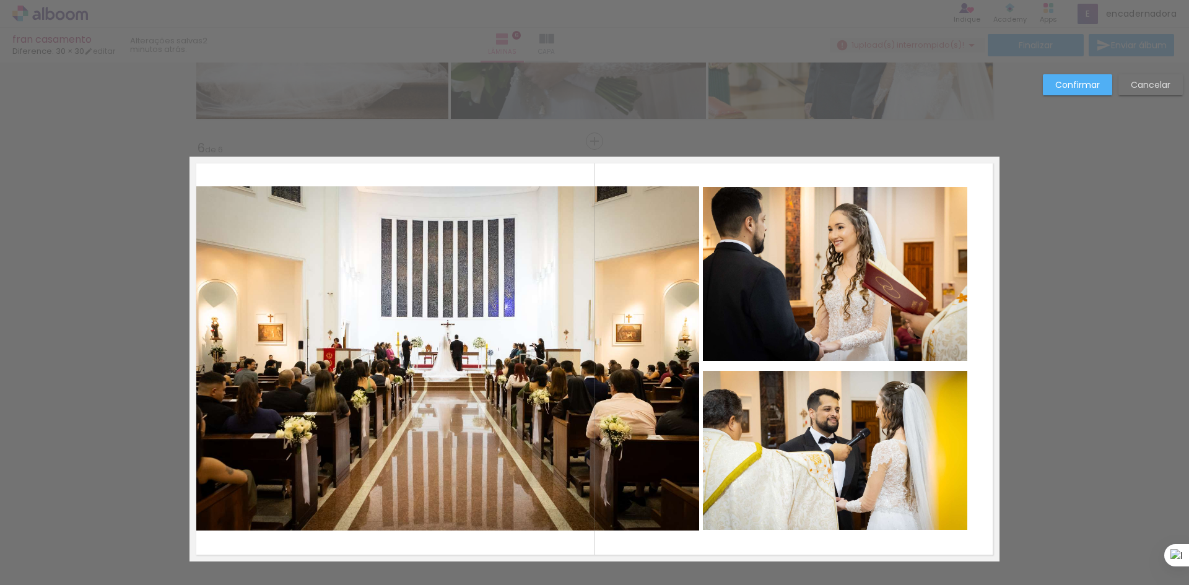
click at [224, 352] on quentale-photo at bounding box center [445, 358] width 510 height 344
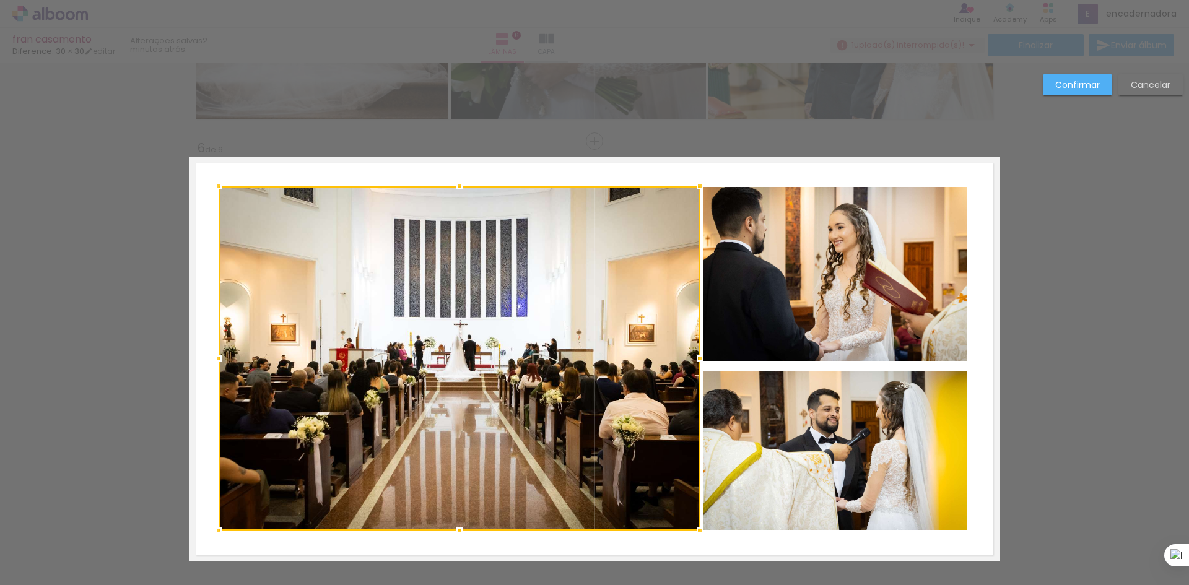
drag, startPoint x: 186, startPoint y: 360, endPoint x: 214, endPoint y: 357, distance: 27.4
click at [214, 357] on div at bounding box center [218, 358] width 25 height 25
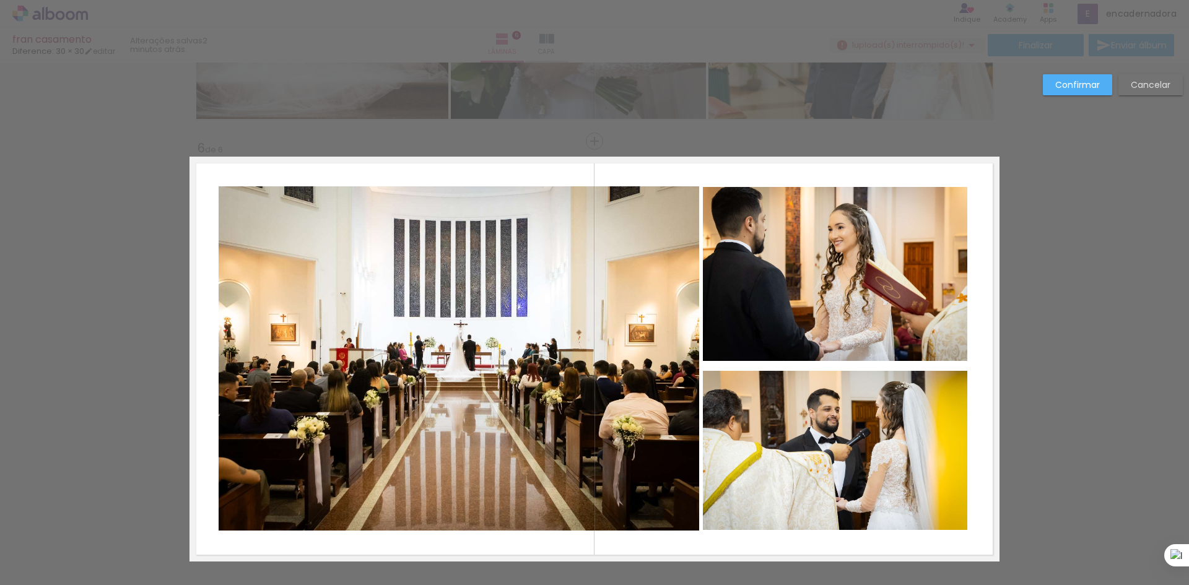
click at [0, 0] on slot "Confirmar" at bounding box center [0, 0] width 0 height 0
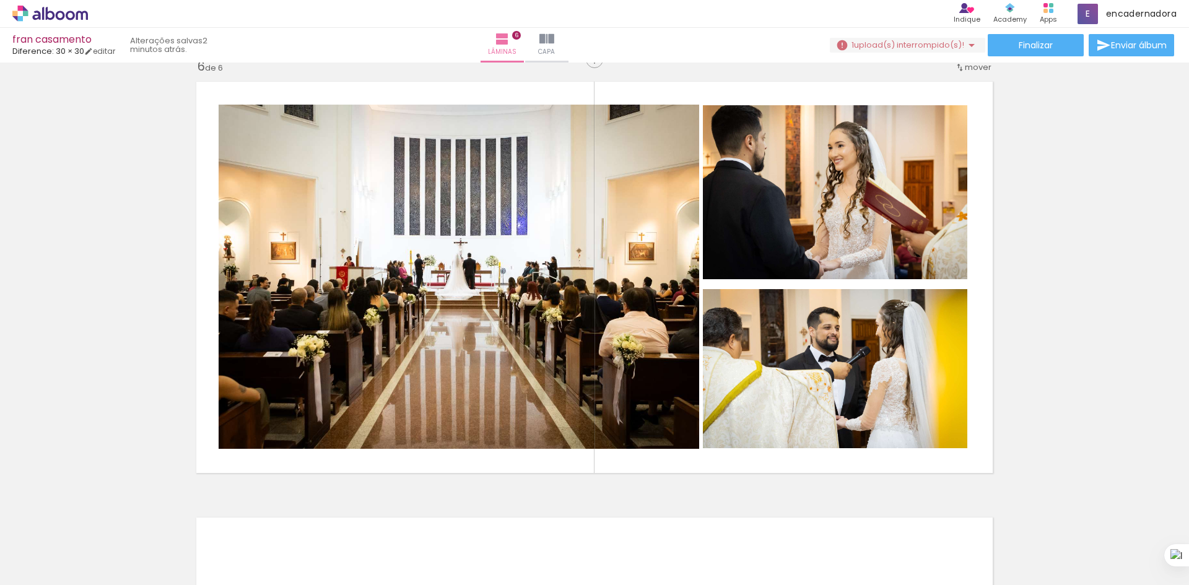
scroll to position [2184, 0]
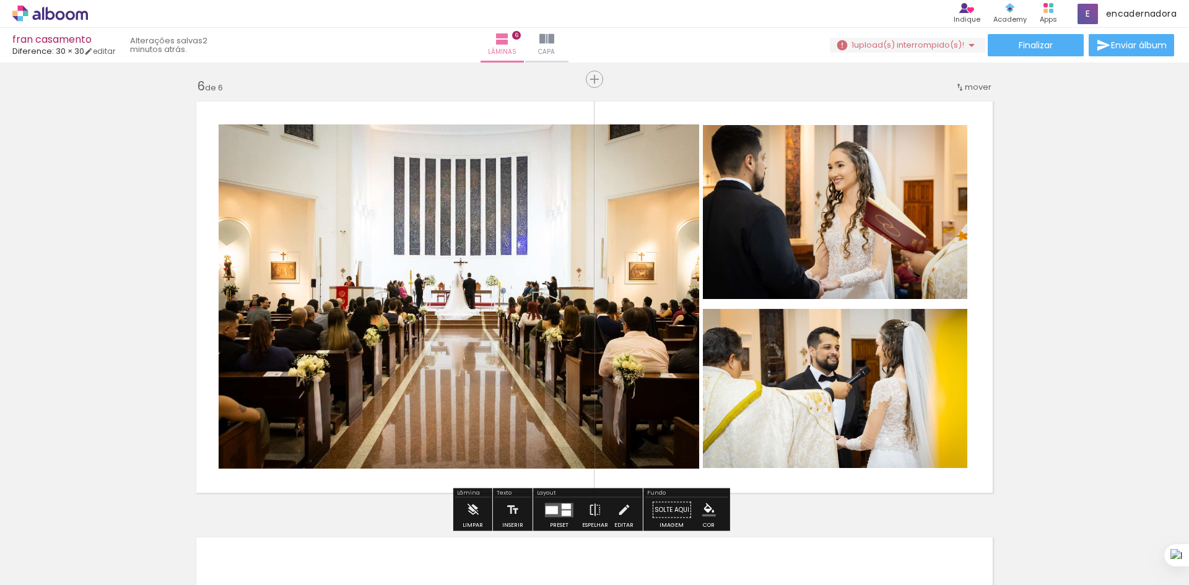
click at [842, 377] on quentale-photo at bounding box center [835, 388] width 264 height 159
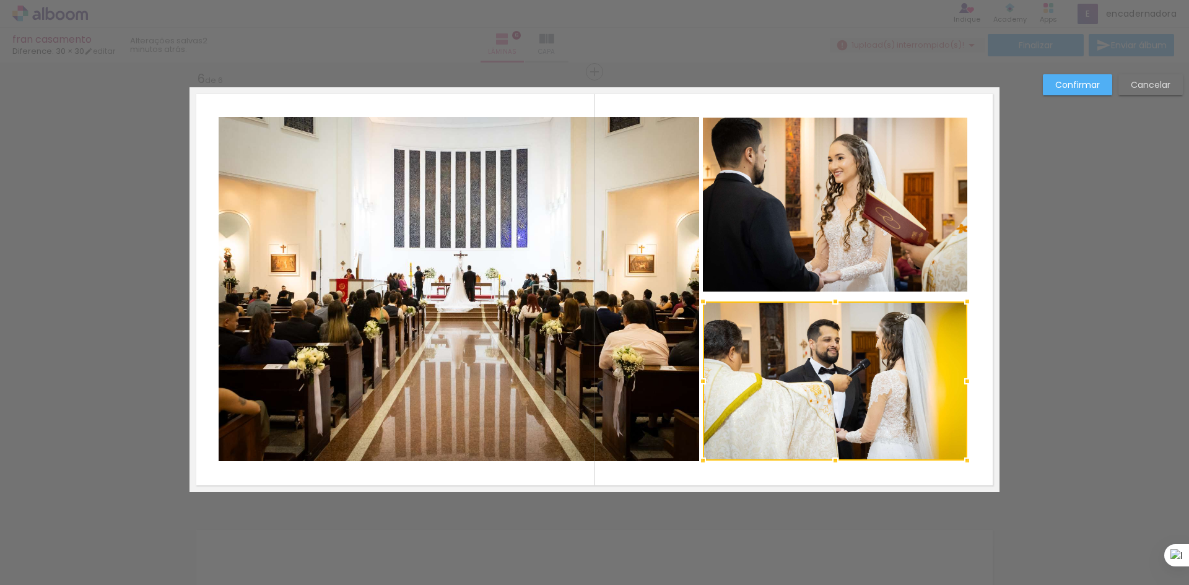
scroll to position [2196, 0]
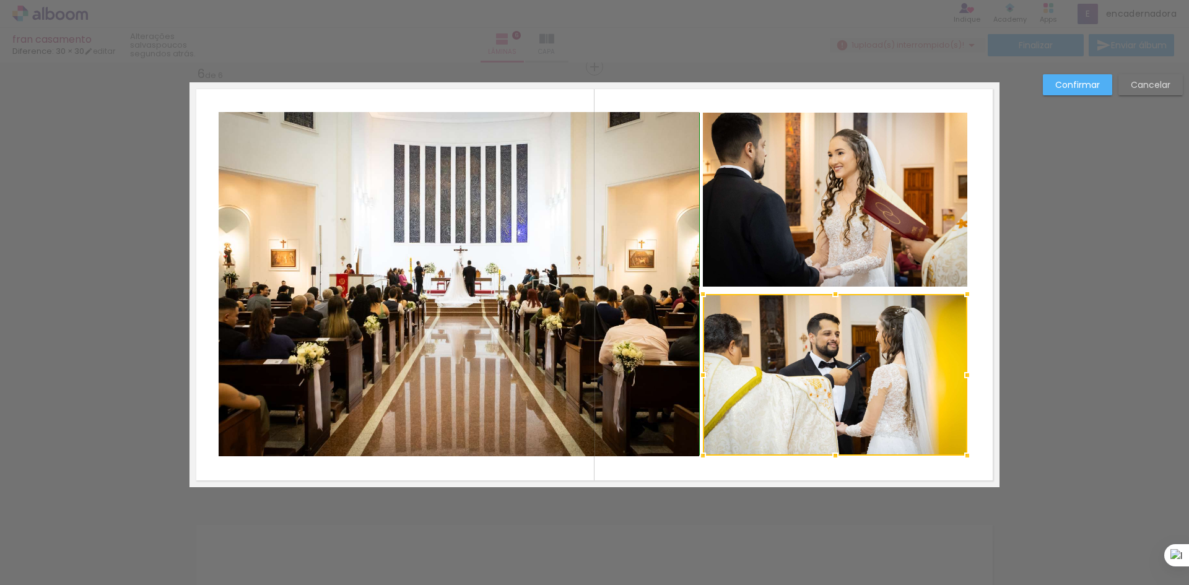
click at [831, 296] on div at bounding box center [835, 294] width 25 height 25
click at [883, 243] on quentale-photo at bounding box center [835, 200] width 264 height 174
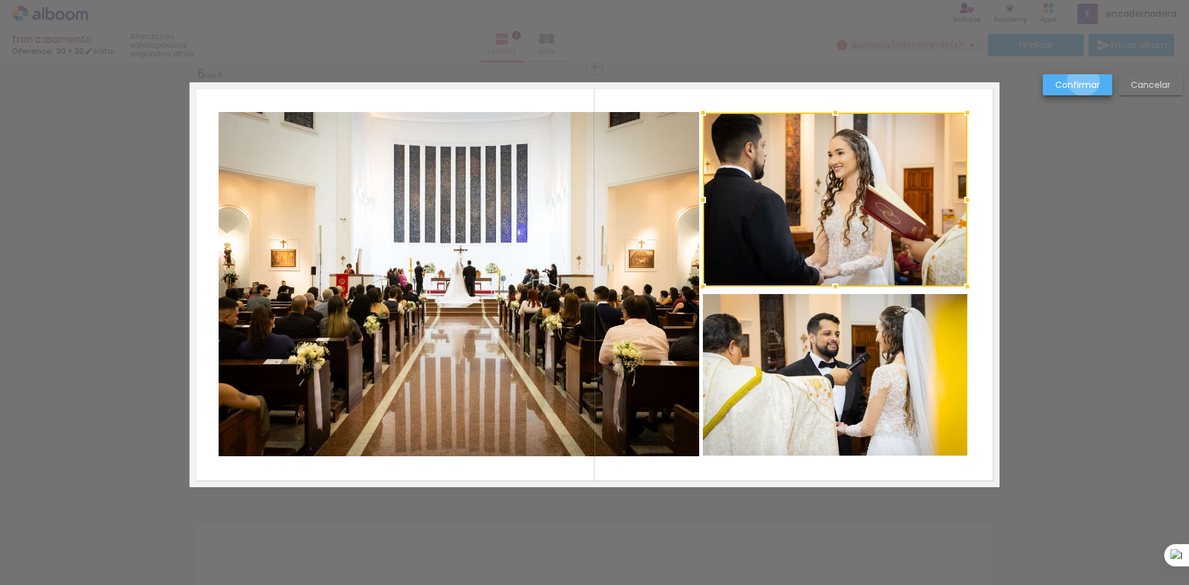
click at [0, 0] on slot "Confirmar" at bounding box center [0, 0] width 0 height 0
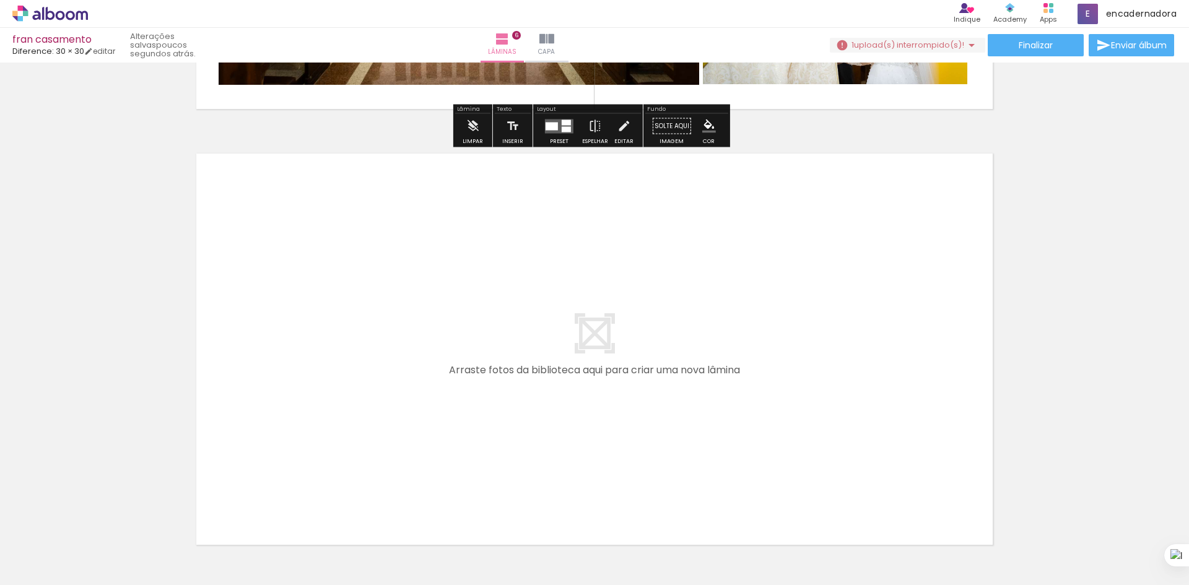
scroll to position [0, 1298]
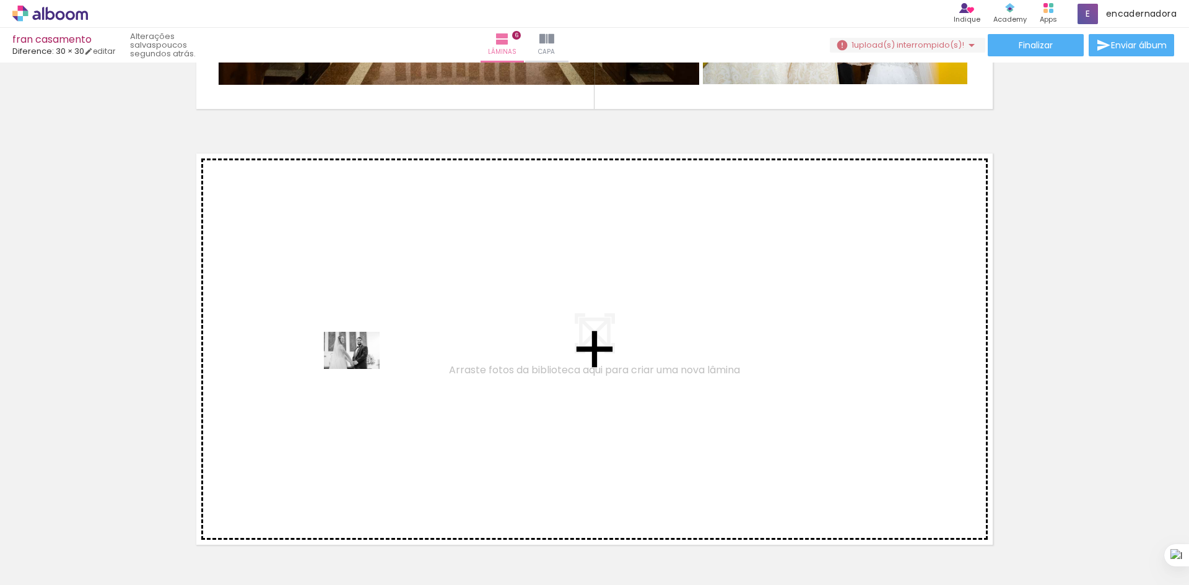
drag, startPoint x: 221, startPoint y: 548, endPoint x: 368, endPoint y: 368, distance: 232.0
click at [368, 368] on quentale-workspace at bounding box center [594, 292] width 1189 height 585
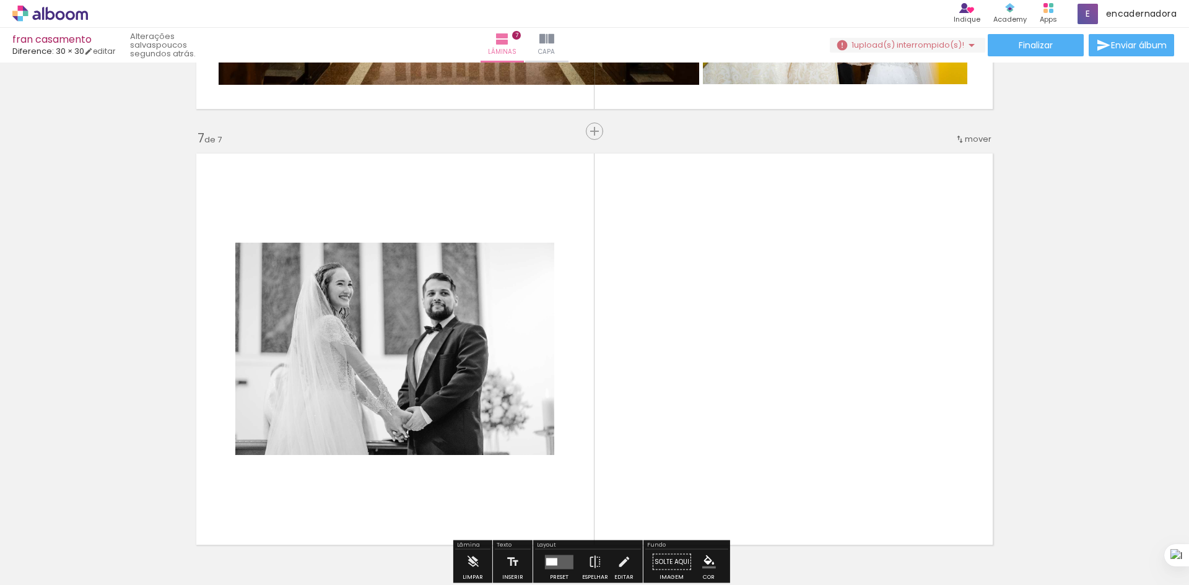
scroll to position [2632, 0]
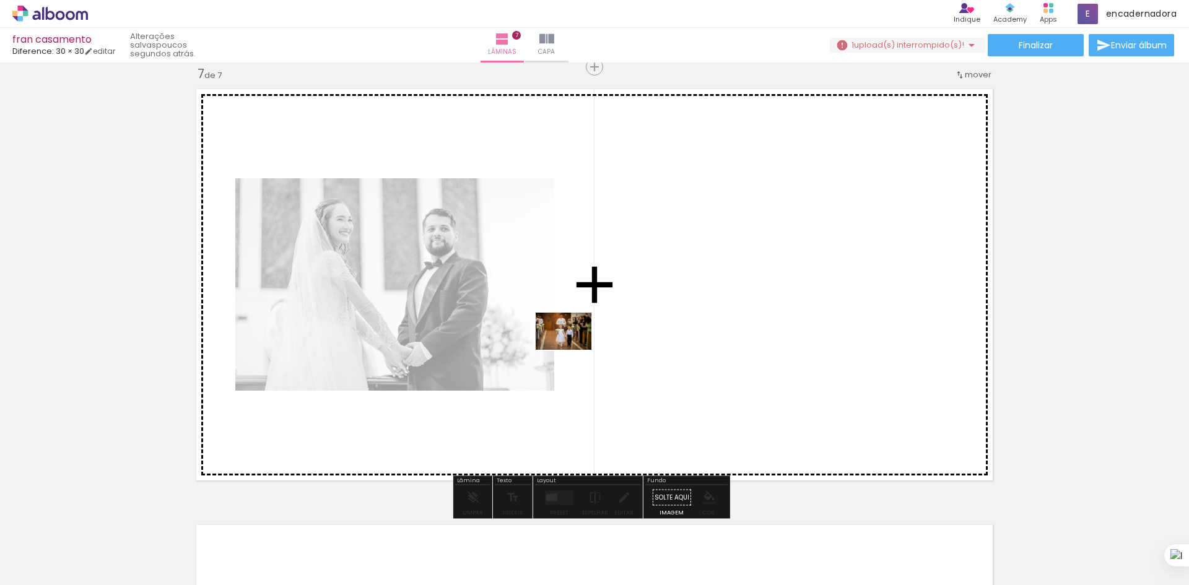
drag, startPoint x: 294, startPoint y: 549, endPoint x: 494, endPoint y: 500, distance: 206.0
click at [582, 341] on quentale-workspace at bounding box center [594, 292] width 1189 height 585
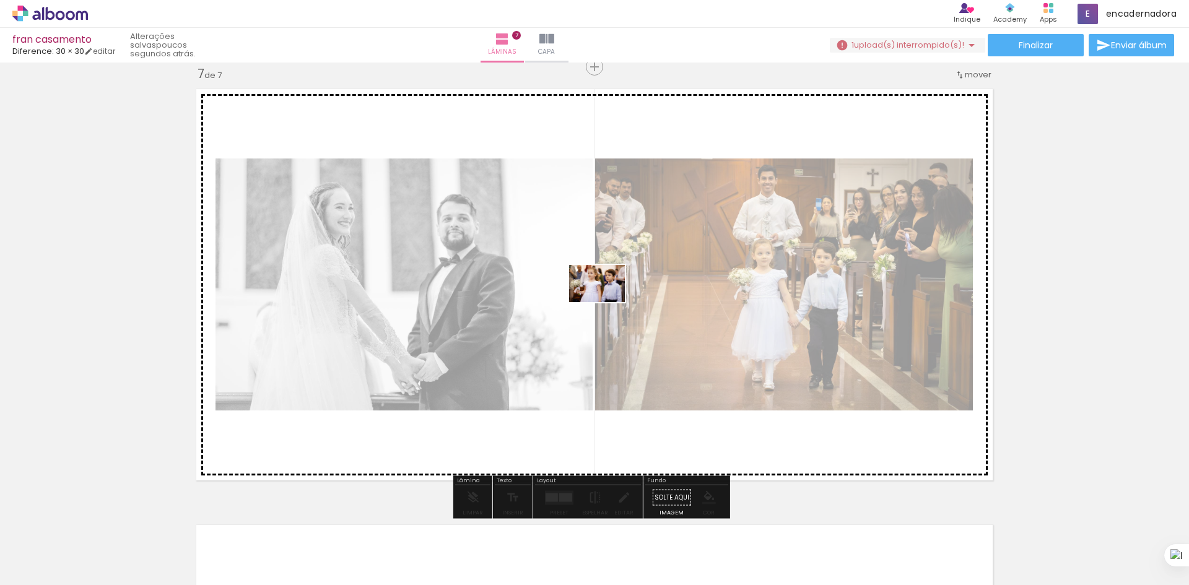
drag, startPoint x: 360, startPoint y: 544, endPoint x: 606, endPoint y: 302, distance: 344.7
click at [606, 302] on quentale-workspace at bounding box center [594, 292] width 1189 height 585
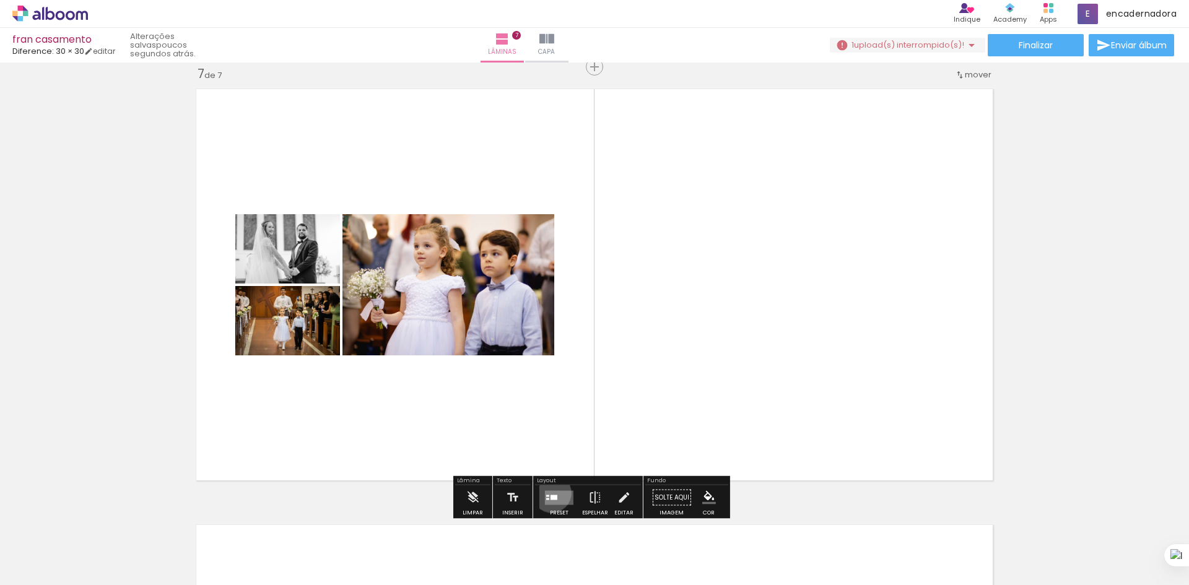
click at [549, 493] on quentale-layouter at bounding box center [559, 498] width 28 height 14
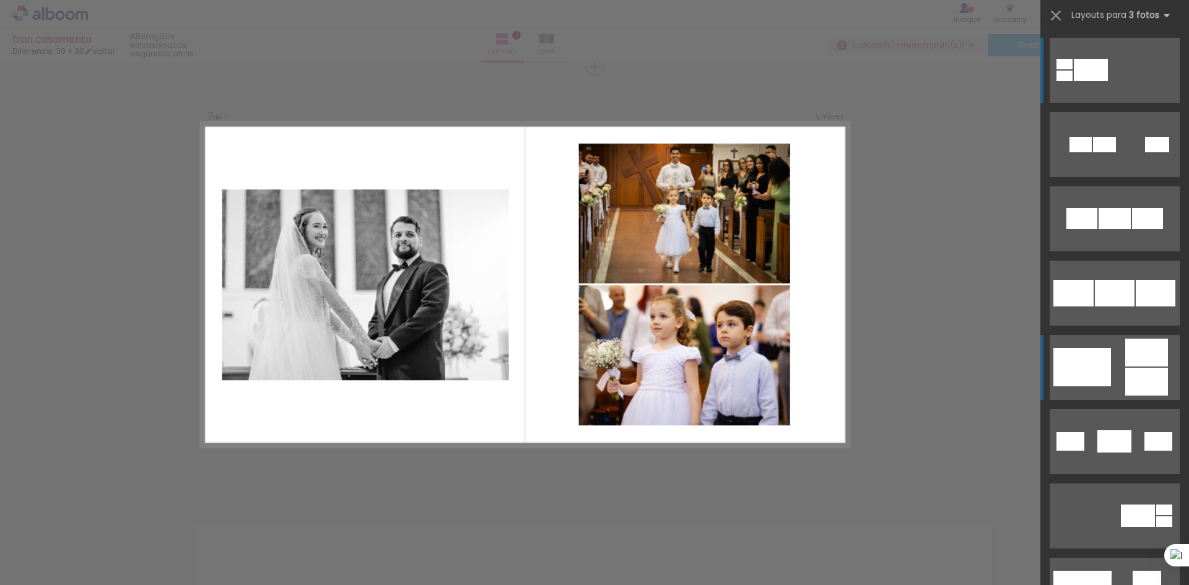
click at [1118, 371] on quentale-layouter at bounding box center [1115, 367] width 130 height 65
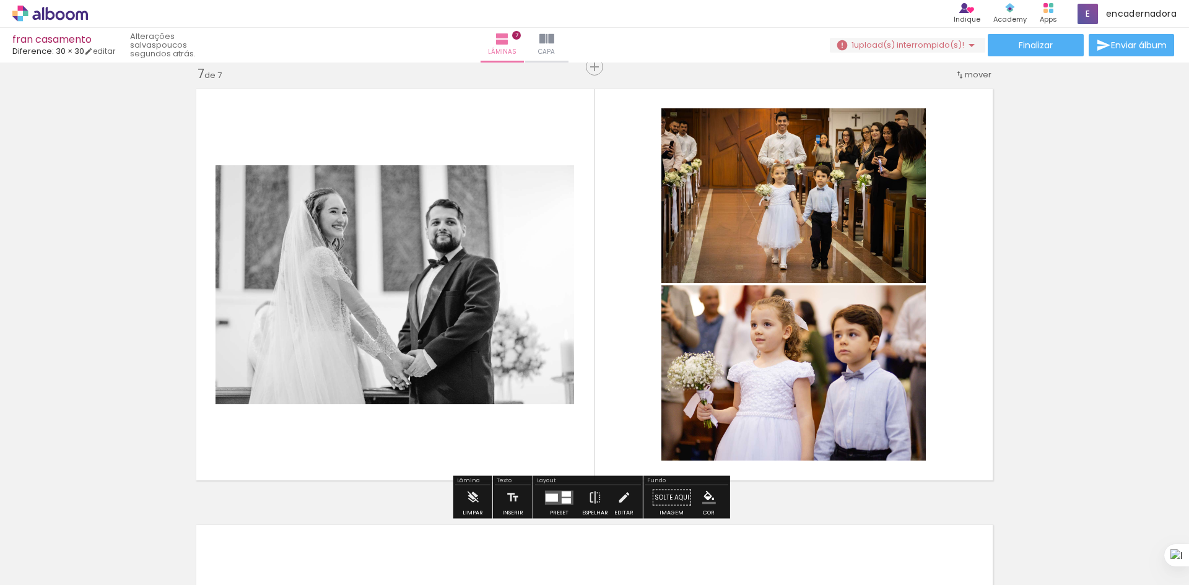
click at [445, 216] on quentale-photo at bounding box center [395, 284] width 359 height 239
click at [447, 296] on quentale-photo at bounding box center [395, 284] width 359 height 239
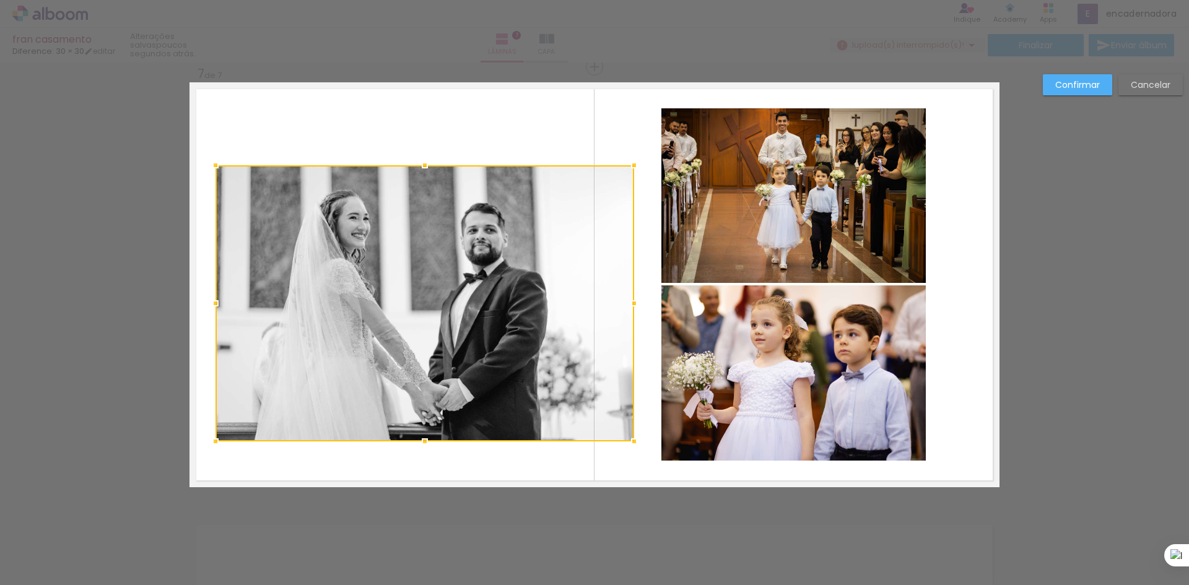
drag, startPoint x: 570, startPoint y: 406, endPoint x: 630, endPoint y: 444, distance: 71.3
click at [630, 444] on div at bounding box center [634, 441] width 25 height 25
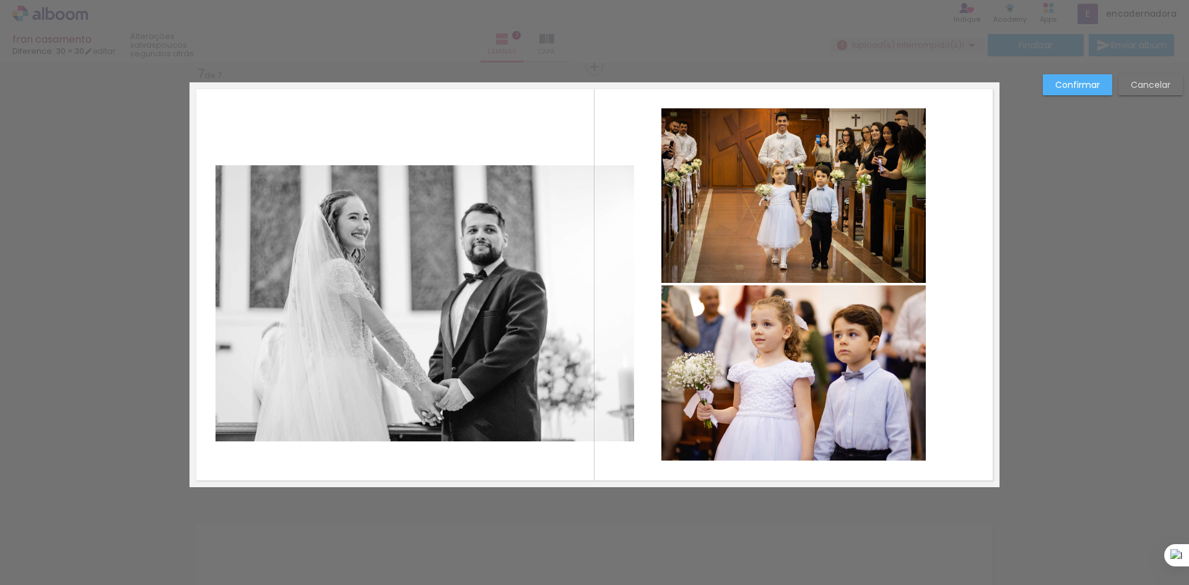
click at [264, 204] on quentale-photo at bounding box center [425, 303] width 419 height 276
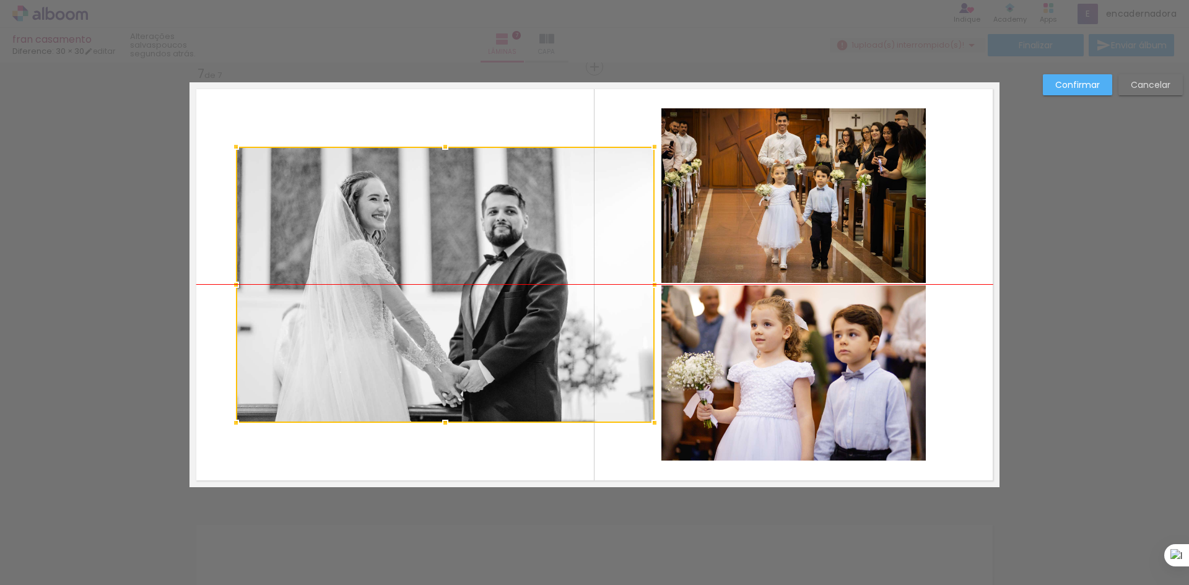
drag, startPoint x: 400, startPoint y: 281, endPoint x: 420, endPoint y: 264, distance: 26.8
click at [420, 264] on div at bounding box center [445, 285] width 419 height 276
click at [231, 151] on div at bounding box center [236, 146] width 25 height 25
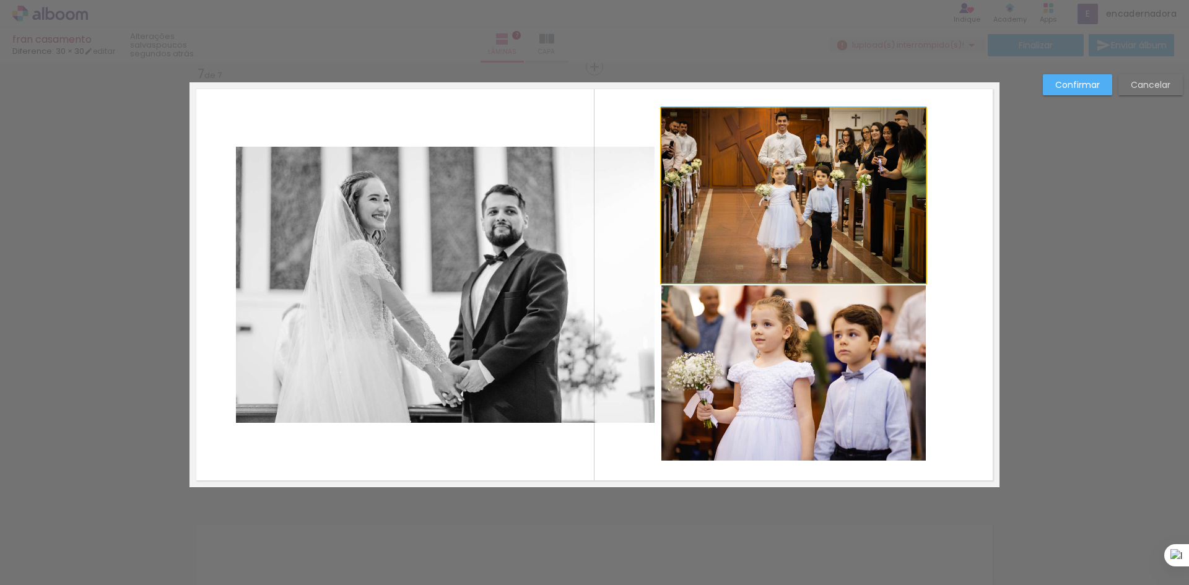
click at [831, 186] on quentale-photo at bounding box center [794, 195] width 264 height 175
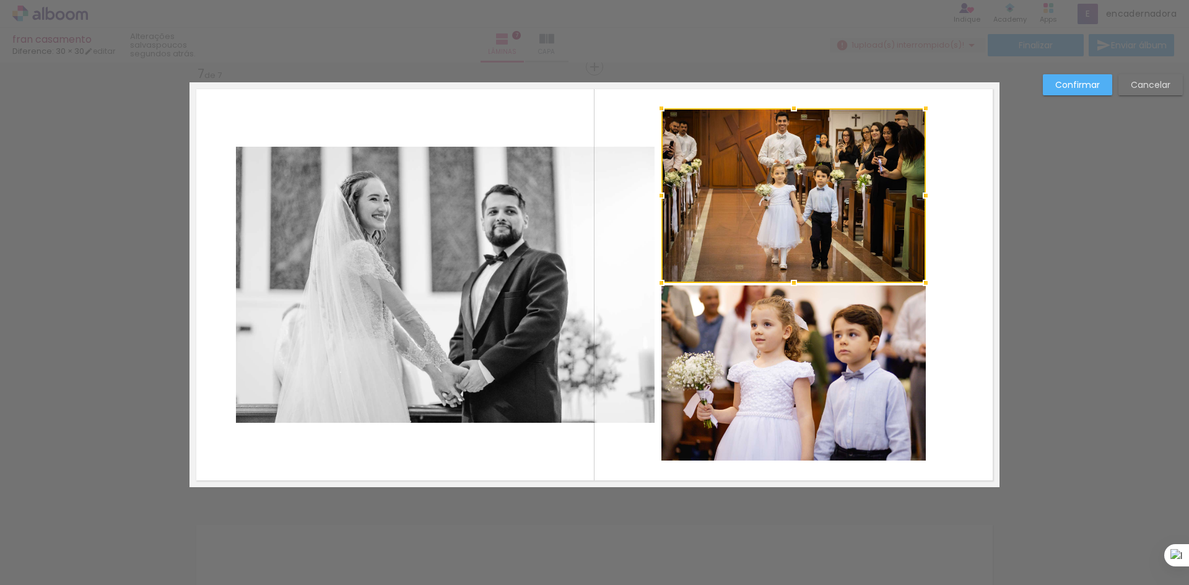
click at [489, 99] on quentale-layouter at bounding box center [595, 284] width 810 height 405
click at [800, 172] on quentale-photo at bounding box center [794, 195] width 264 height 175
click at [802, 171] on div at bounding box center [794, 195] width 264 height 175
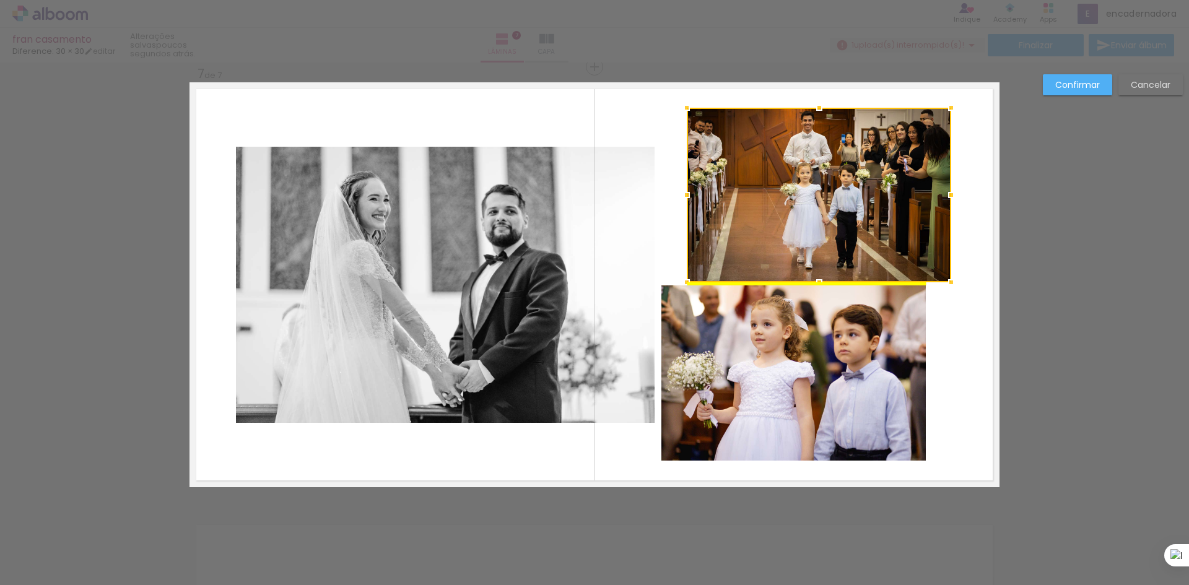
drag, startPoint x: 797, startPoint y: 177, endPoint x: 822, endPoint y: 177, distance: 25.4
click at [822, 177] on div at bounding box center [819, 195] width 264 height 175
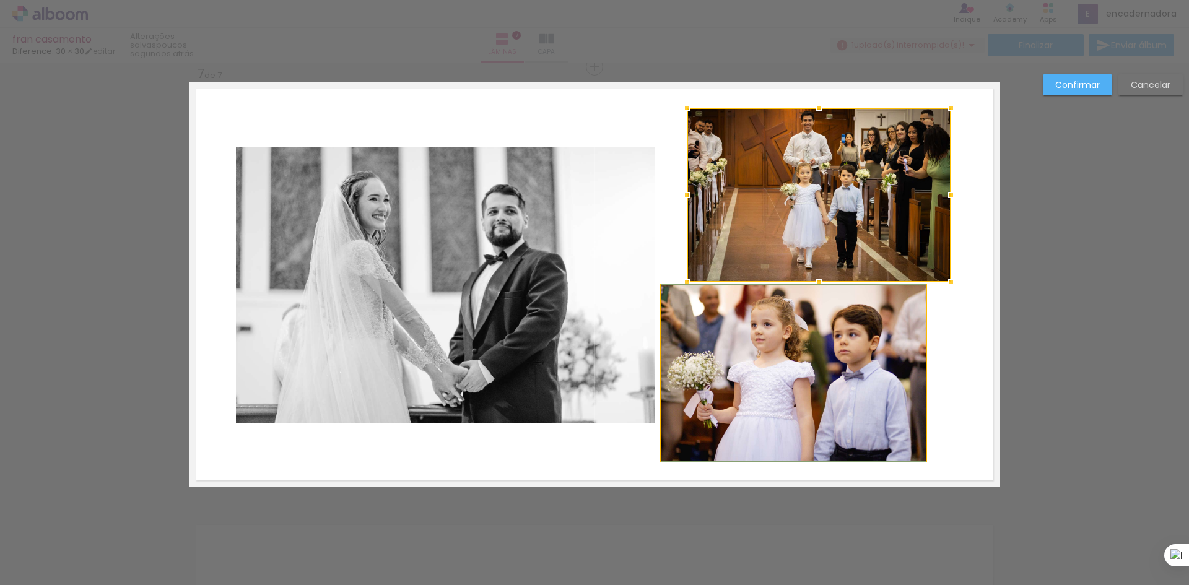
click at [802, 385] on quentale-photo at bounding box center [794, 373] width 264 height 175
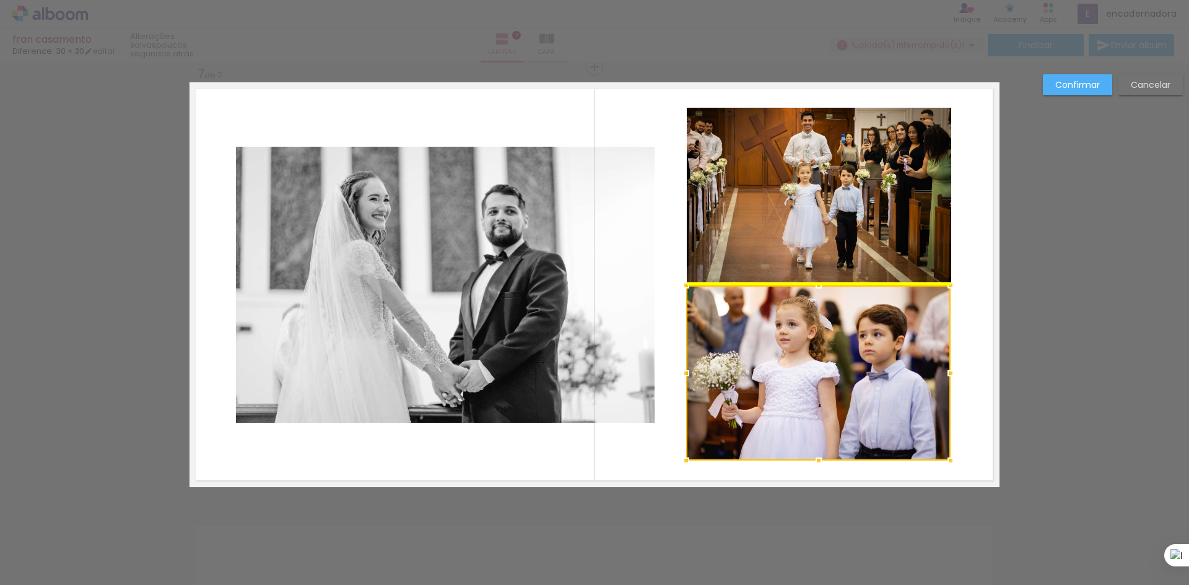
drag, startPoint x: 798, startPoint y: 385, endPoint x: 823, endPoint y: 385, distance: 25.4
click at [823, 385] on div at bounding box center [818, 373] width 264 height 175
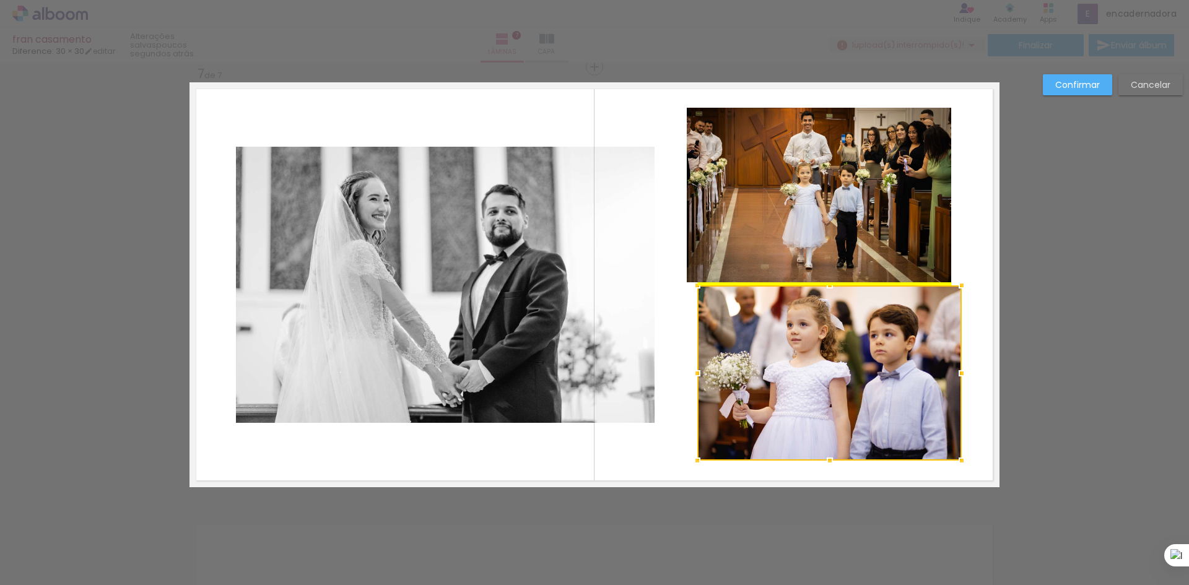
drag, startPoint x: 815, startPoint y: 385, endPoint x: 824, endPoint y: 378, distance: 11.5
click at [826, 384] on div at bounding box center [829, 373] width 264 height 175
click at [799, 252] on quentale-photo at bounding box center [819, 195] width 264 height 175
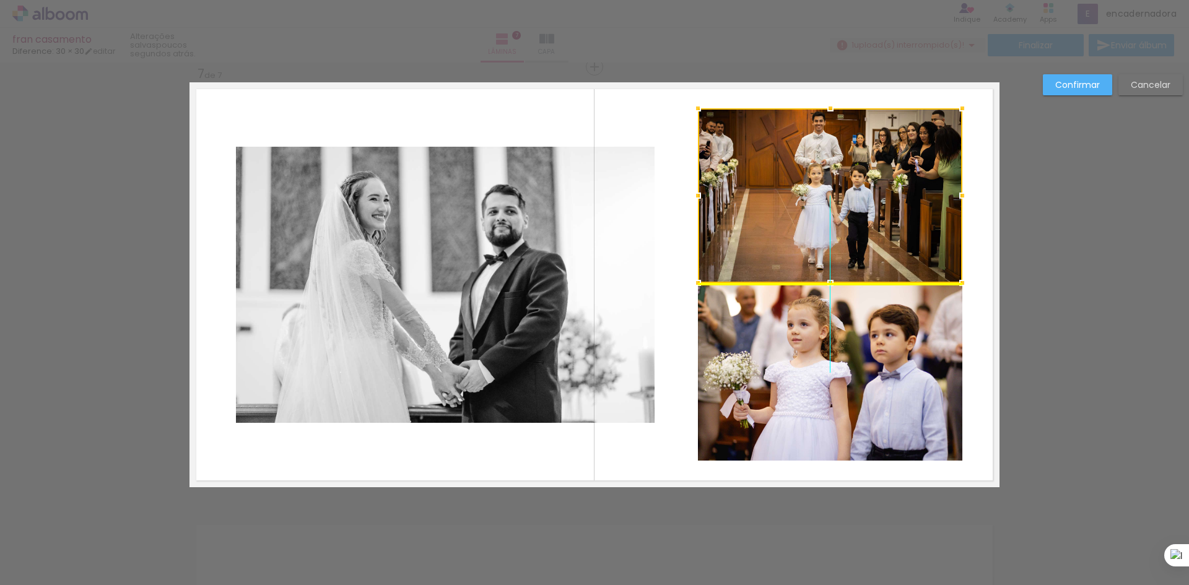
drag, startPoint x: 805, startPoint y: 199, endPoint x: 819, endPoint y: 196, distance: 14.7
click at [819, 196] on div at bounding box center [830, 195] width 264 height 175
click at [421, 222] on quentale-photo at bounding box center [445, 285] width 419 height 276
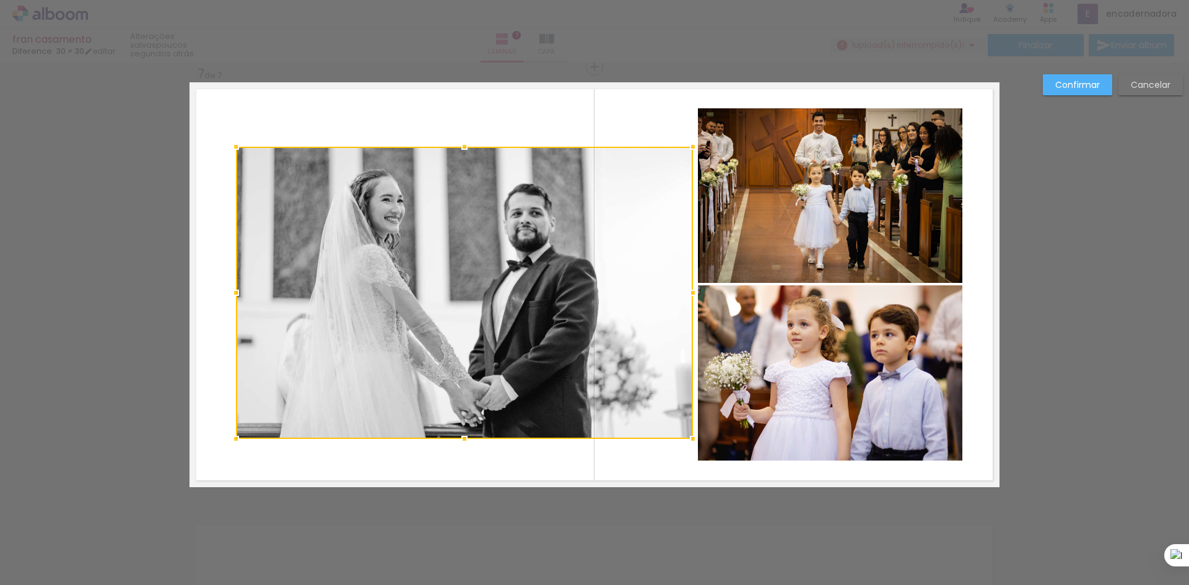
drag, startPoint x: 649, startPoint y: 426, endPoint x: 680, endPoint y: 445, distance: 36.6
click at [681, 445] on div at bounding box center [693, 439] width 25 height 25
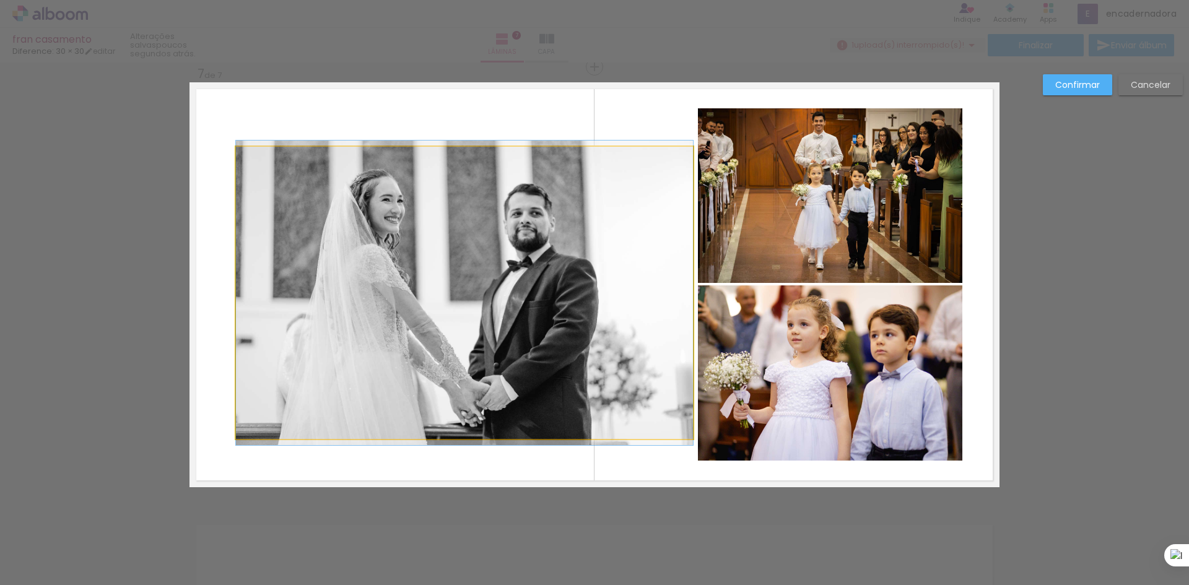
drag, startPoint x: 289, startPoint y: 183, endPoint x: 274, endPoint y: 178, distance: 15.5
click at [289, 182] on quentale-photo at bounding box center [464, 293] width 457 height 292
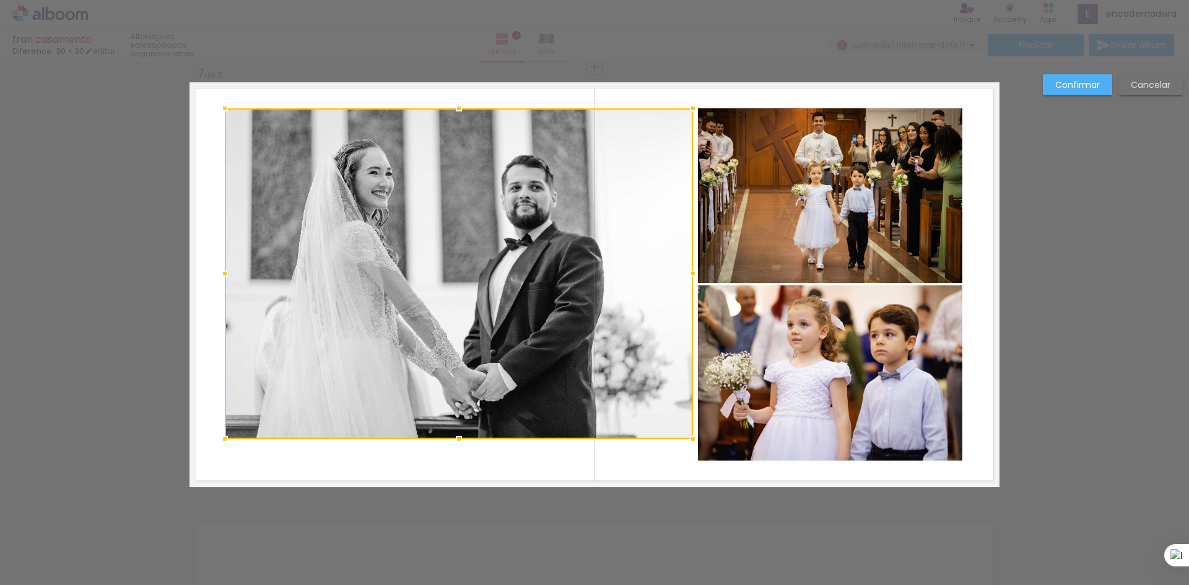
drag, startPoint x: 233, startPoint y: 147, endPoint x: 222, endPoint y: 116, distance: 32.7
click at [221, 109] on div at bounding box center [224, 108] width 25 height 25
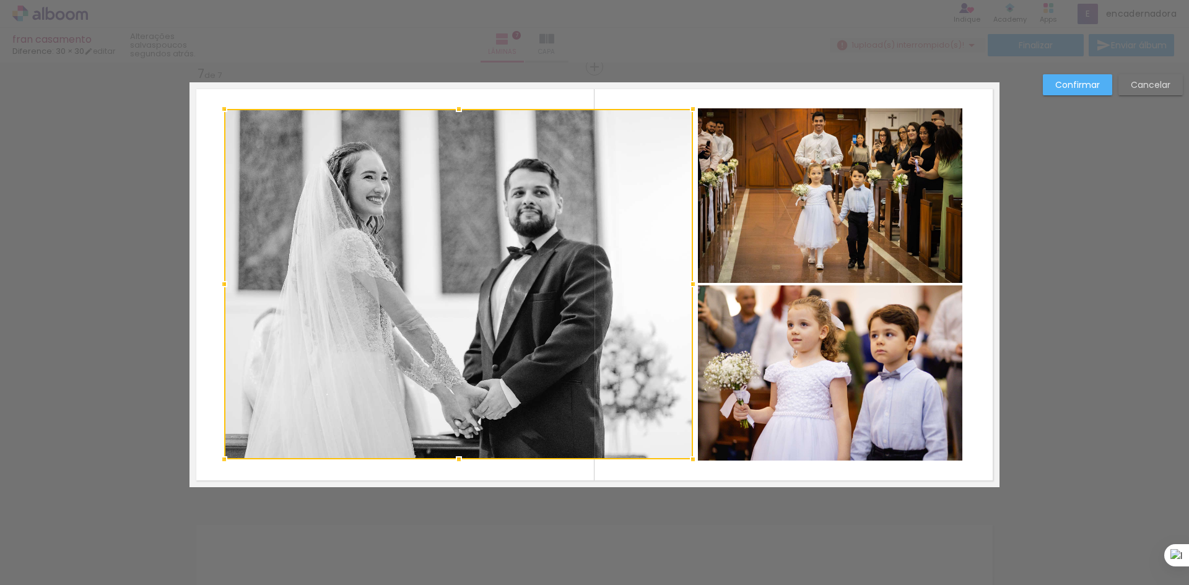
drag, startPoint x: 455, startPoint y: 435, endPoint x: 454, endPoint y: 456, distance: 20.4
click at [454, 456] on div at bounding box center [459, 459] width 25 height 25
click at [1070, 78] on paper-button "Confirmar" at bounding box center [1077, 84] width 69 height 21
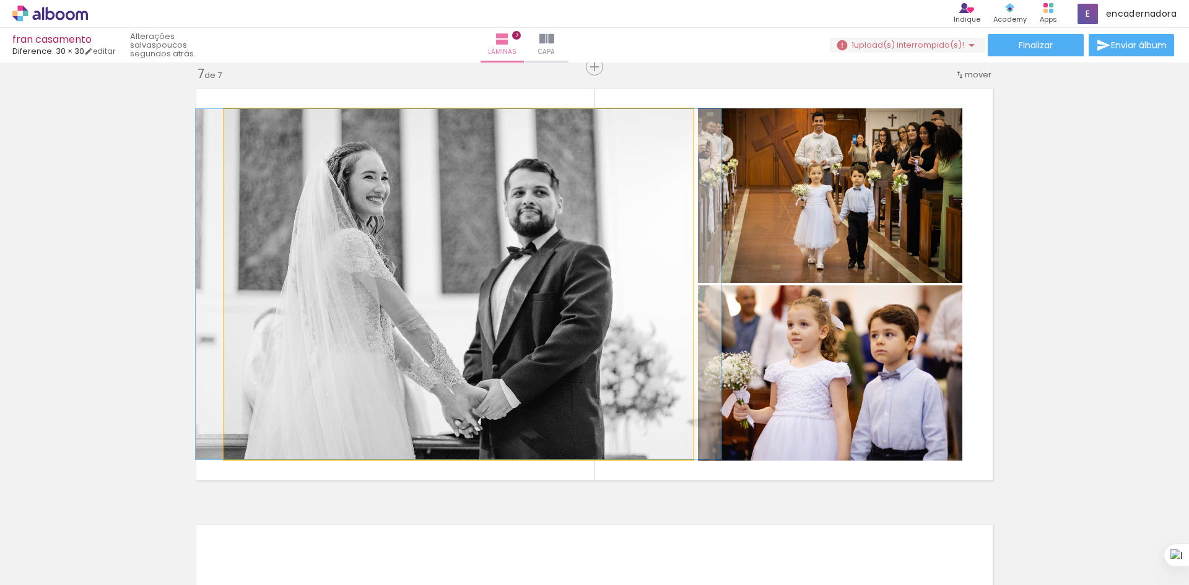
click at [496, 313] on quentale-photo at bounding box center [458, 284] width 469 height 351
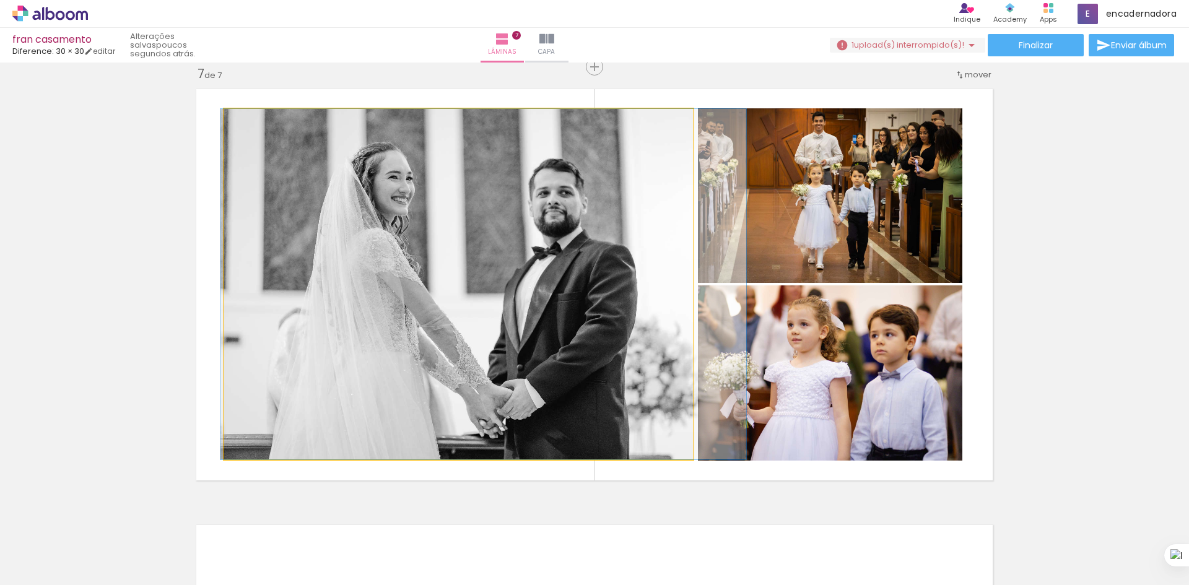
drag, startPoint x: 497, startPoint y: 313, endPoint x: 522, endPoint y: 261, distance: 58.5
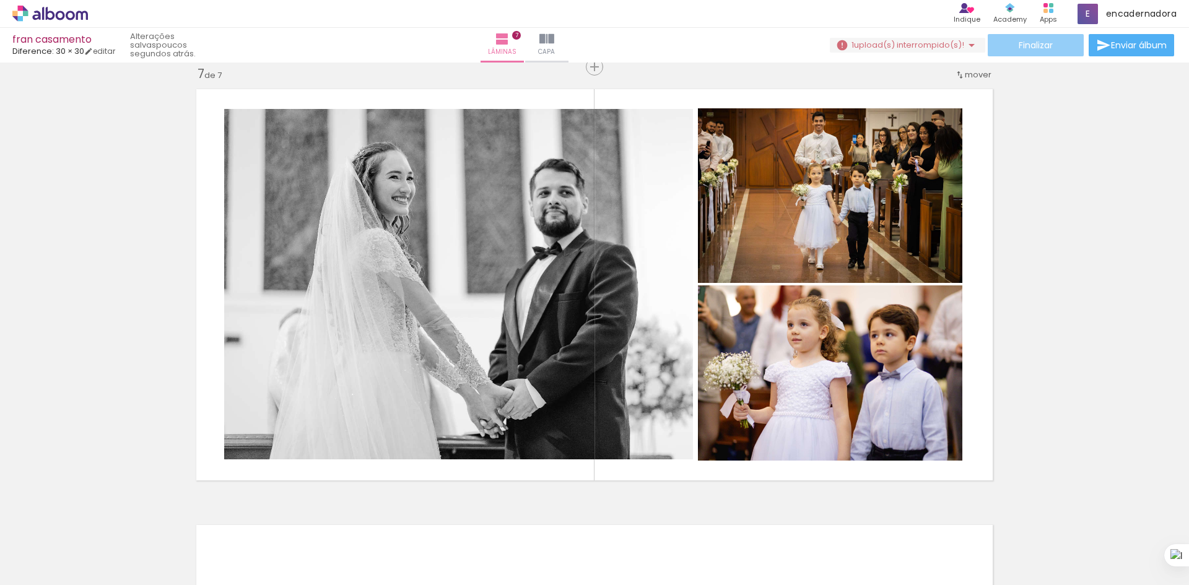
click at [1027, 38] on paper-button "Finalizar" at bounding box center [1036, 45] width 96 height 22
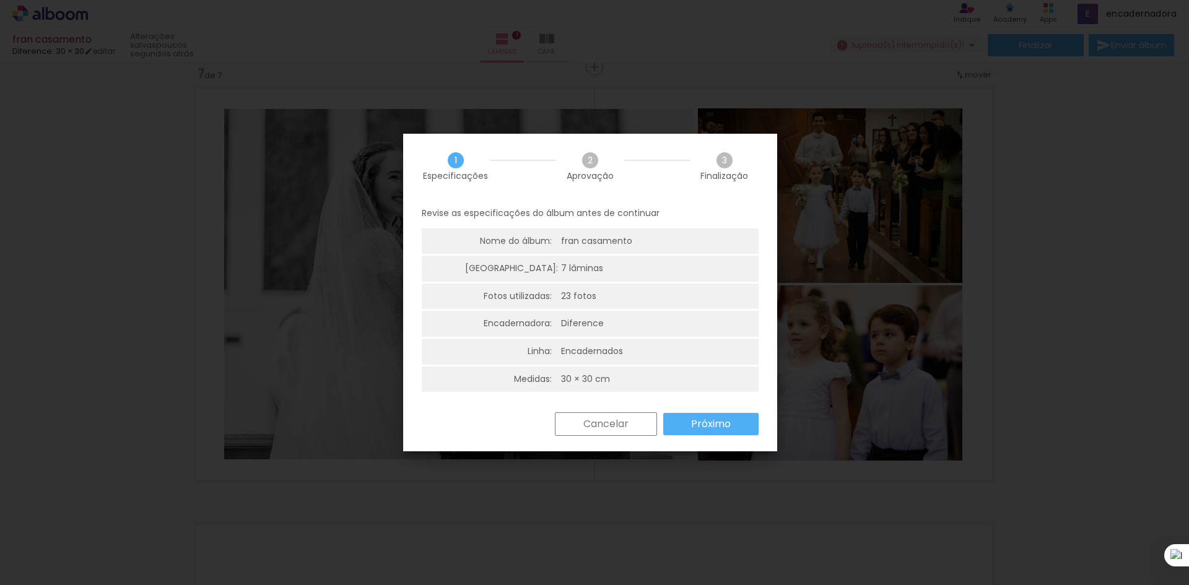
click at [0, 0] on slot "Cancelar" at bounding box center [0, 0] width 0 height 0
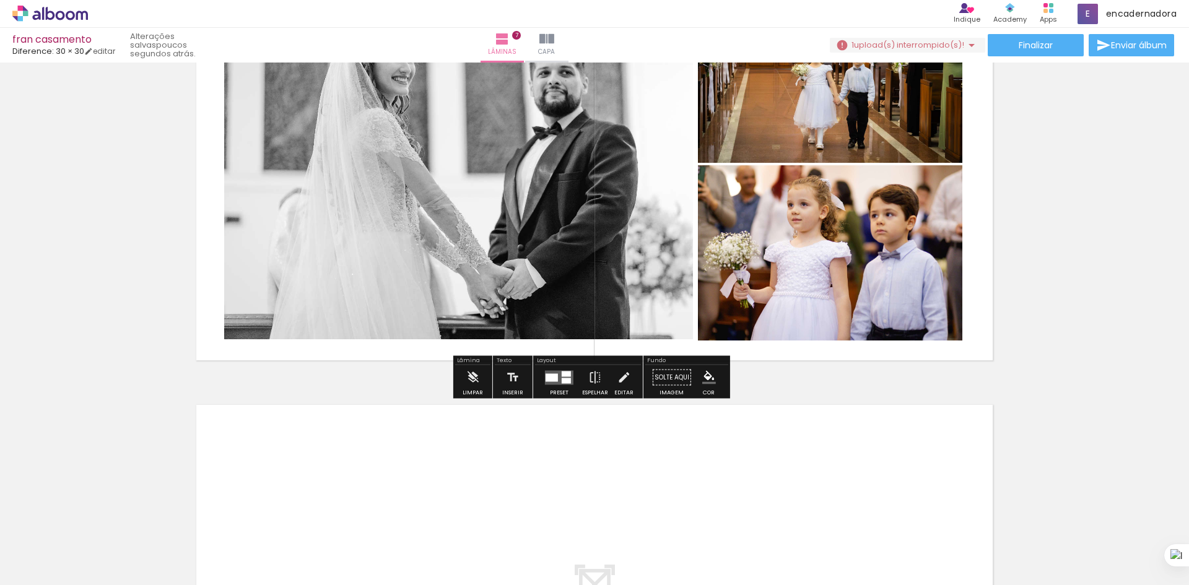
scroll to position [2756, 0]
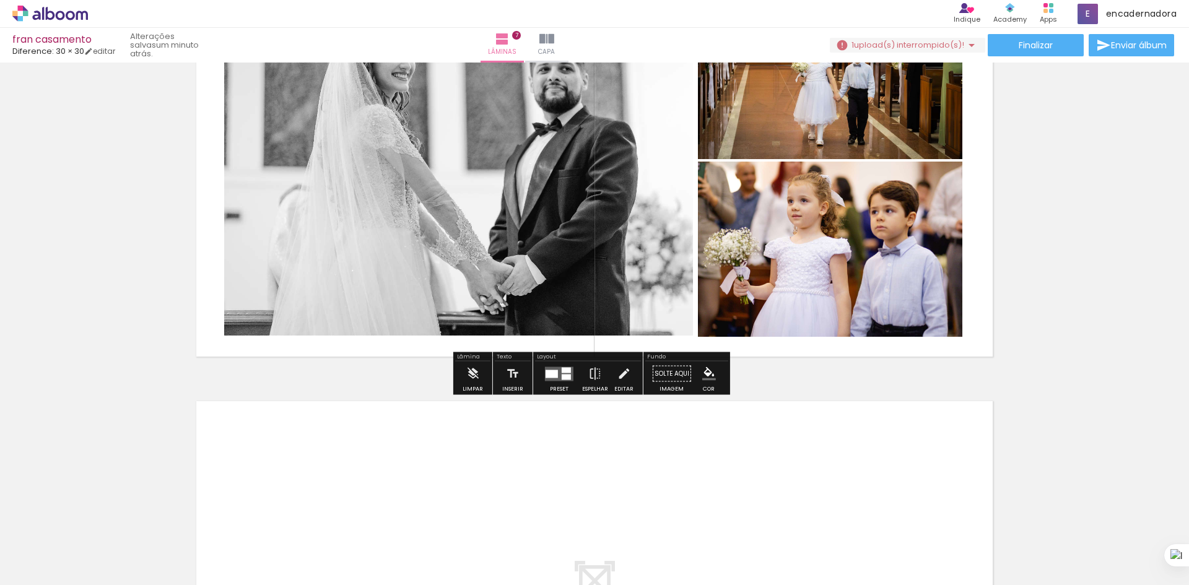
scroll to position [0, 1298]
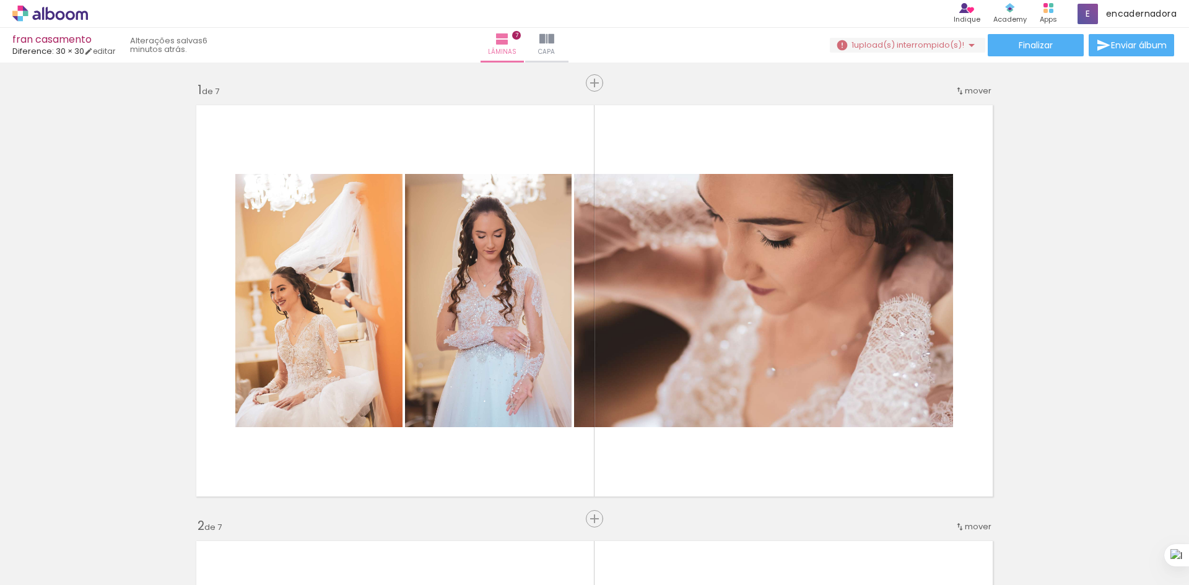
scroll to position [2756, 0]
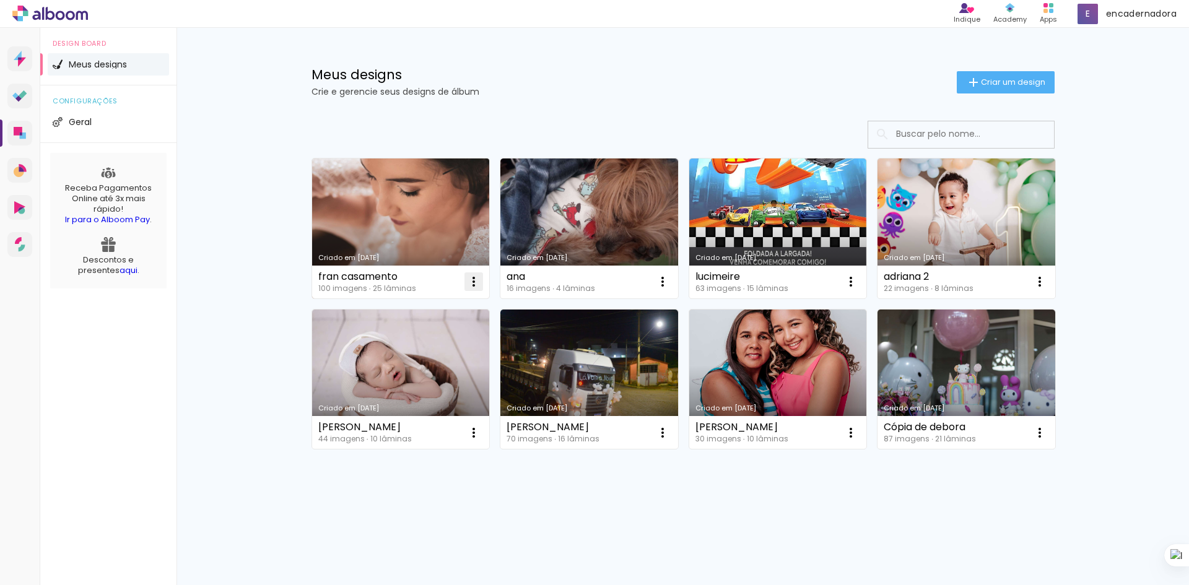
click at [472, 278] on iron-icon at bounding box center [473, 281] width 15 height 15
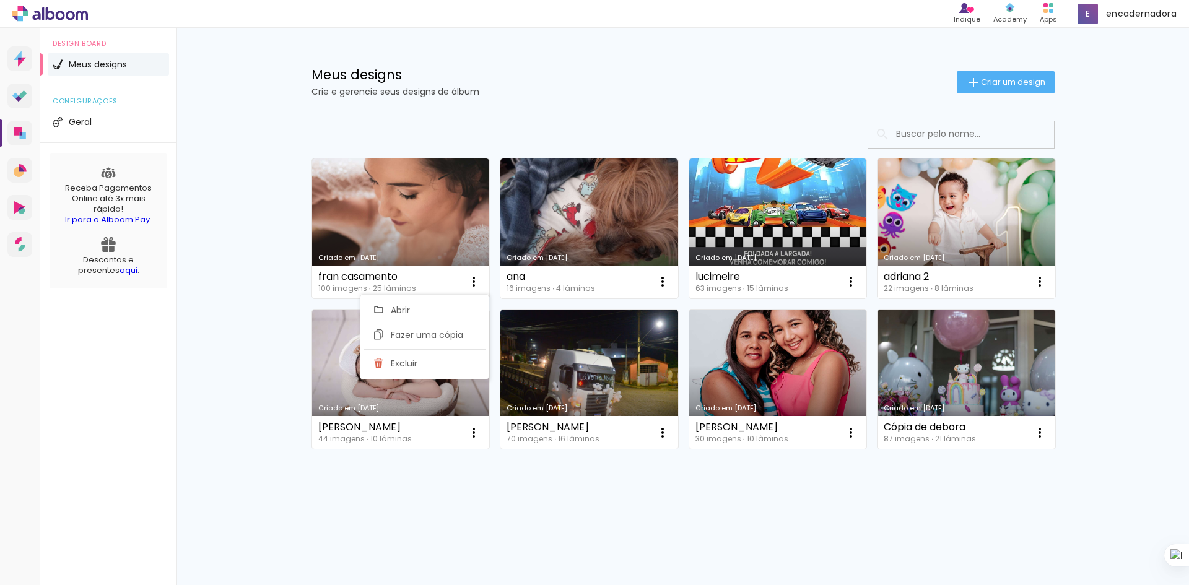
click at [400, 123] on div at bounding box center [683, 135] width 743 height 28
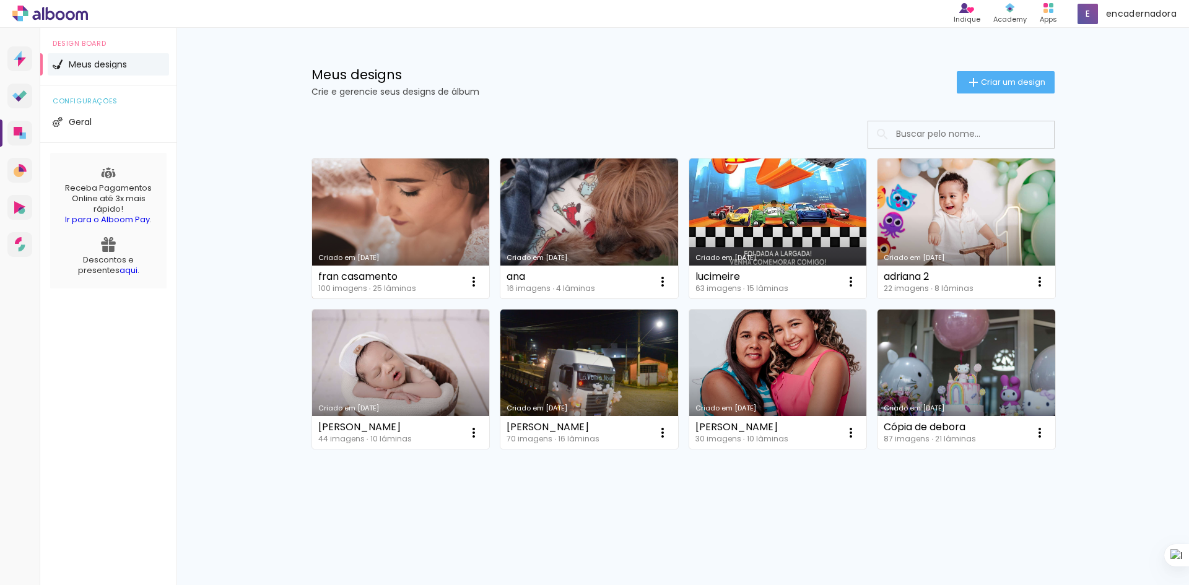
click at [414, 219] on link "Criado em [DATE]" at bounding box center [401, 229] width 178 height 140
